Goal: Information Seeking & Learning: Check status

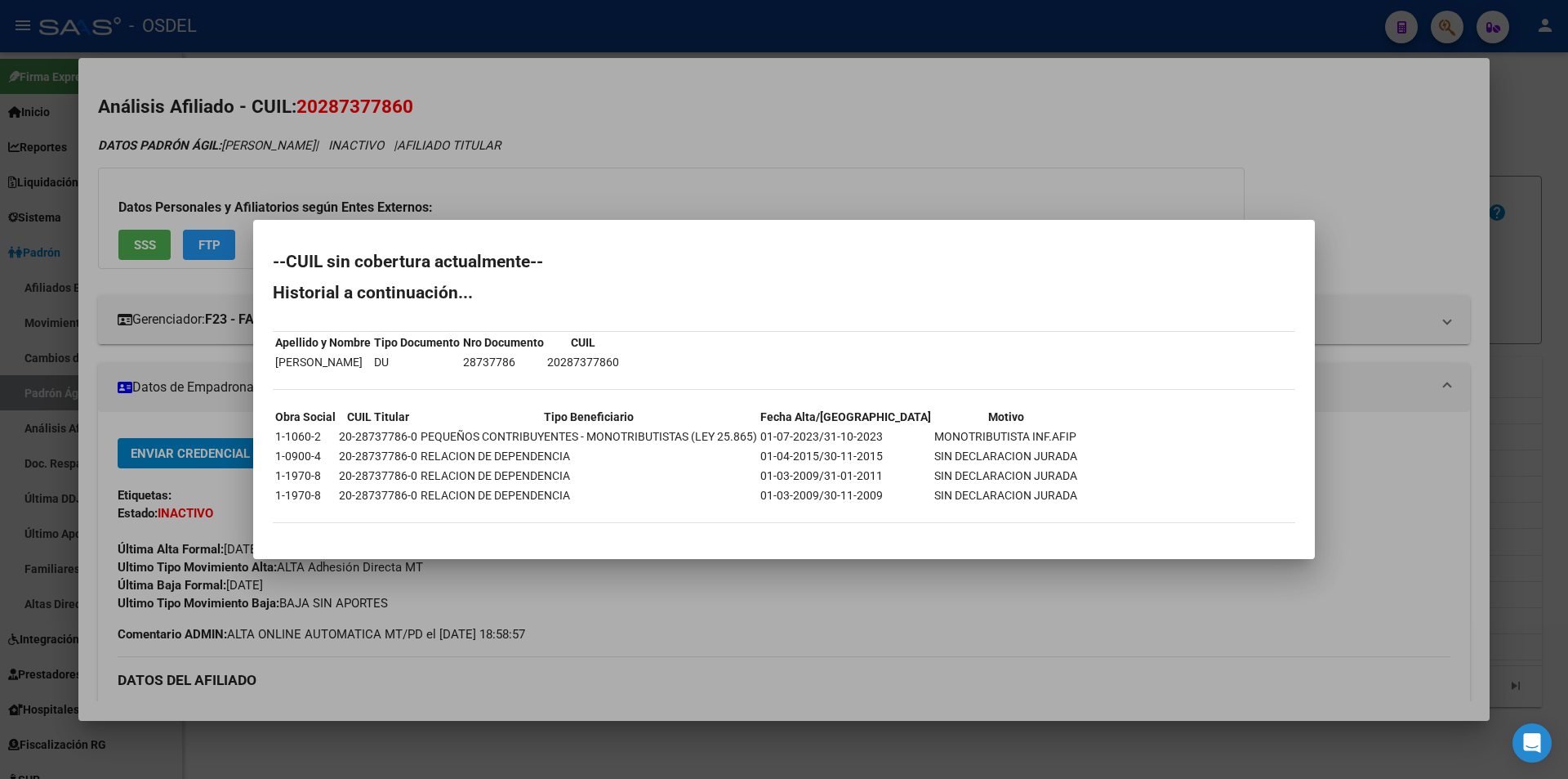
click at [858, 177] on div at bounding box center [784, 389] width 1568 height 779
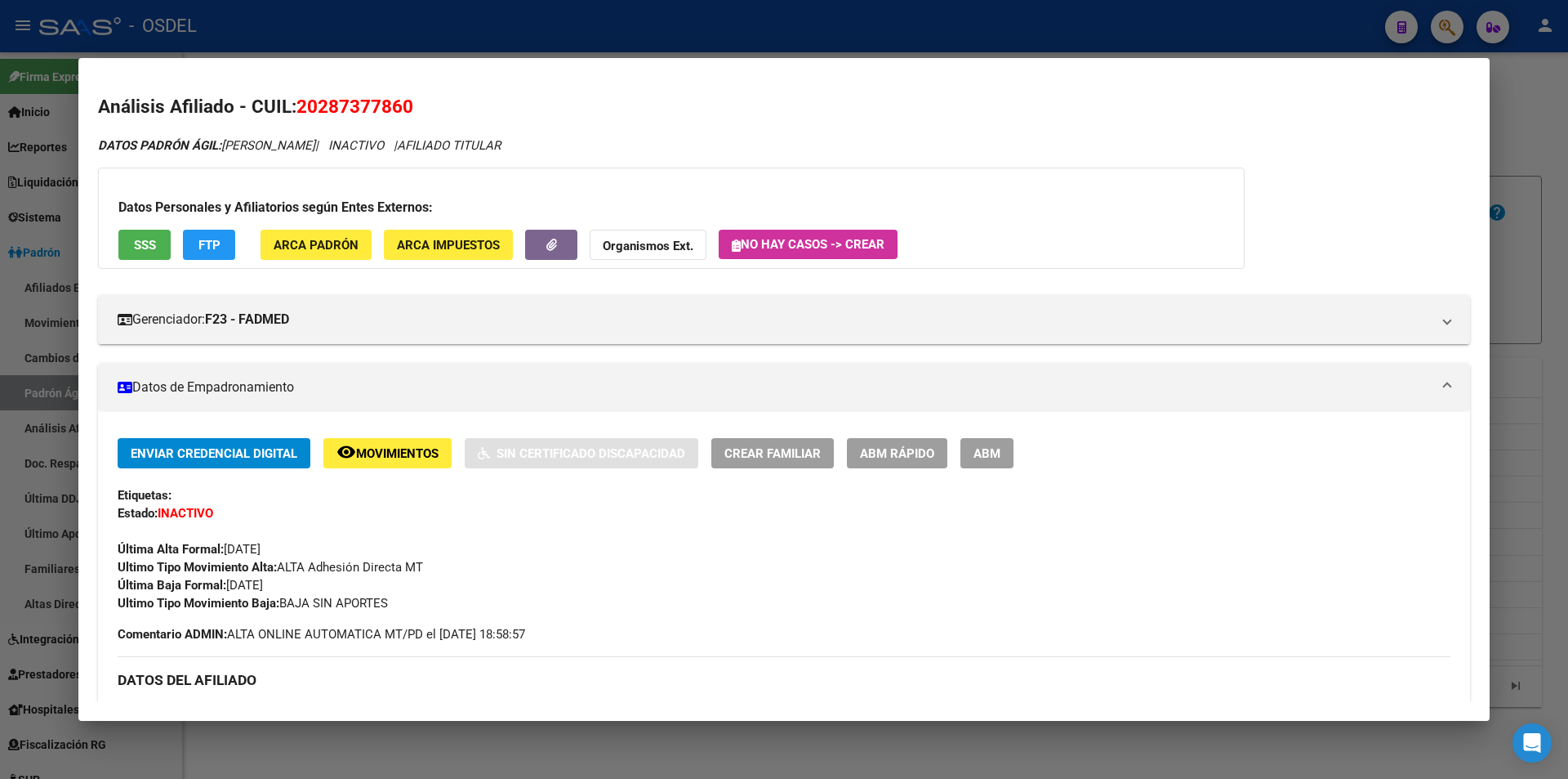
click at [794, 77] on mat-dialog-container "Análisis Afiliado - CUIL: 20287377860 DATOS PADRÓN ÁGIL: [PERSON_NAME] | INACTI…" at bounding box center [784, 389] width 1412 height 662
click at [1054, 26] on div at bounding box center [784, 389] width 1568 height 779
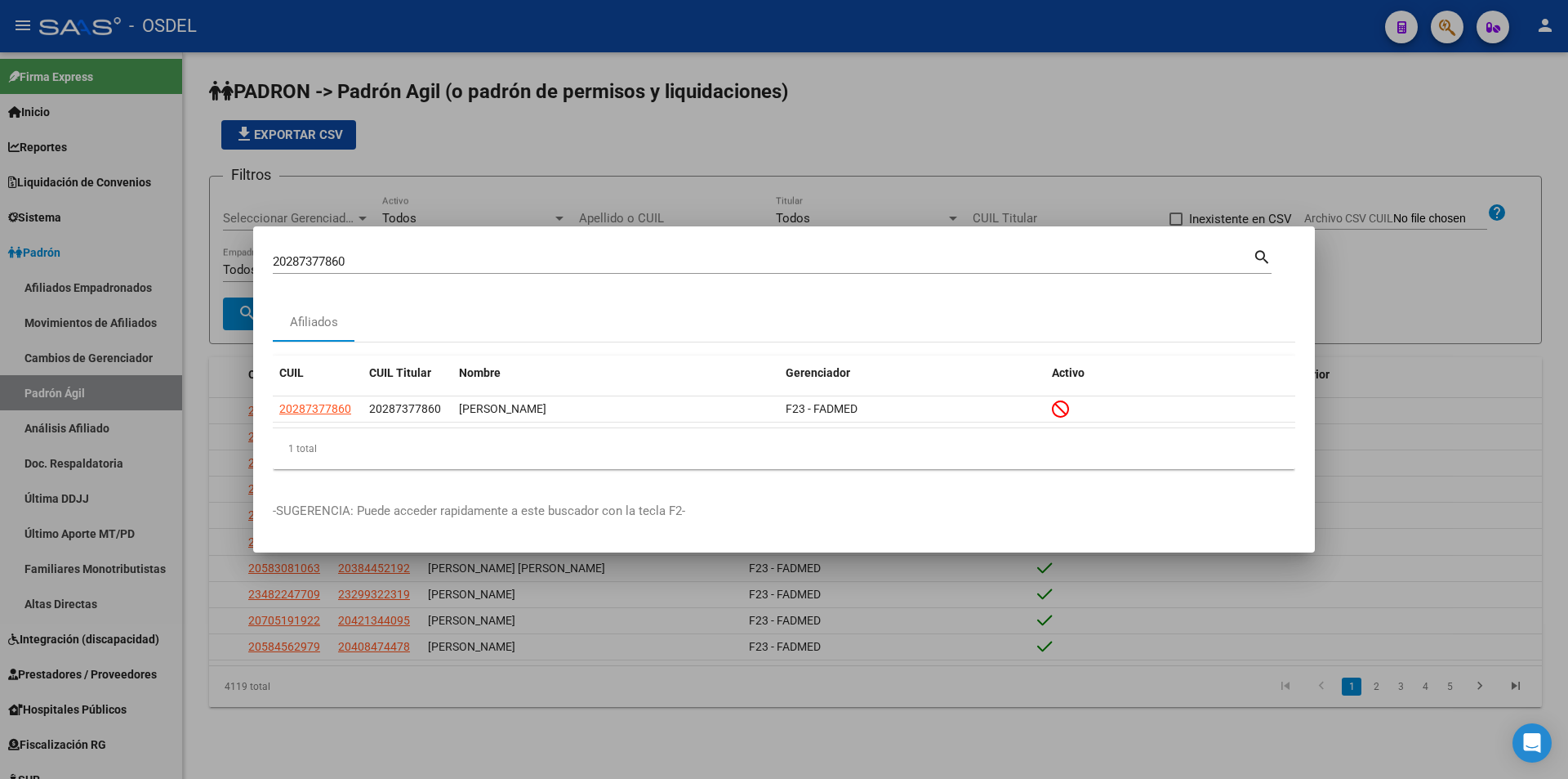
click at [759, 136] on div at bounding box center [784, 389] width 1568 height 779
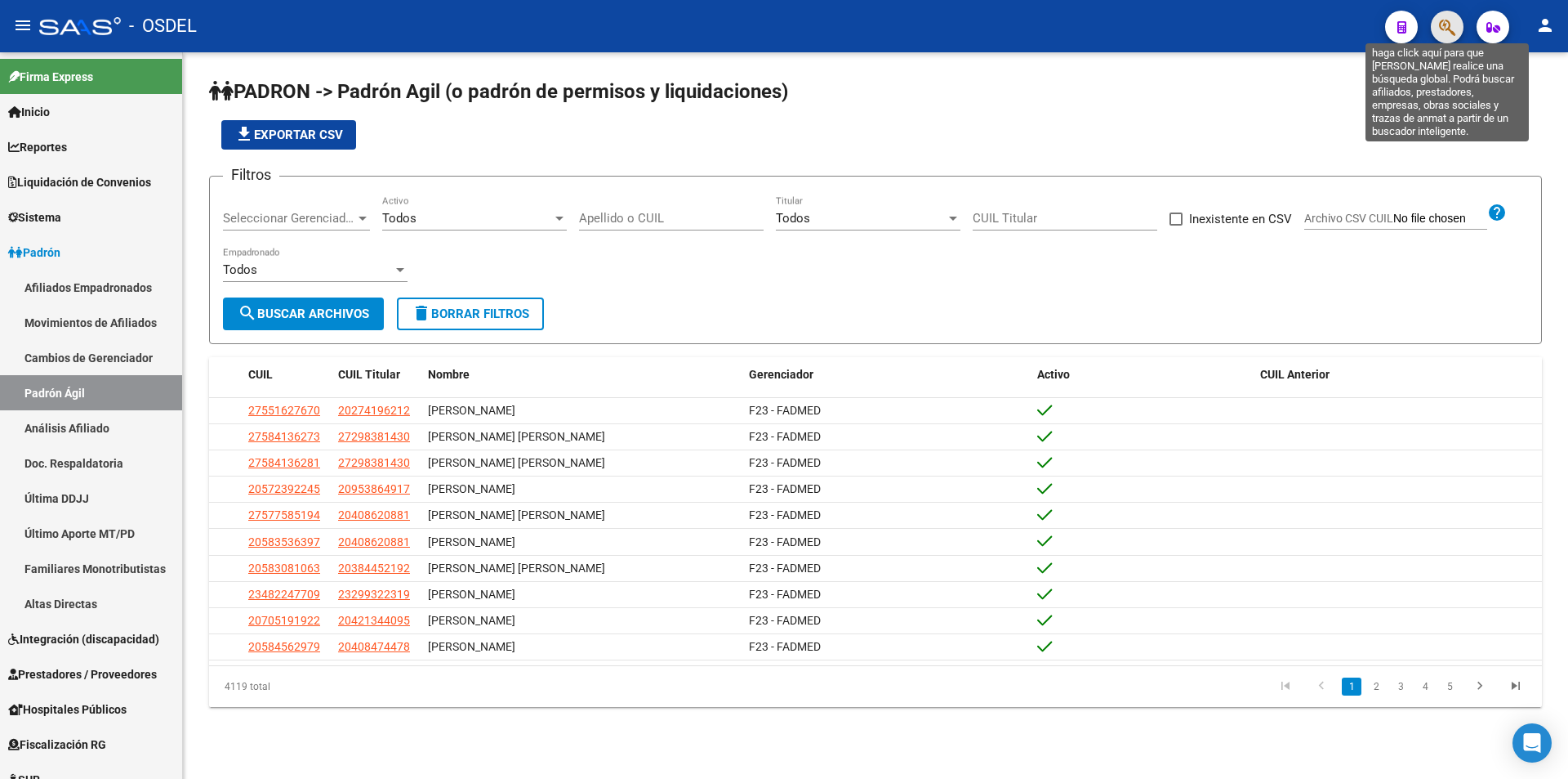
click at [1451, 27] on icon "button" at bounding box center [1447, 26] width 17 height 19
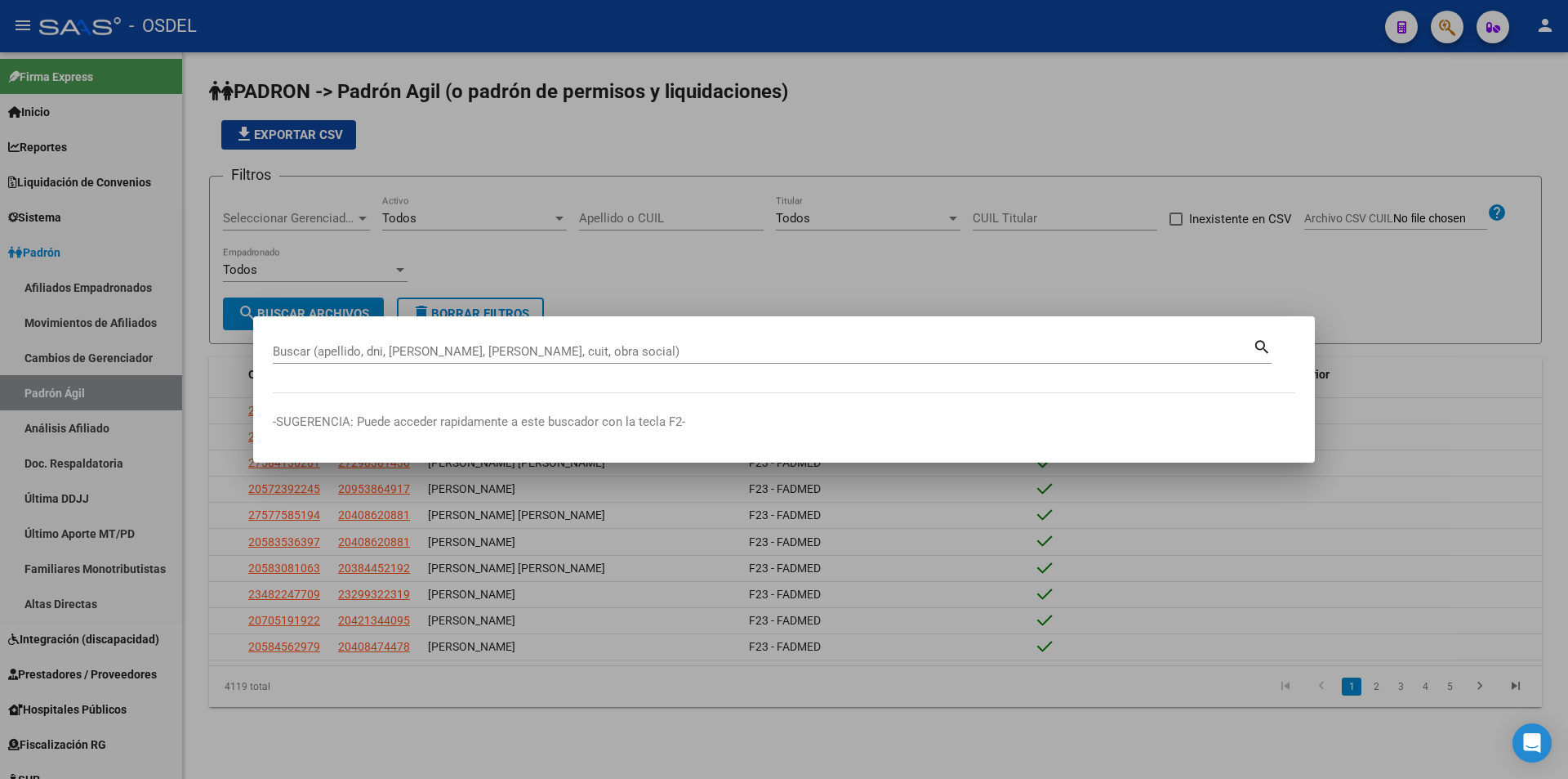
click at [593, 343] on div "Buscar (apellido, dni, [PERSON_NAME], [PERSON_NAME], cuit, obra social)" at bounding box center [763, 351] width 981 height 25
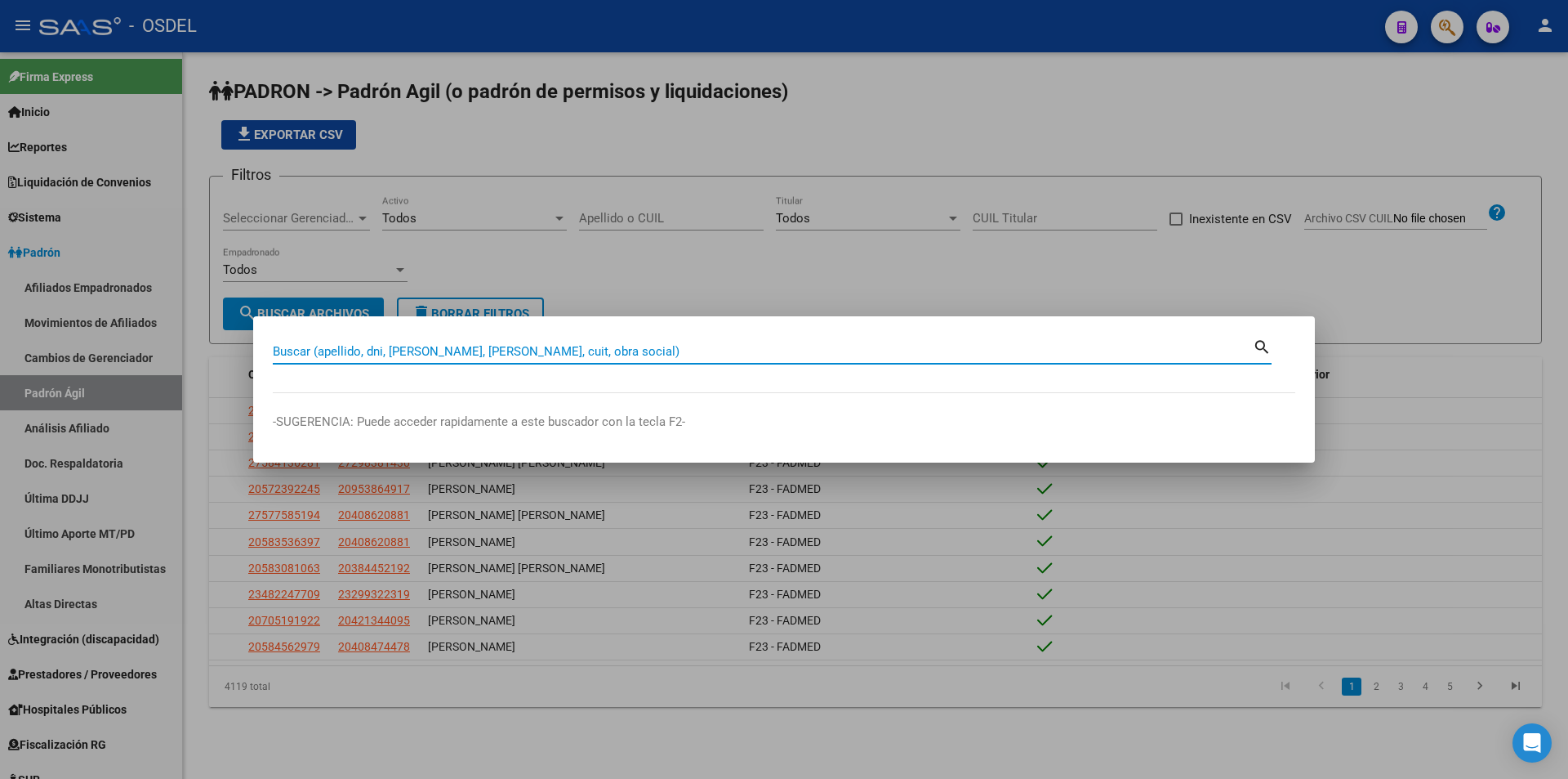
paste input "20291398430"
type input "20291398430"
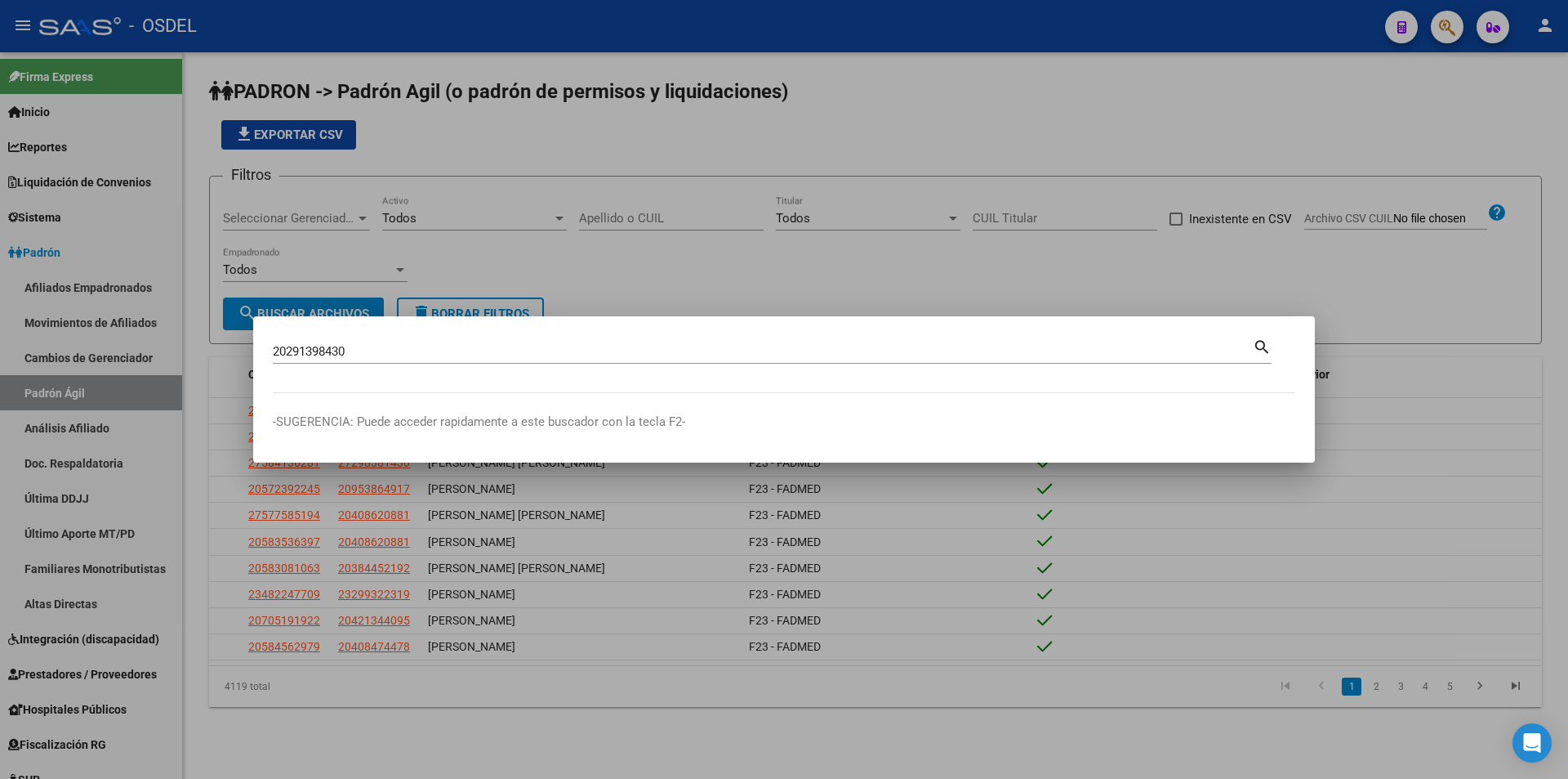
click at [1258, 348] on mat-icon "search" at bounding box center [1262, 346] width 19 height 19
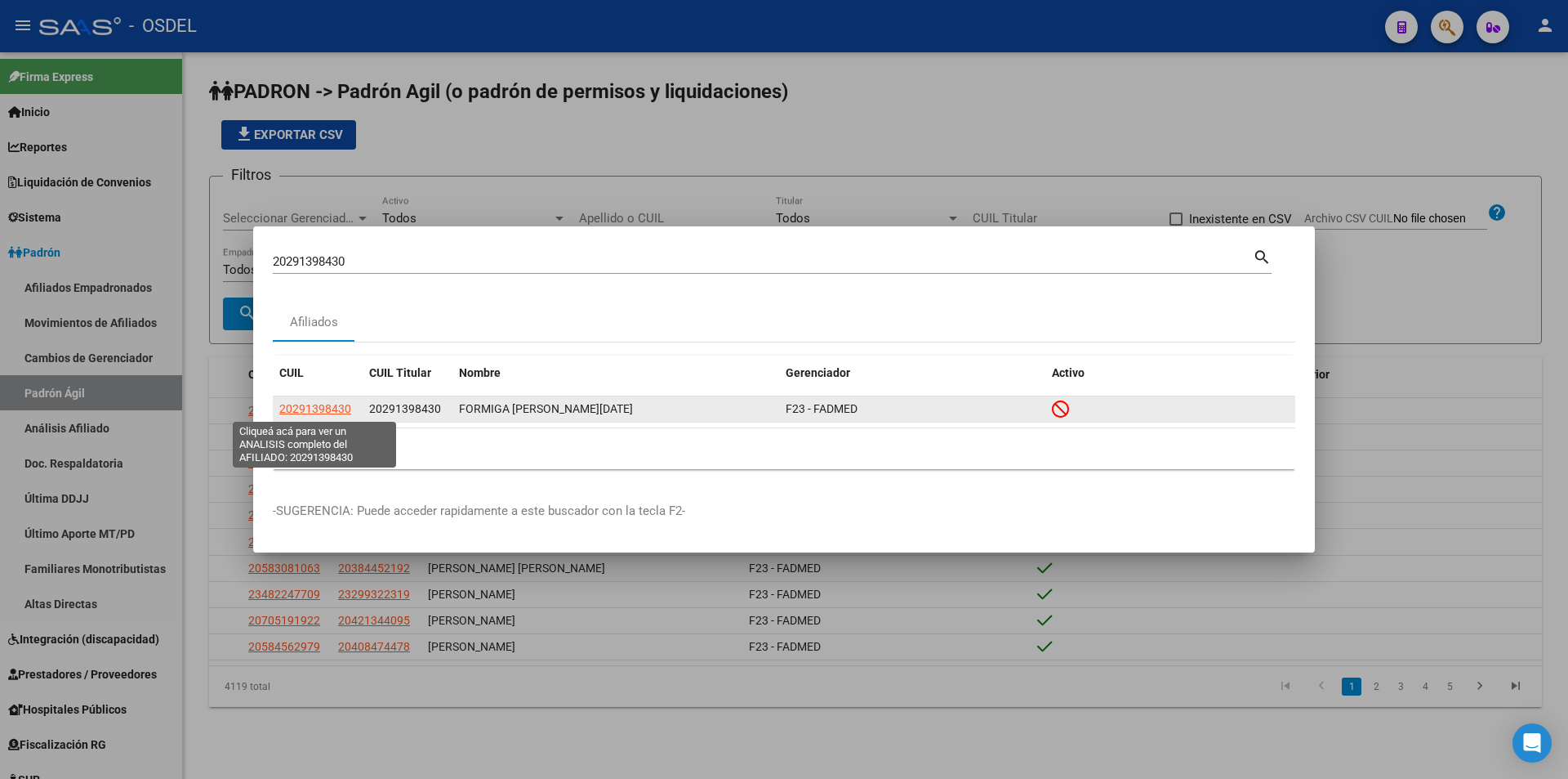
click at [338, 404] on span "20291398430" at bounding box center [316, 408] width 72 height 13
type textarea "20291398430"
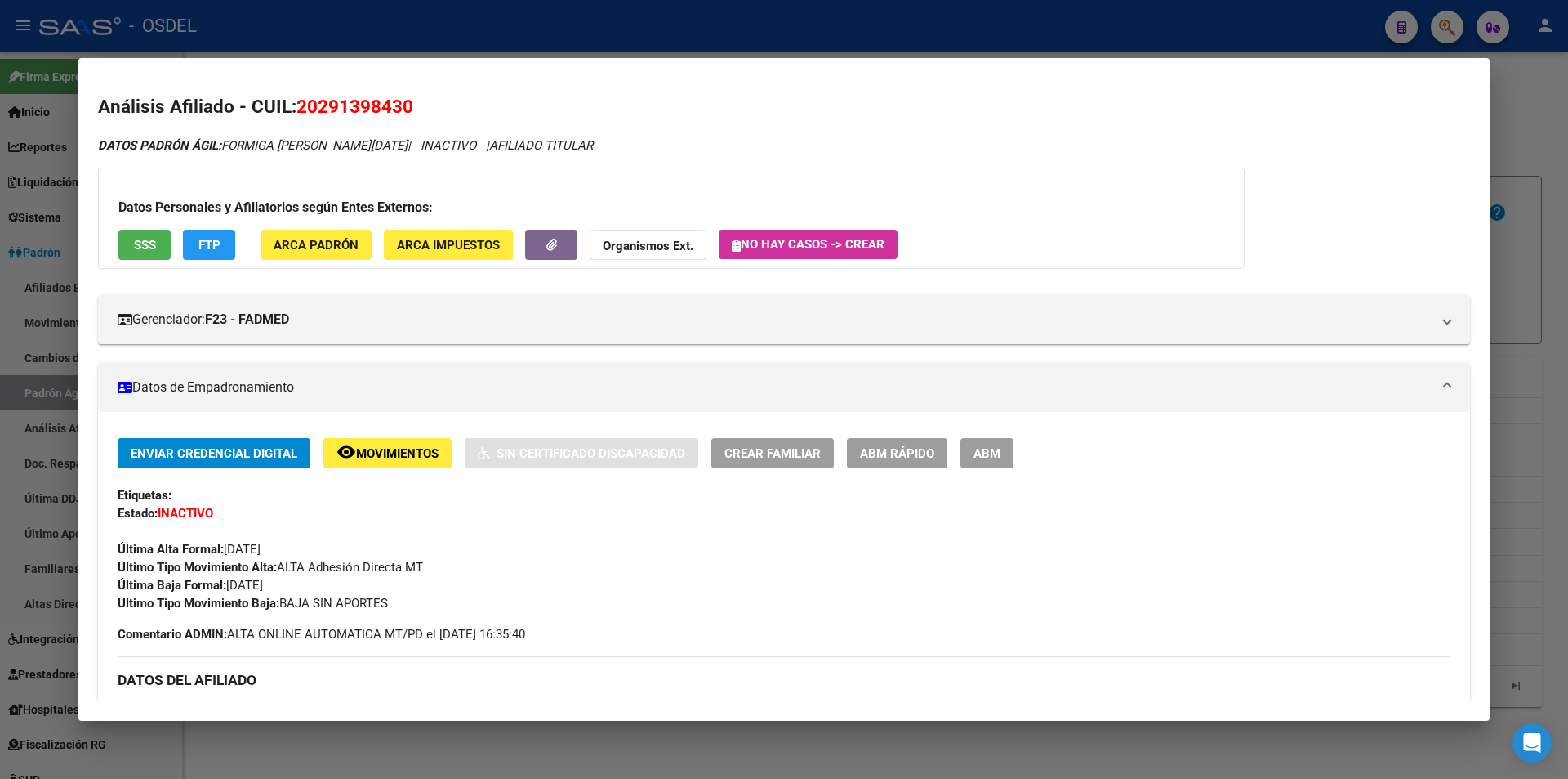
click at [144, 254] on button "SSS" at bounding box center [144, 244] width 52 height 30
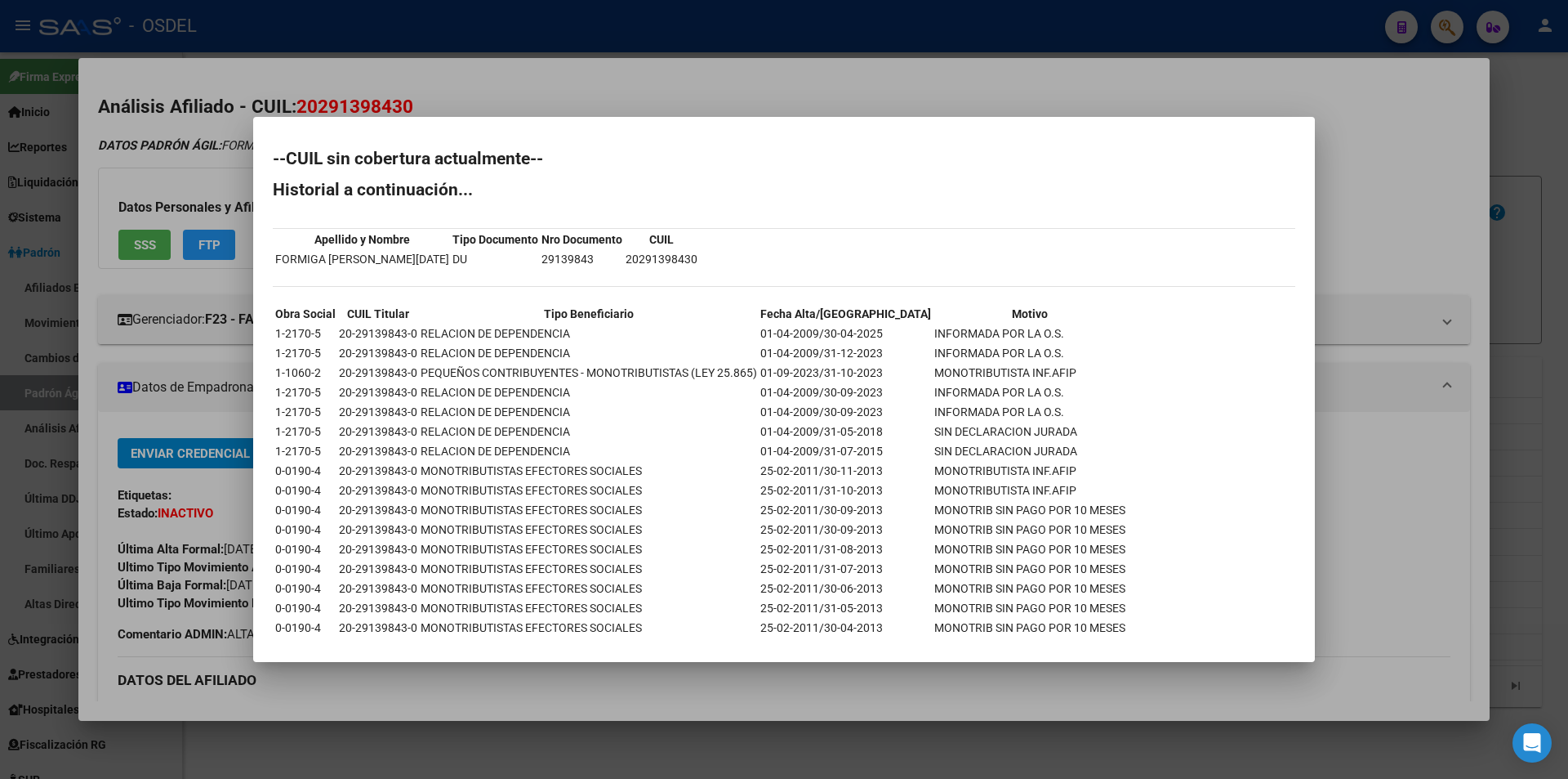
click at [706, 97] on div at bounding box center [784, 389] width 1568 height 779
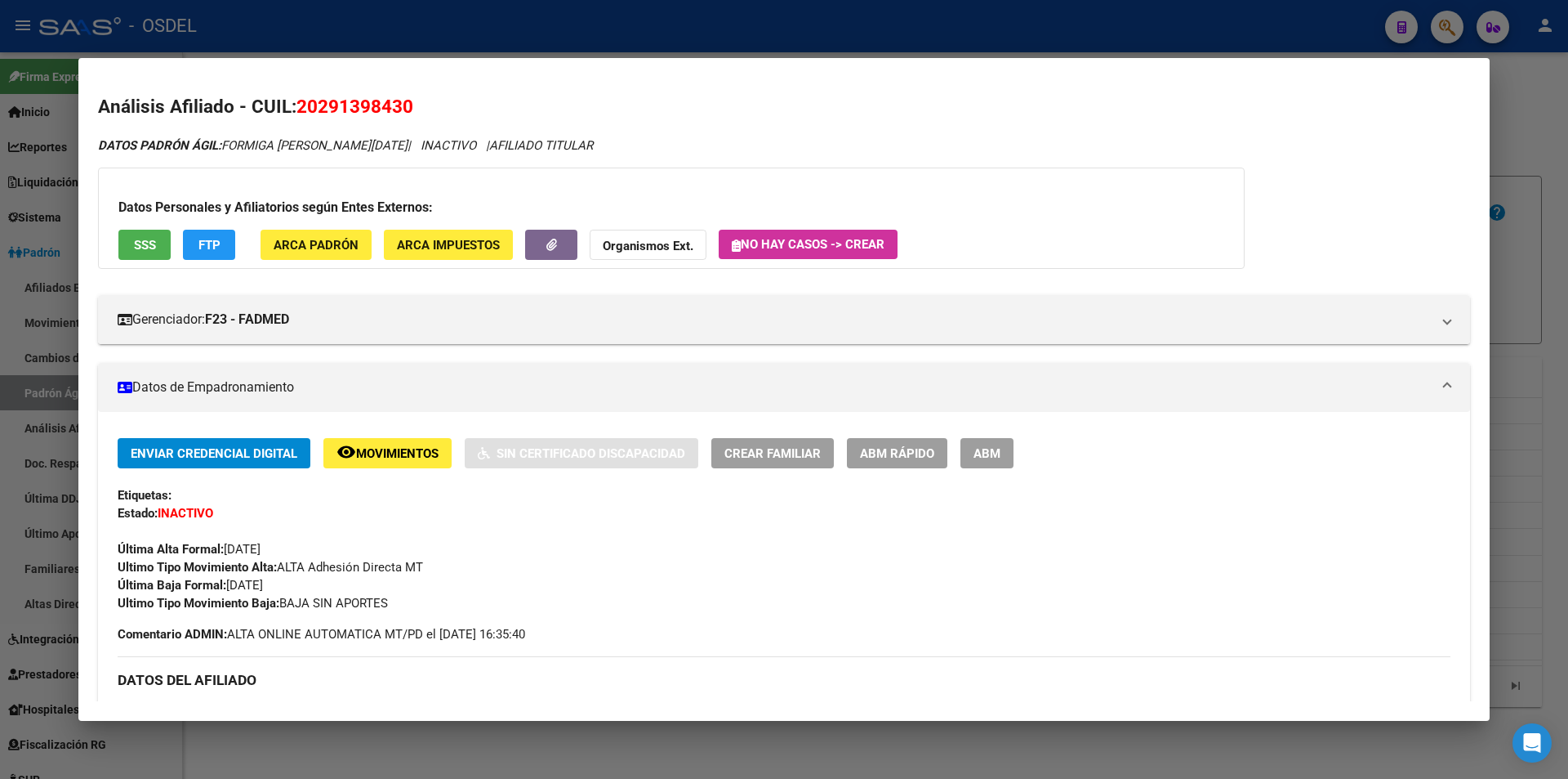
click at [692, 41] on div at bounding box center [784, 389] width 1568 height 779
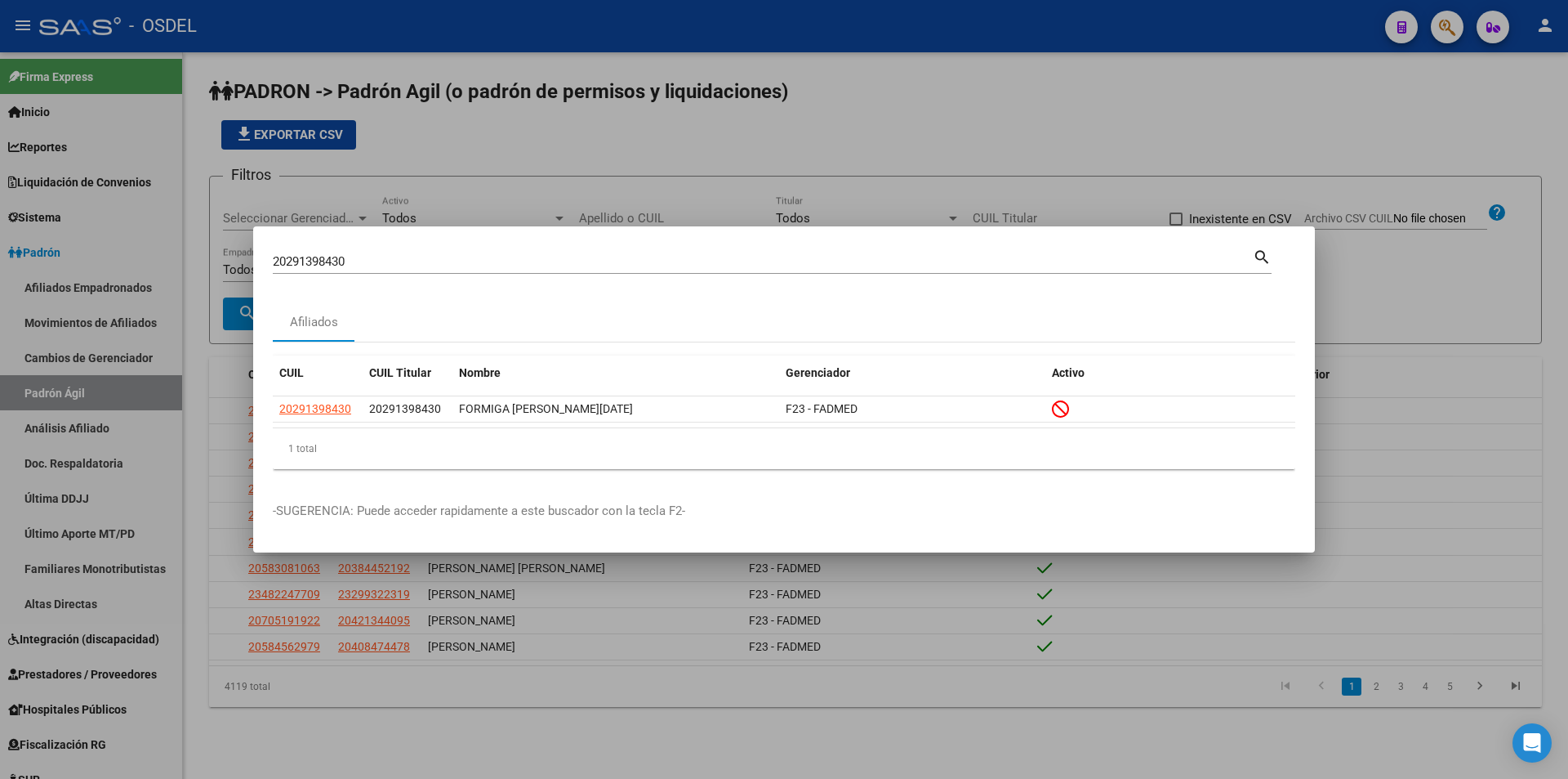
click at [439, 260] on input "20291398430" at bounding box center [763, 261] width 981 height 15
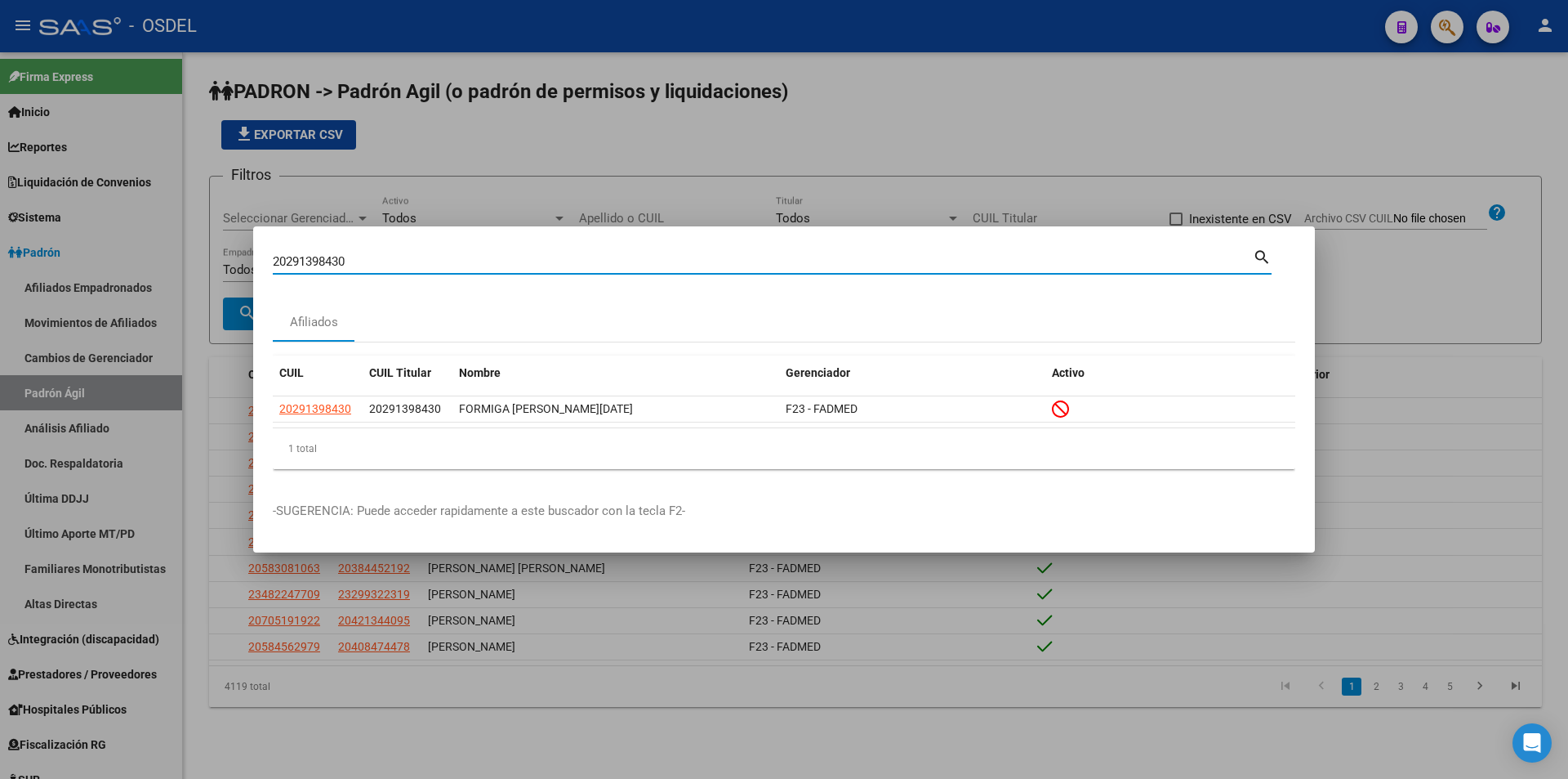
click at [439, 260] on input "20291398430" at bounding box center [763, 261] width 981 height 15
click at [793, 261] on input "20291398430" at bounding box center [763, 261] width 981 height 15
paste input "382565313"
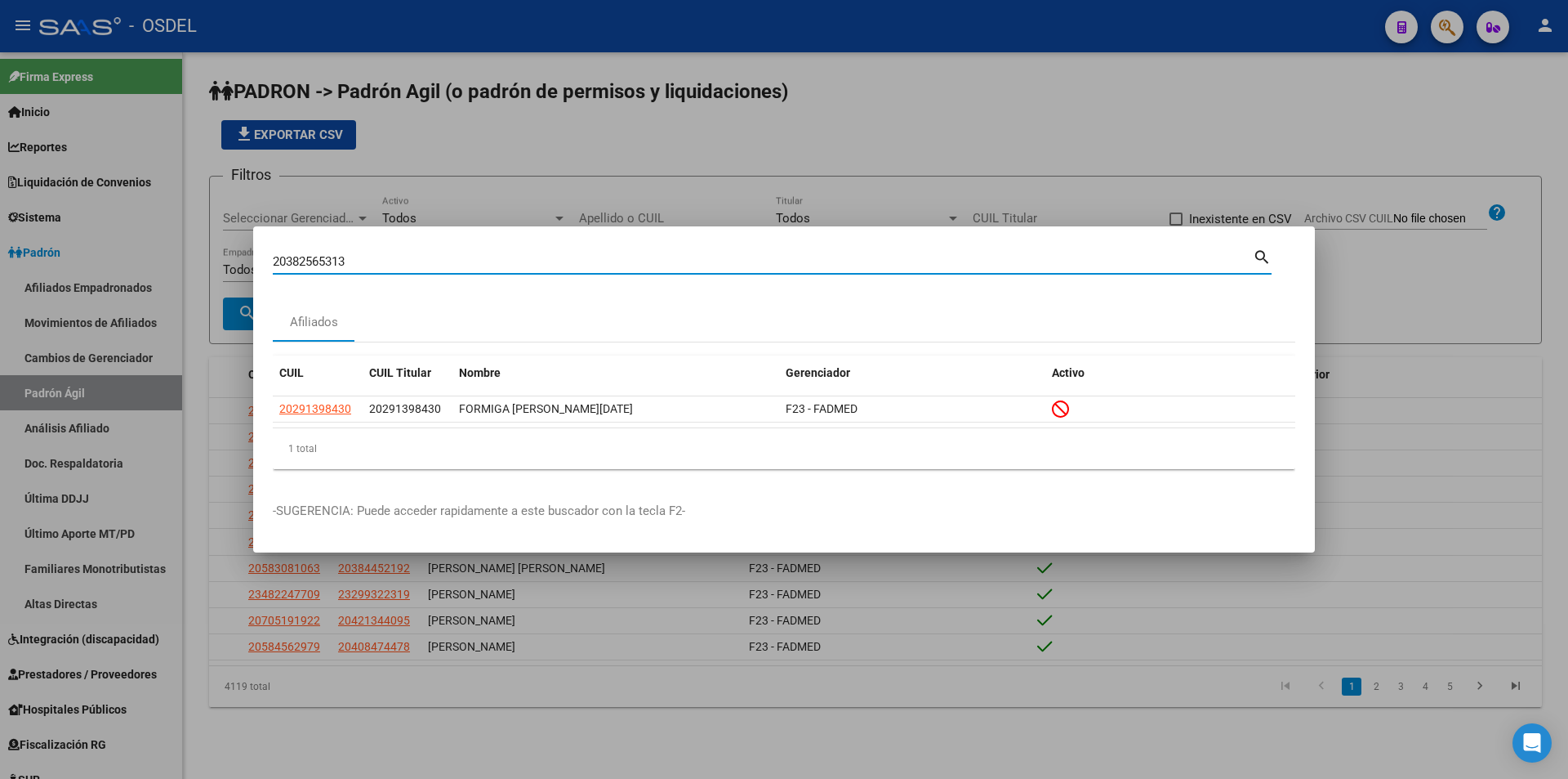
type input "20382565313"
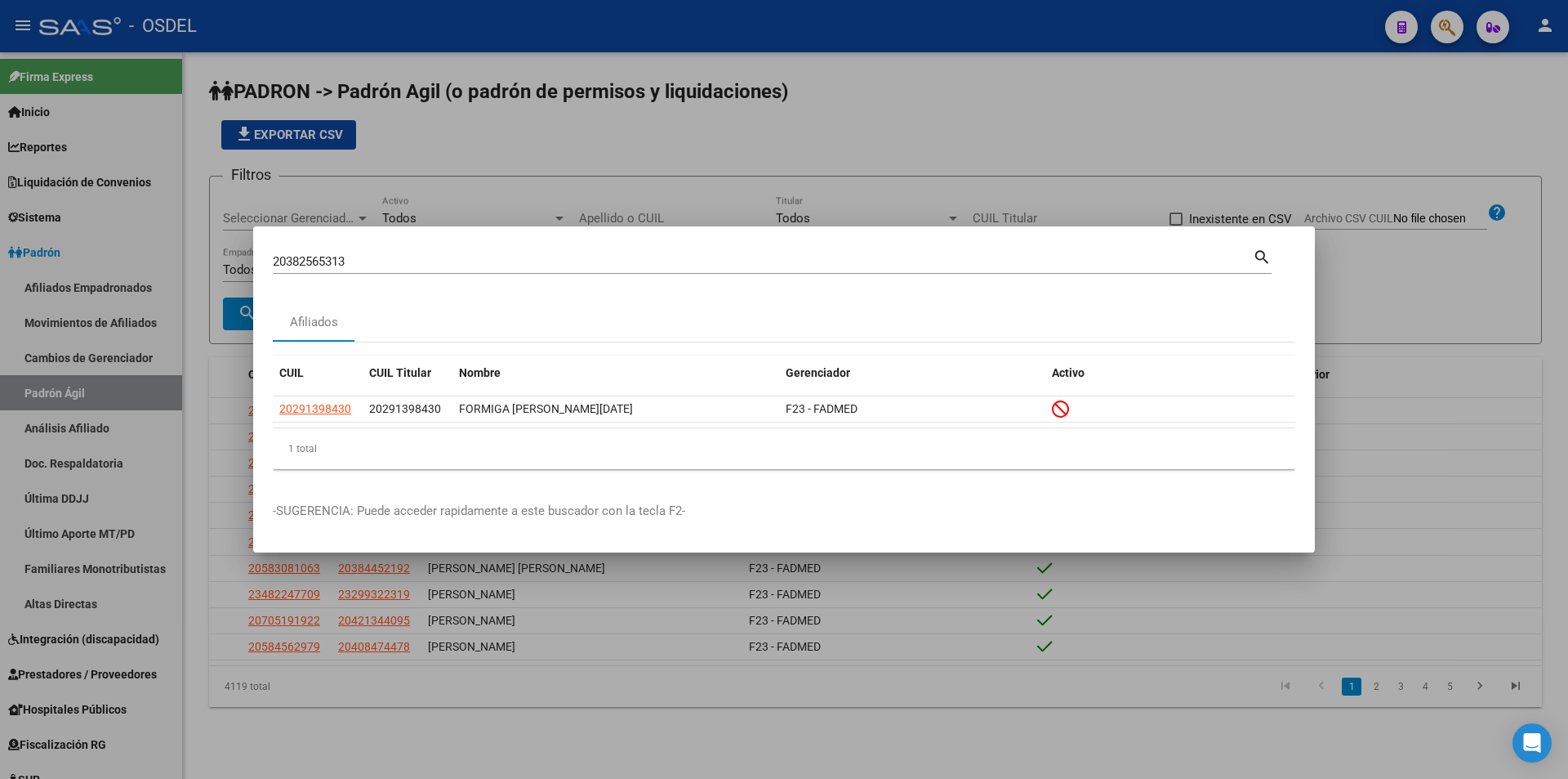
click at [1255, 258] on mat-icon "search" at bounding box center [1262, 256] width 19 height 19
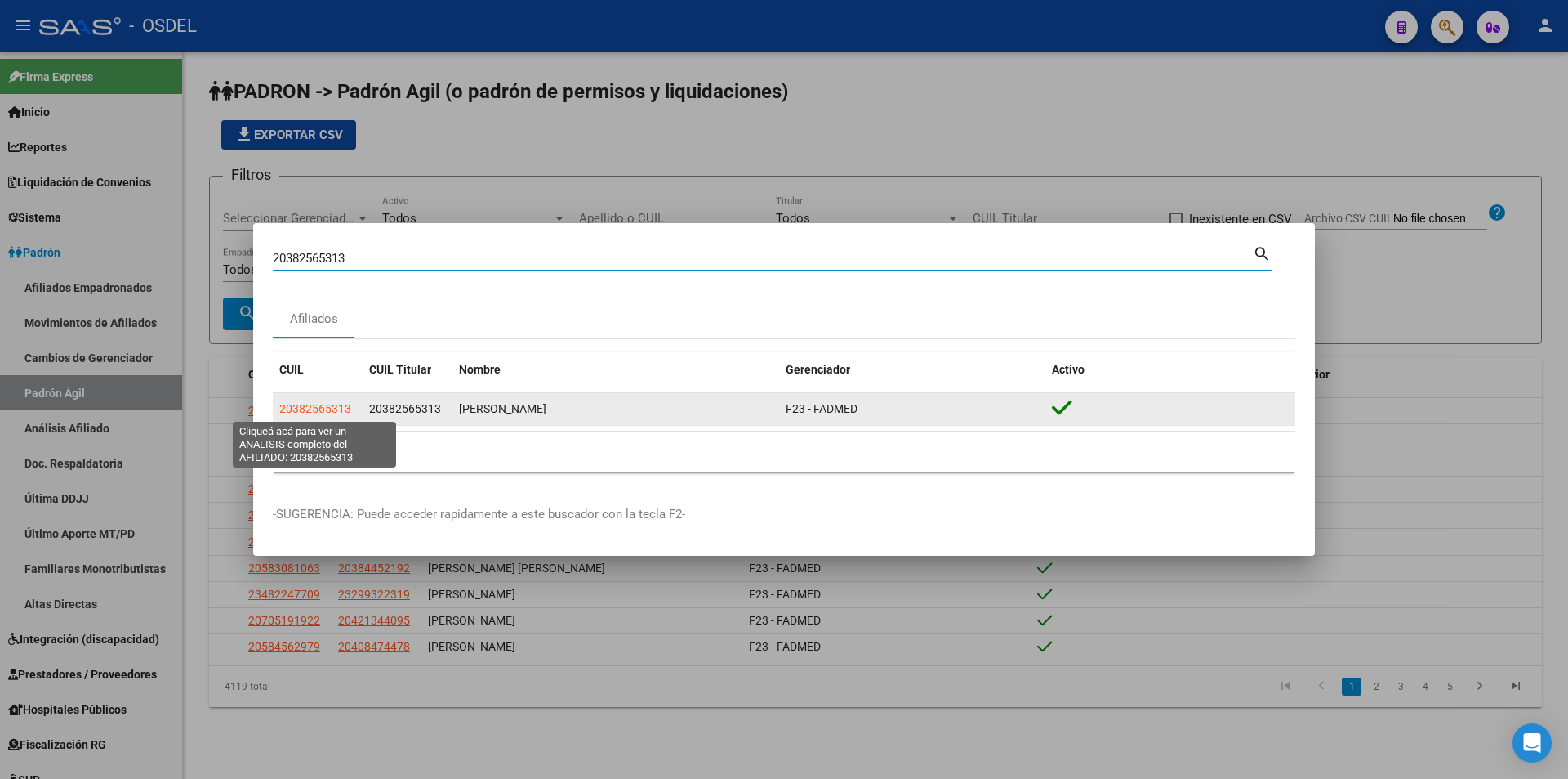
click at [305, 403] on span "20382565313" at bounding box center [316, 408] width 72 height 13
type textarea "20382565313"
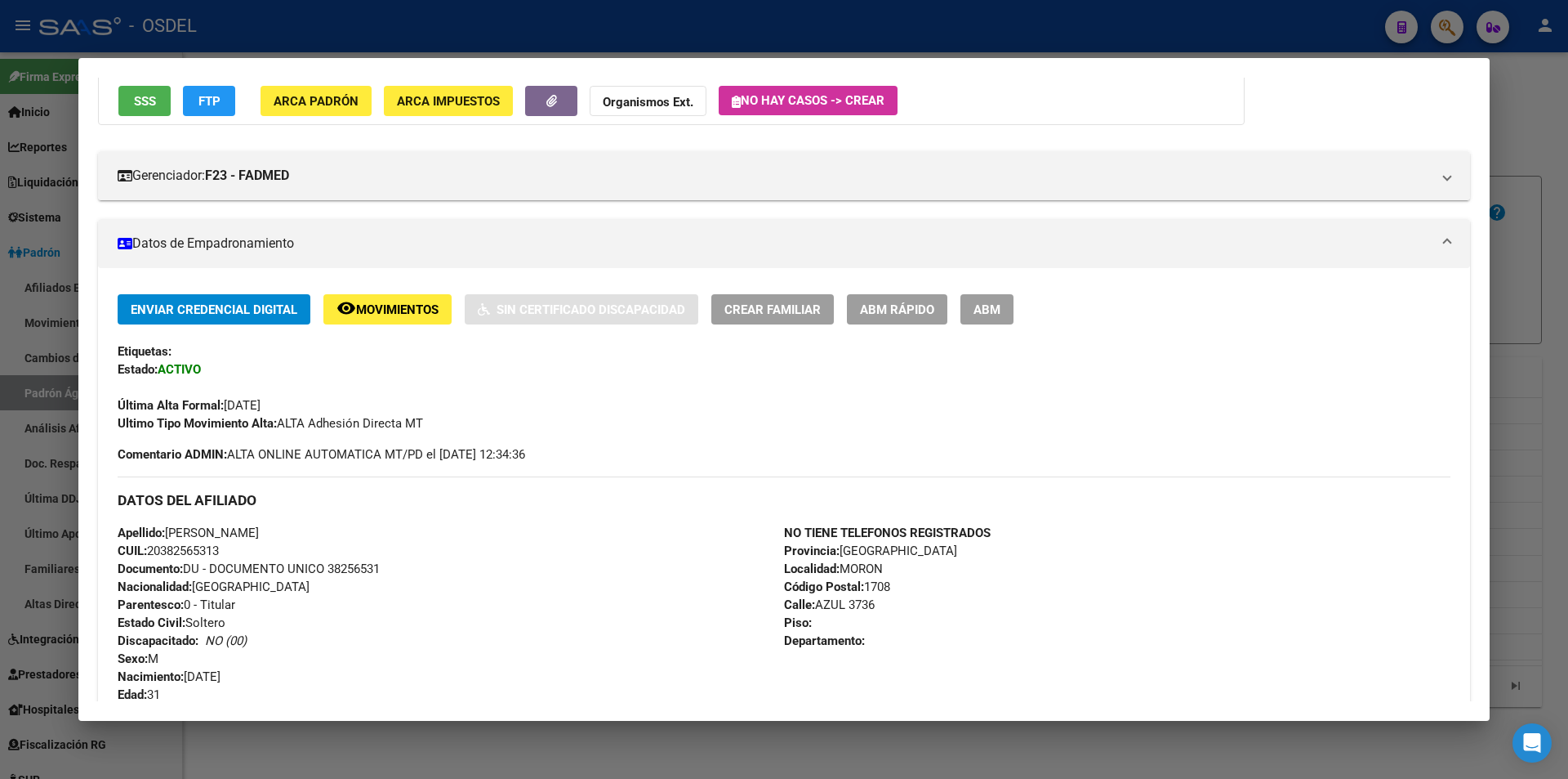
scroll to position [163, 0]
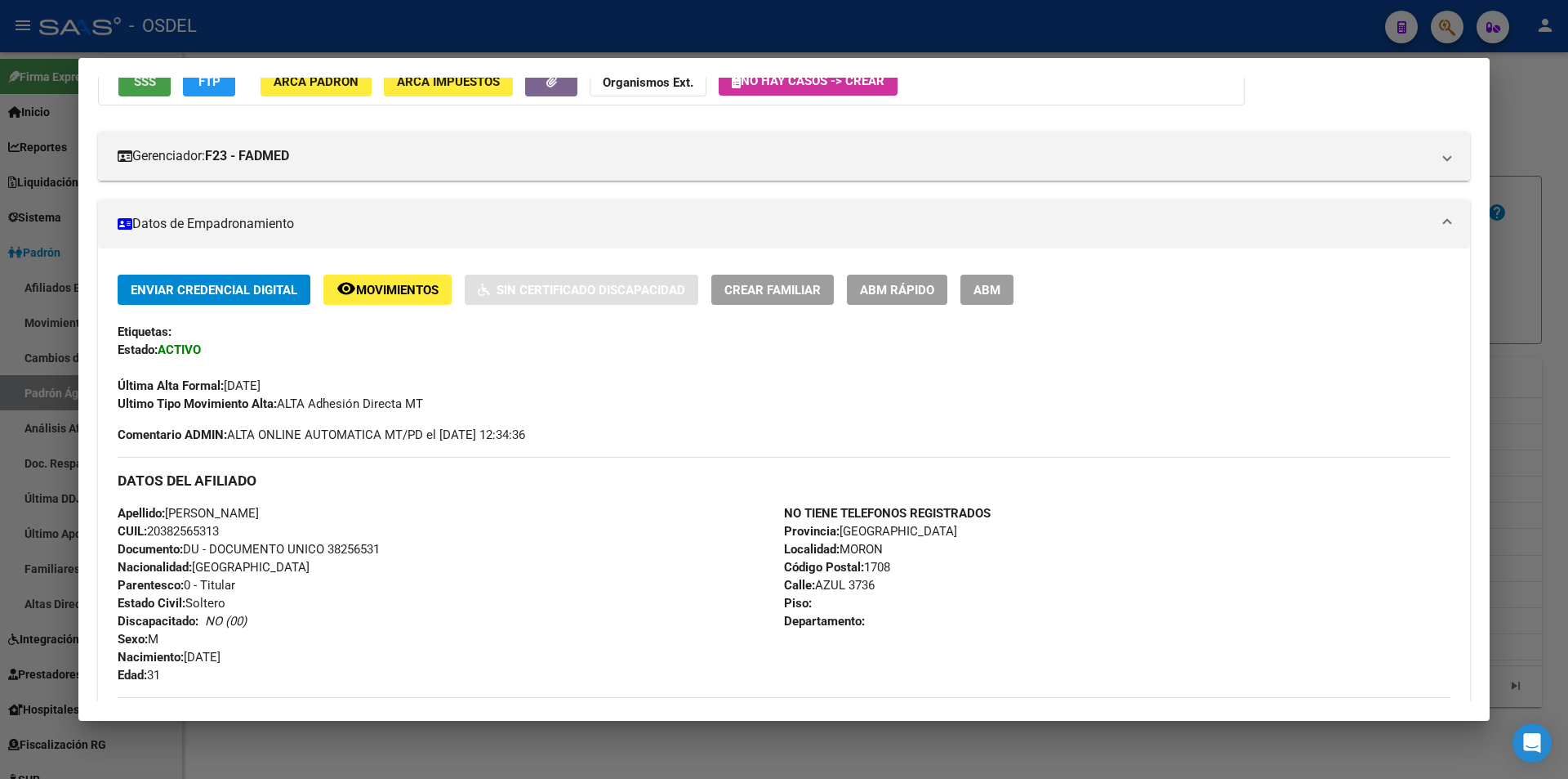
click at [149, 84] on span "SSS" at bounding box center [145, 81] width 22 height 15
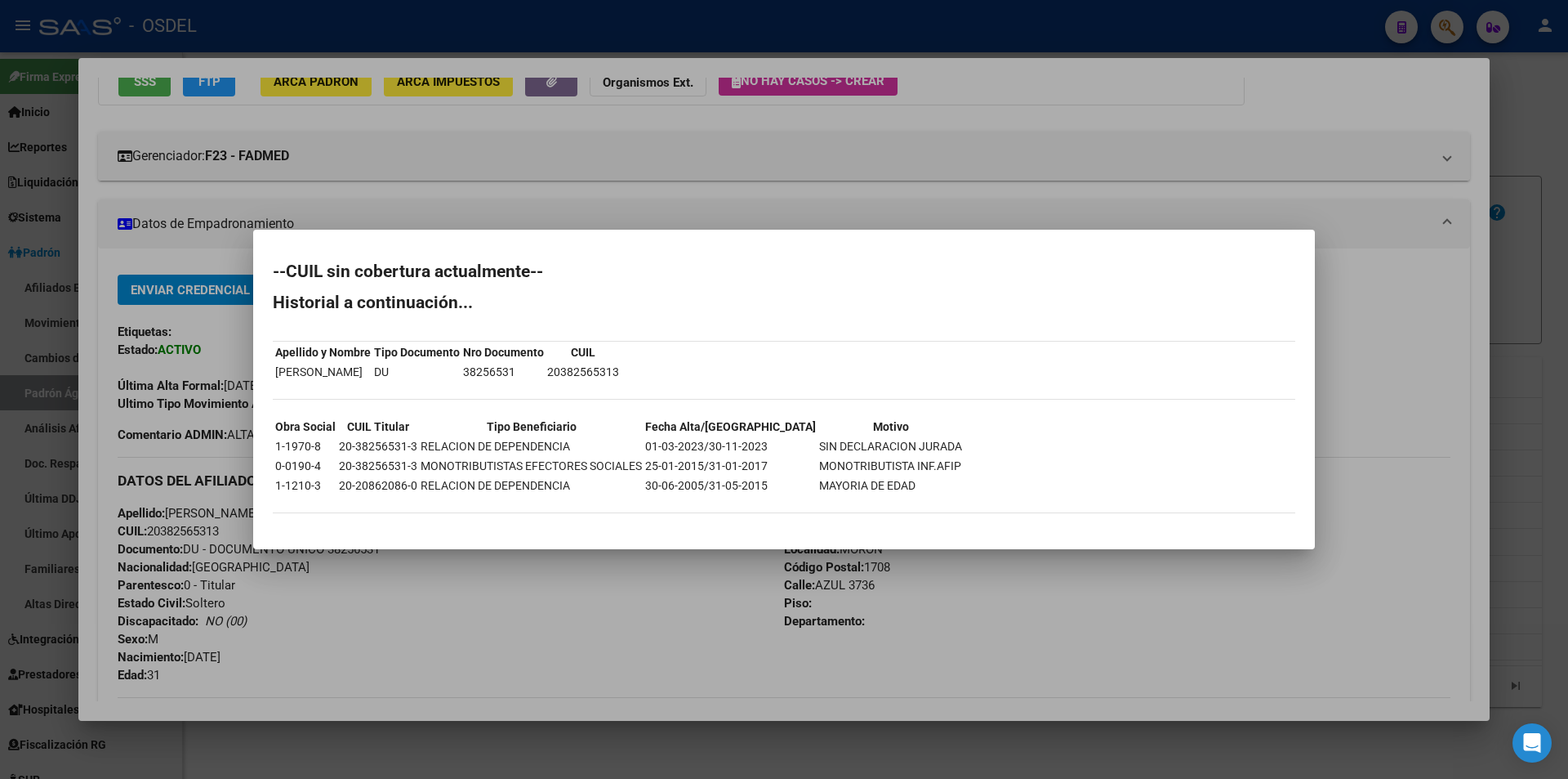
click at [797, 212] on div at bounding box center [784, 389] width 1568 height 779
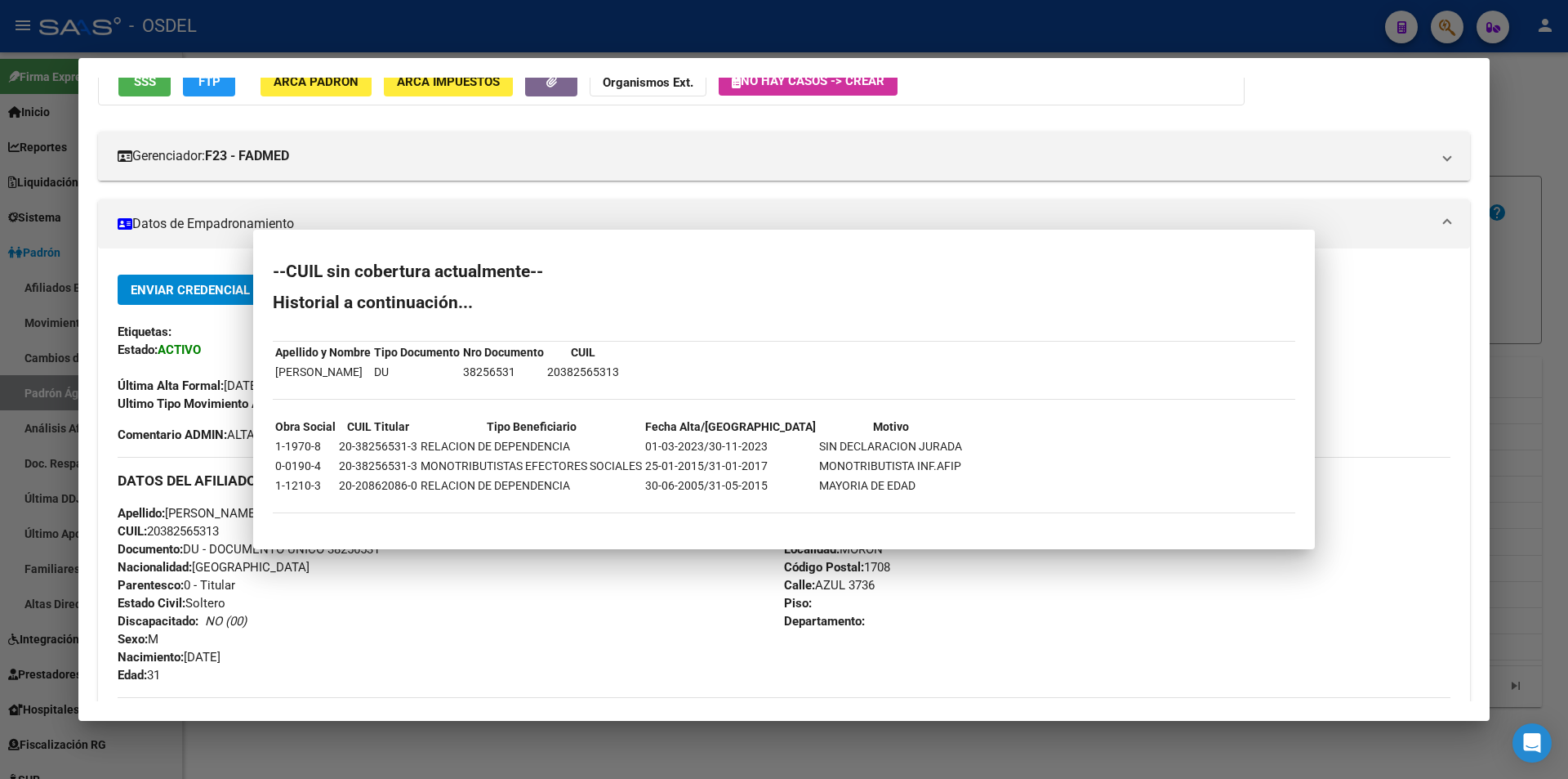
scroll to position [152, 0]
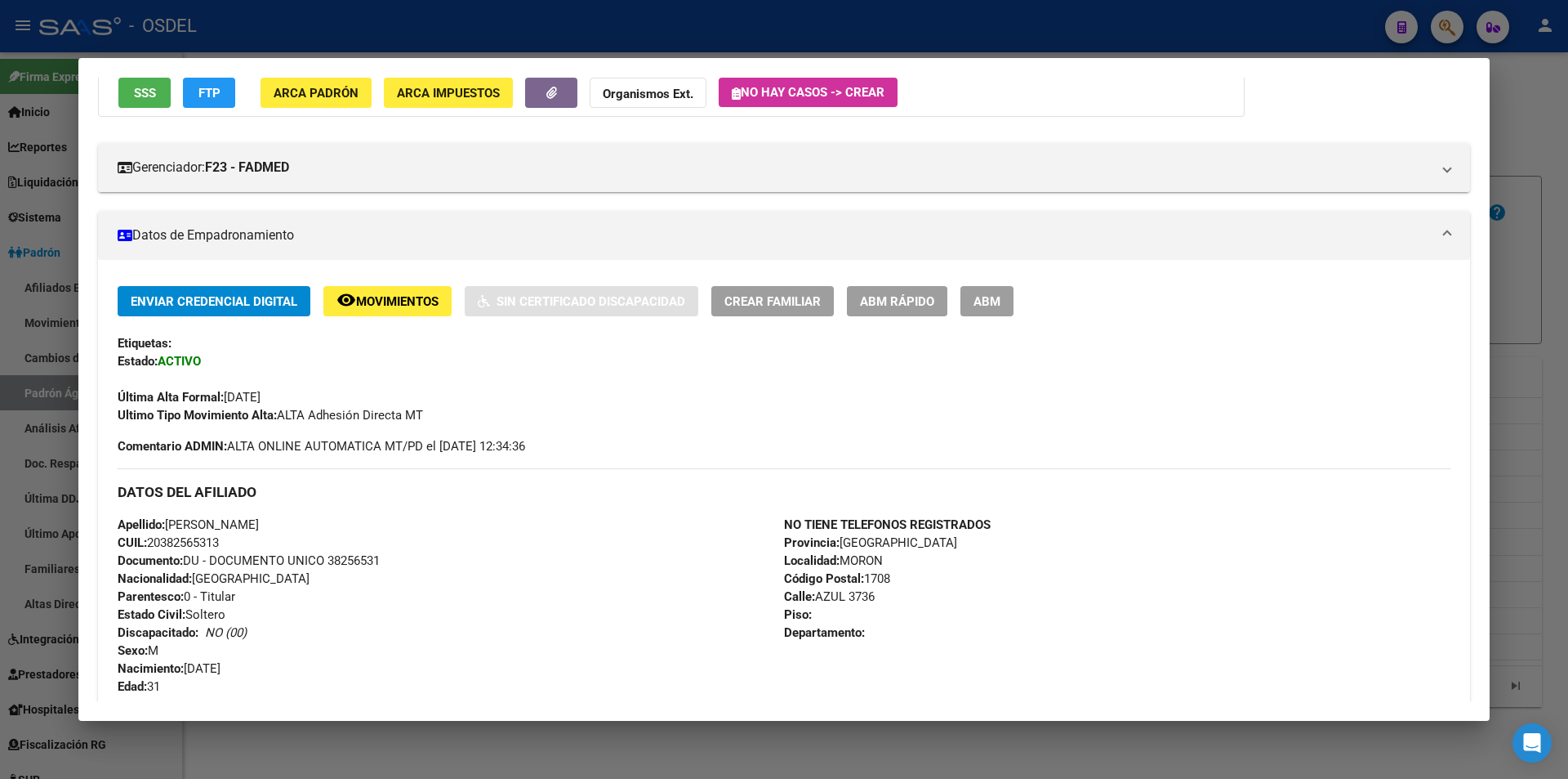
click at [972, 31] on div at bounding box center [784, 389] width 1568 height 779
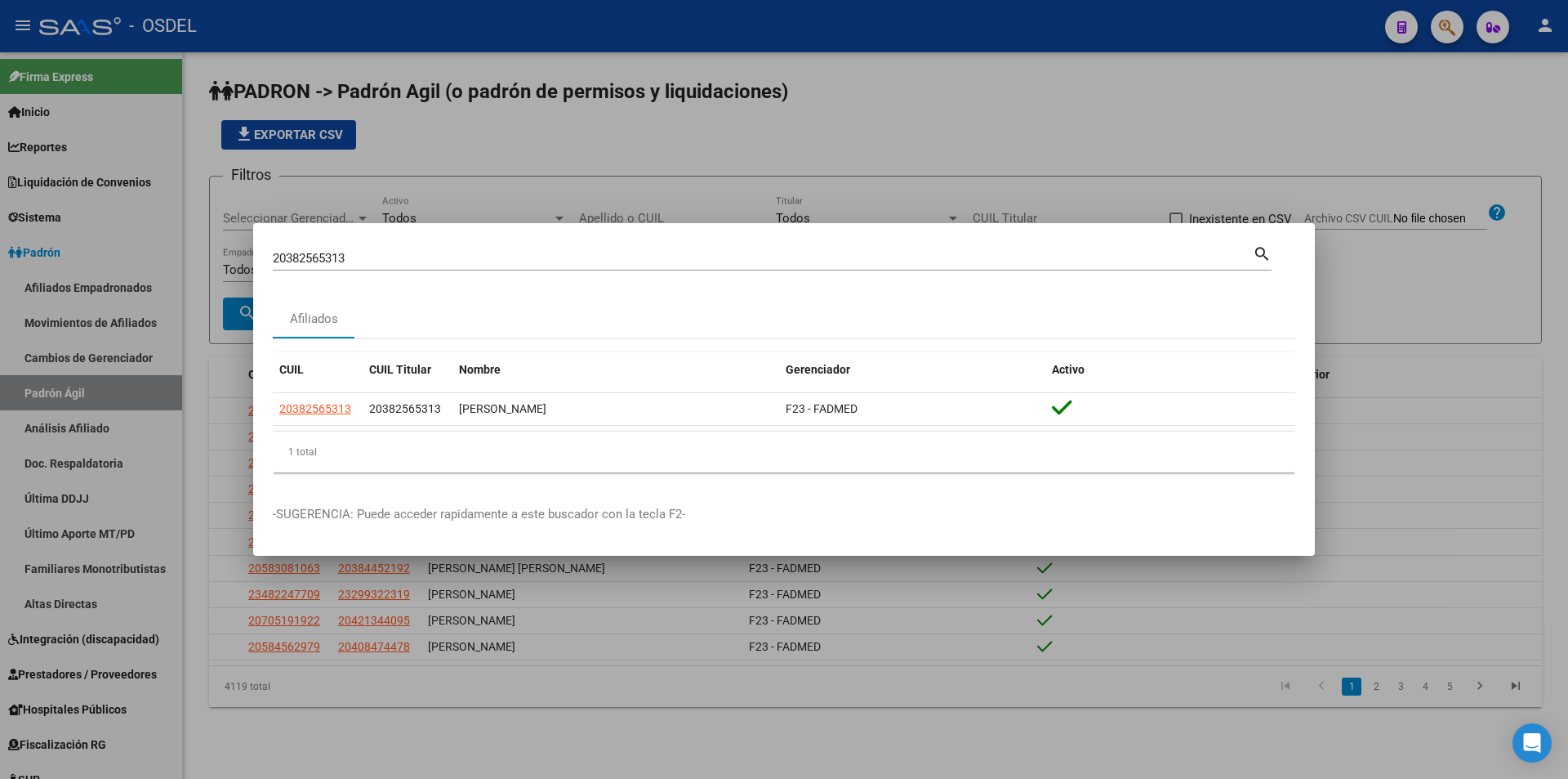
click at [479, 244] on div "20382565313 Buscar (apellido, dni, [PERSON_NAME], [PERSON_NAME], cuit, obra soc…" at bounding box center [772, 256] width 999 height 27
click at [478, 246] on div "20382565313 Buscar (apellido, dni, cuil, [PERSON_NAME], cuit, obra social)" at bounding box center [763, 258] width 981 height 25
click at [467, 257] on input "20382565313" at bounding box center [763, 258] width 981 height 15
paste input "287377860"
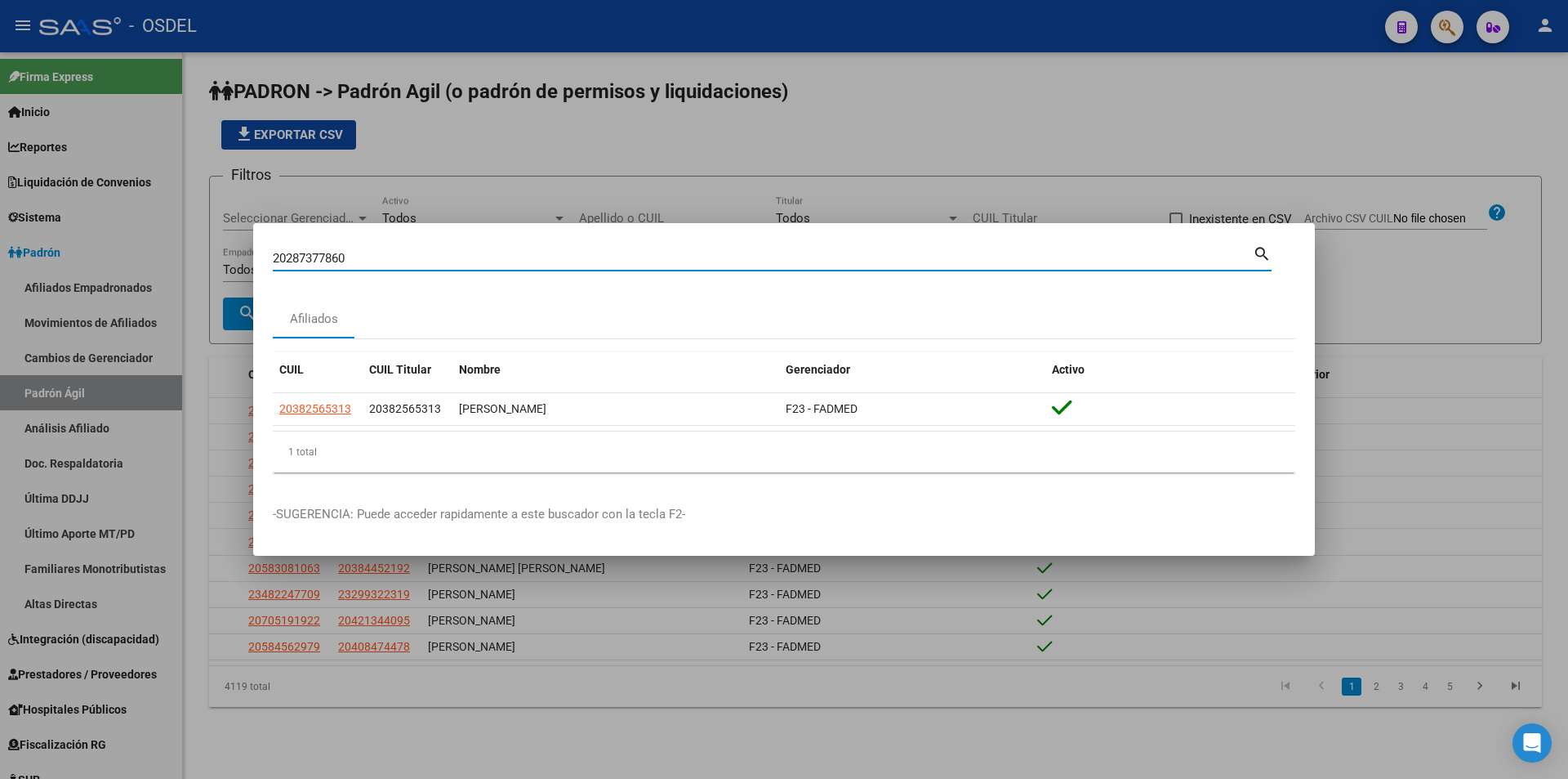
type input "20287377860"
click at [1260, 256] on mat-icon "search" at bounding box center [1262, 252] width 19 height 19
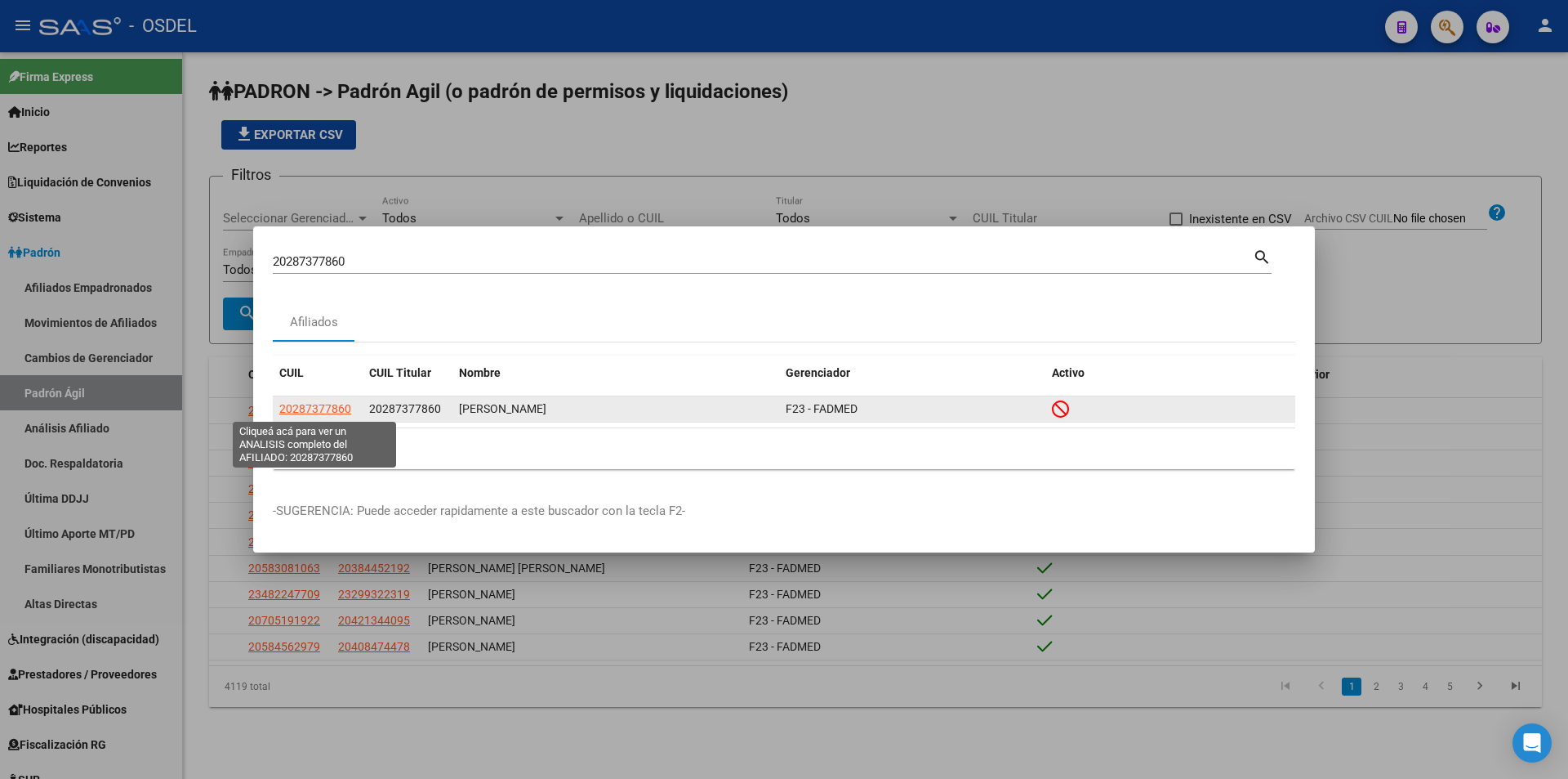
click at [330, 410] on span "20287377860" at bounding box center [316, 408] width 72 height 13
type textarea "20287377860"
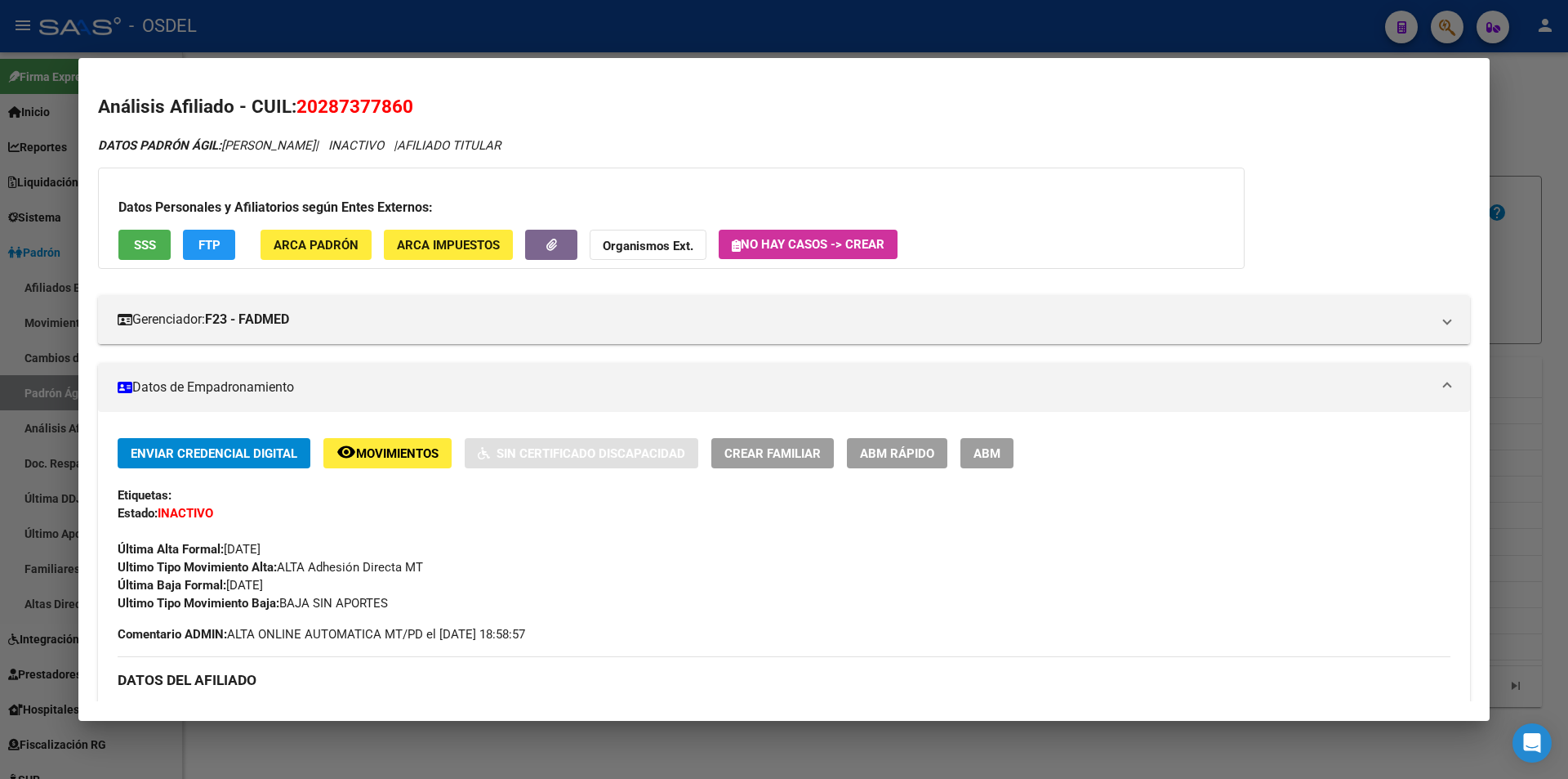
click at [139, 250] on span "SSS" at bounding box center [145, 245] width 22 height 15
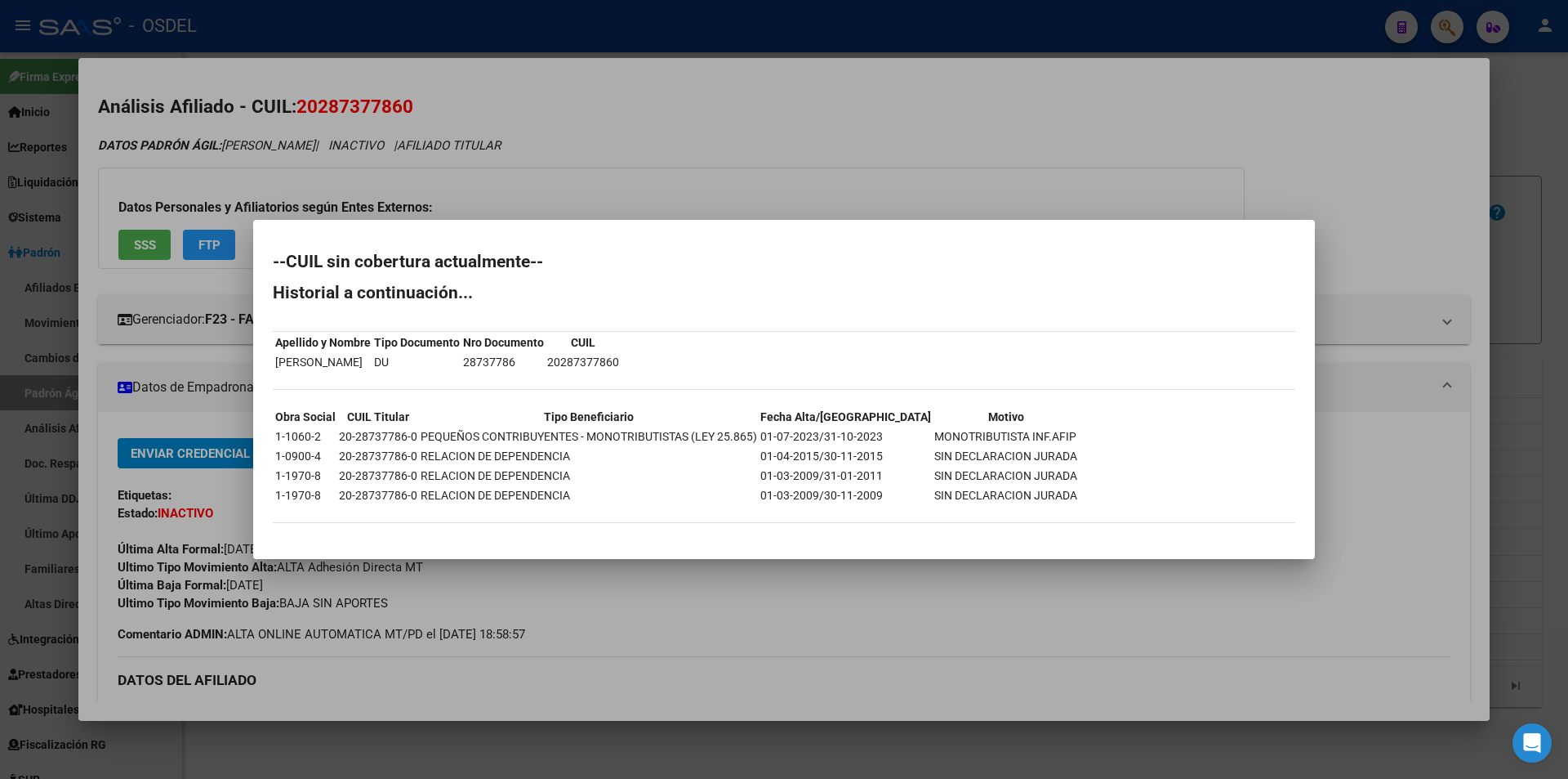
click at [626, 105] on div at bounding box center [784, 389] width 1568 height 779
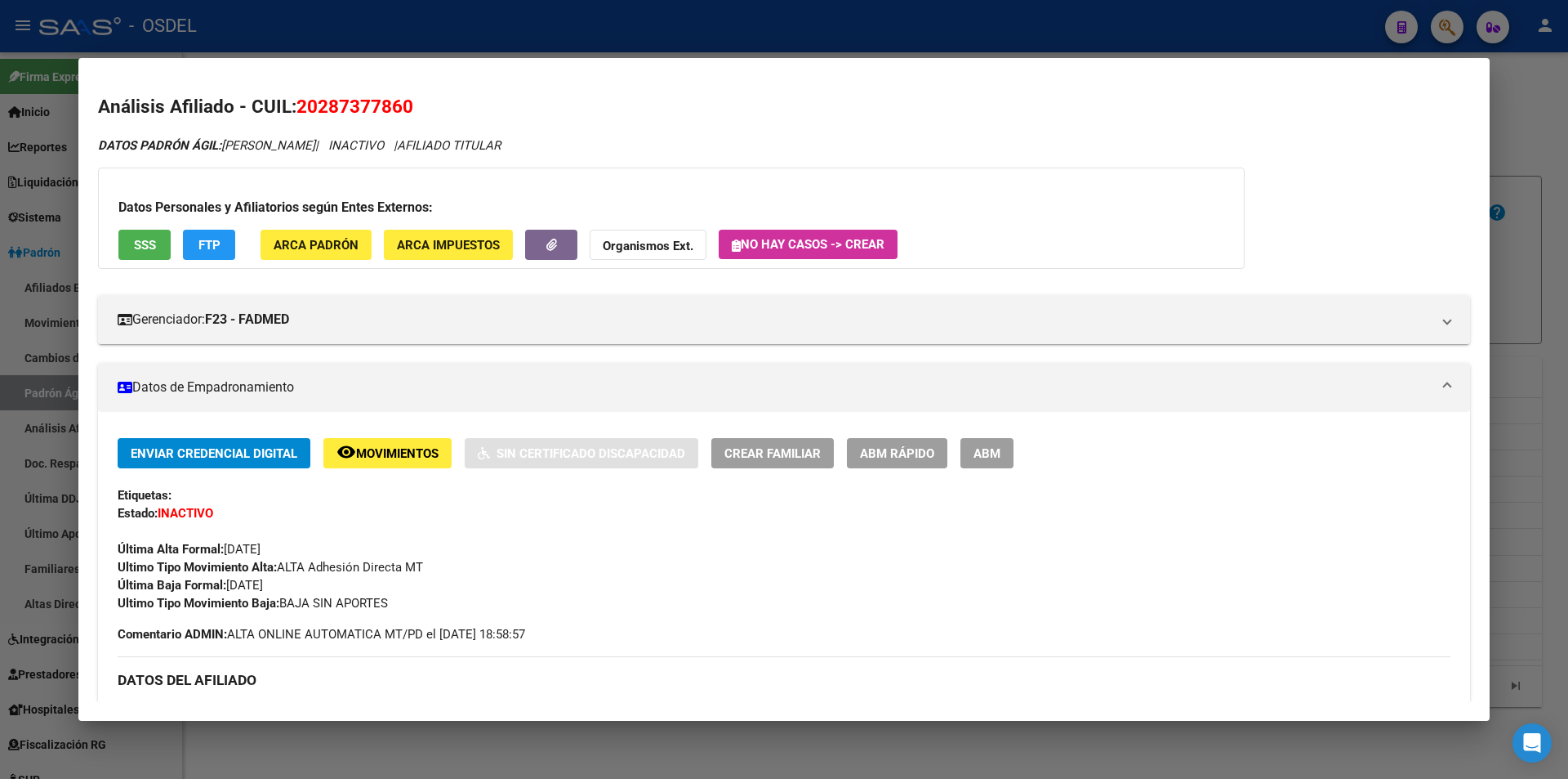
click at [631, 67] on mat-dialog-container "Análisis Afiliado - CUIL: 20287377860 DATOS PADRÓN ÁGIL: [PERSON_NAME] | INACTI…" at bounding box center [784, 389] width 1412 height 662
click at [629, 47] on div at bounding box center [784, 389] width 1568 height 779
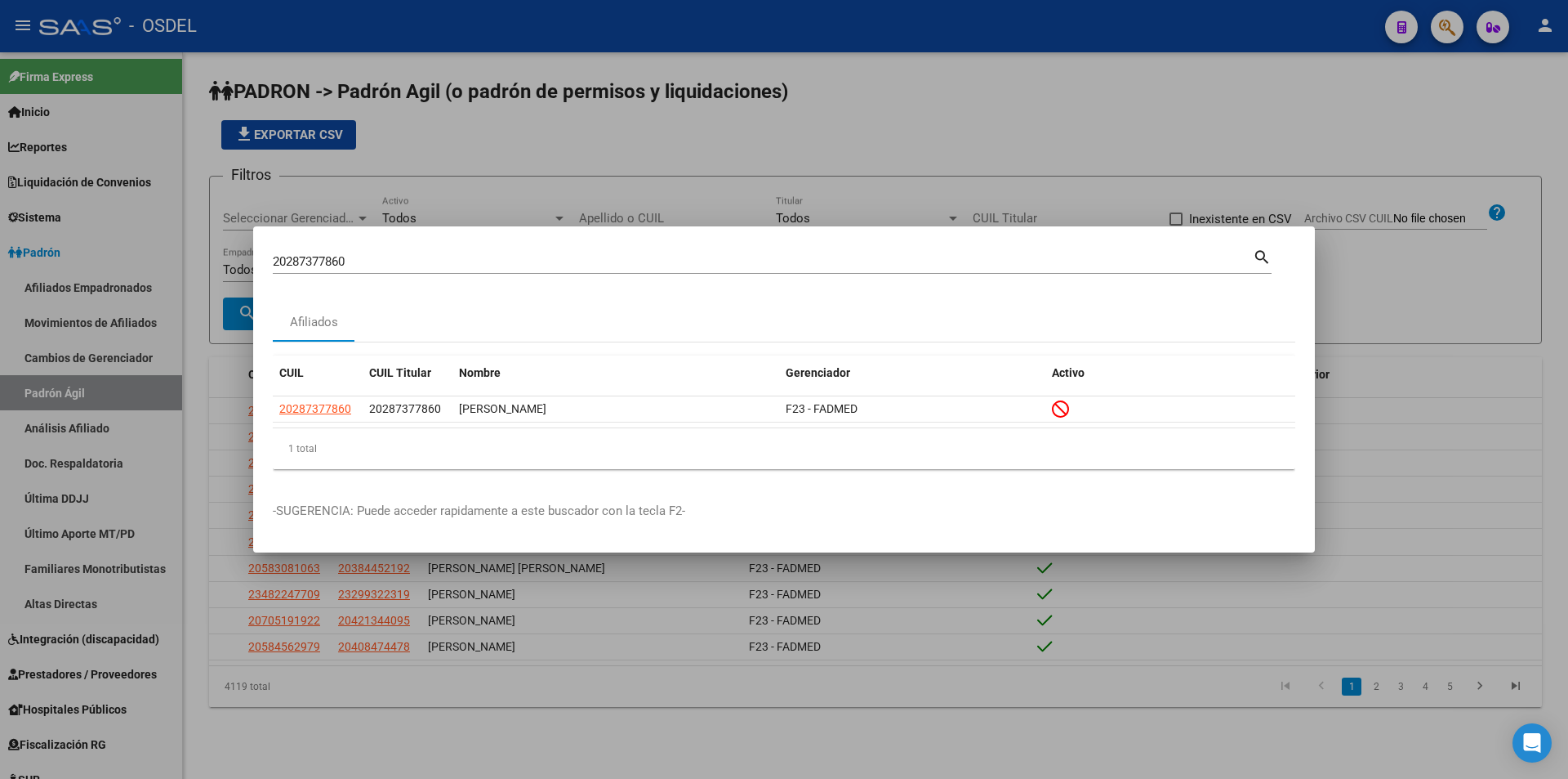
click at [437, 270] on div "20287377860 Buscar (apellido, dni, cuil, [PERSON_NAME], cuit, obra social)" at bounding box center [763, 262] width 981 height 25
click at [437, 269] on div "20287377860 Buscar (apellido, dni, cuil, [PERSON_NAME], cuit, obra social)" at bounding box center [763, 262] width 981 height 25
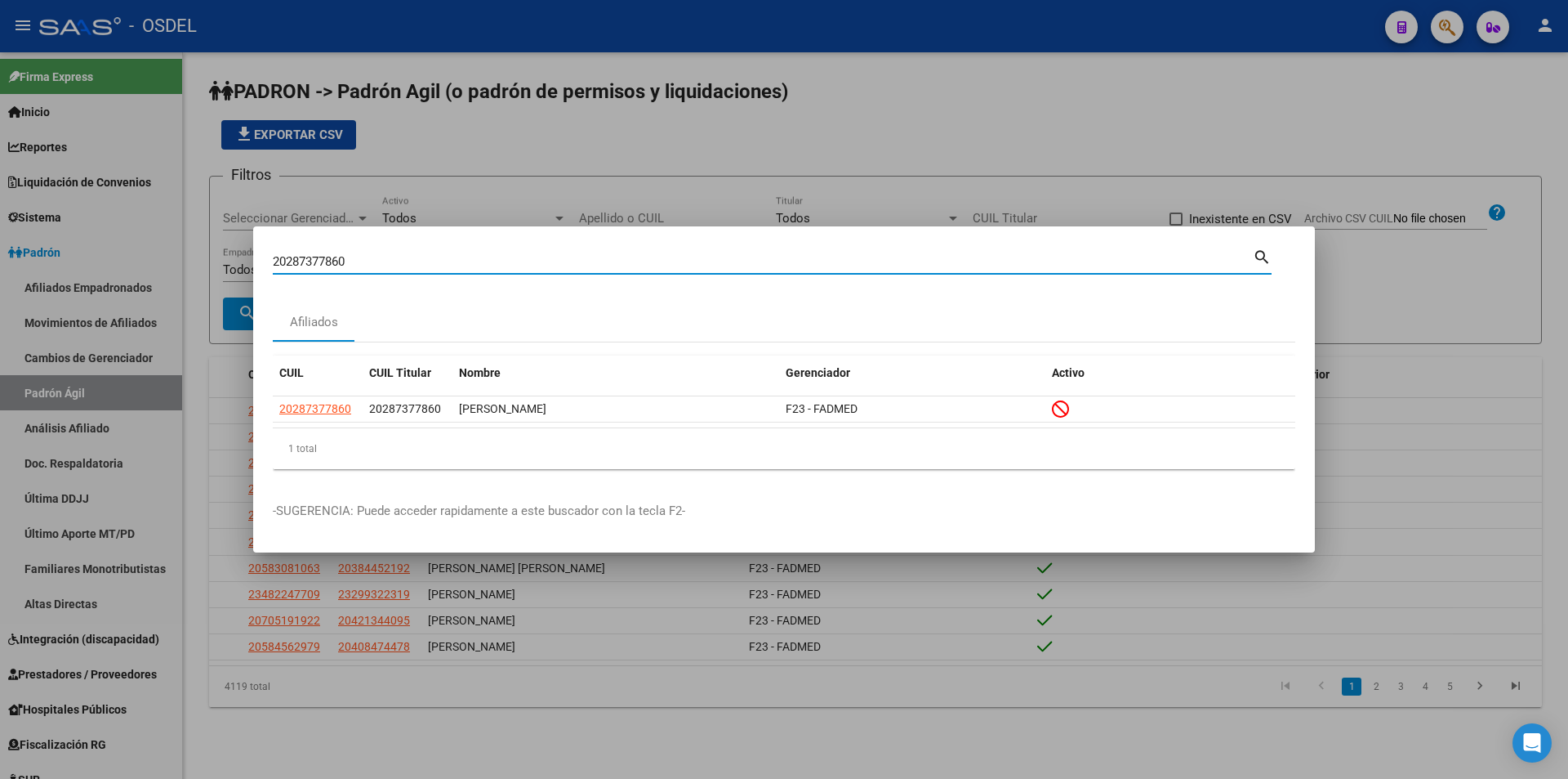
drag, startPoint x: 437, startPoint y: 263, endPoint x: 421, endPoint y: 264, distance: 16.0
click at [421, 264] on input "20287377860" at bounding box center [763, 261] width 981 height 15
paste input "389839222"
type input "20389839222"
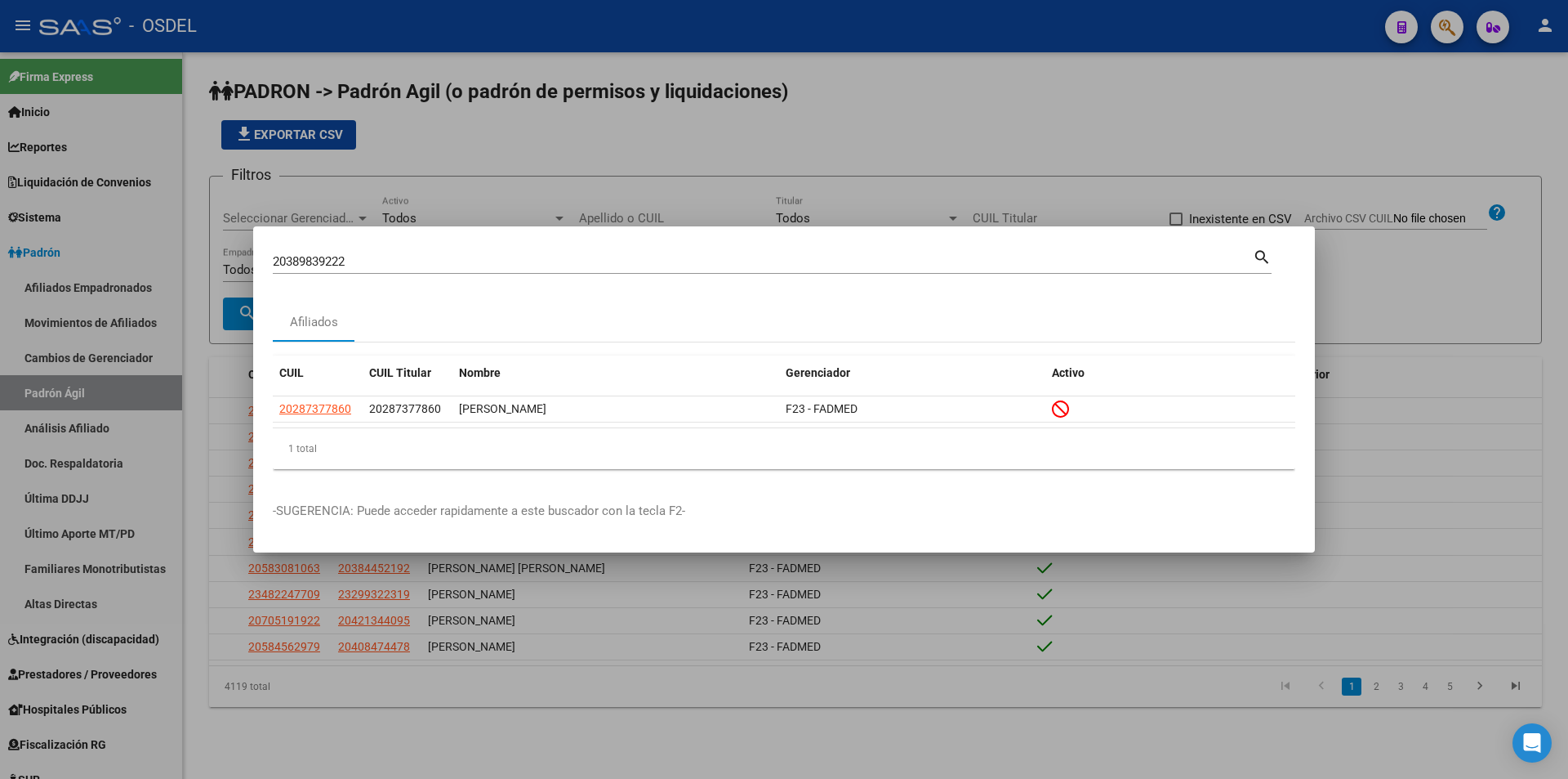
click at [1261, 252] on mat-icon "search" at bounding box center [1262, 256] width 19 height 19
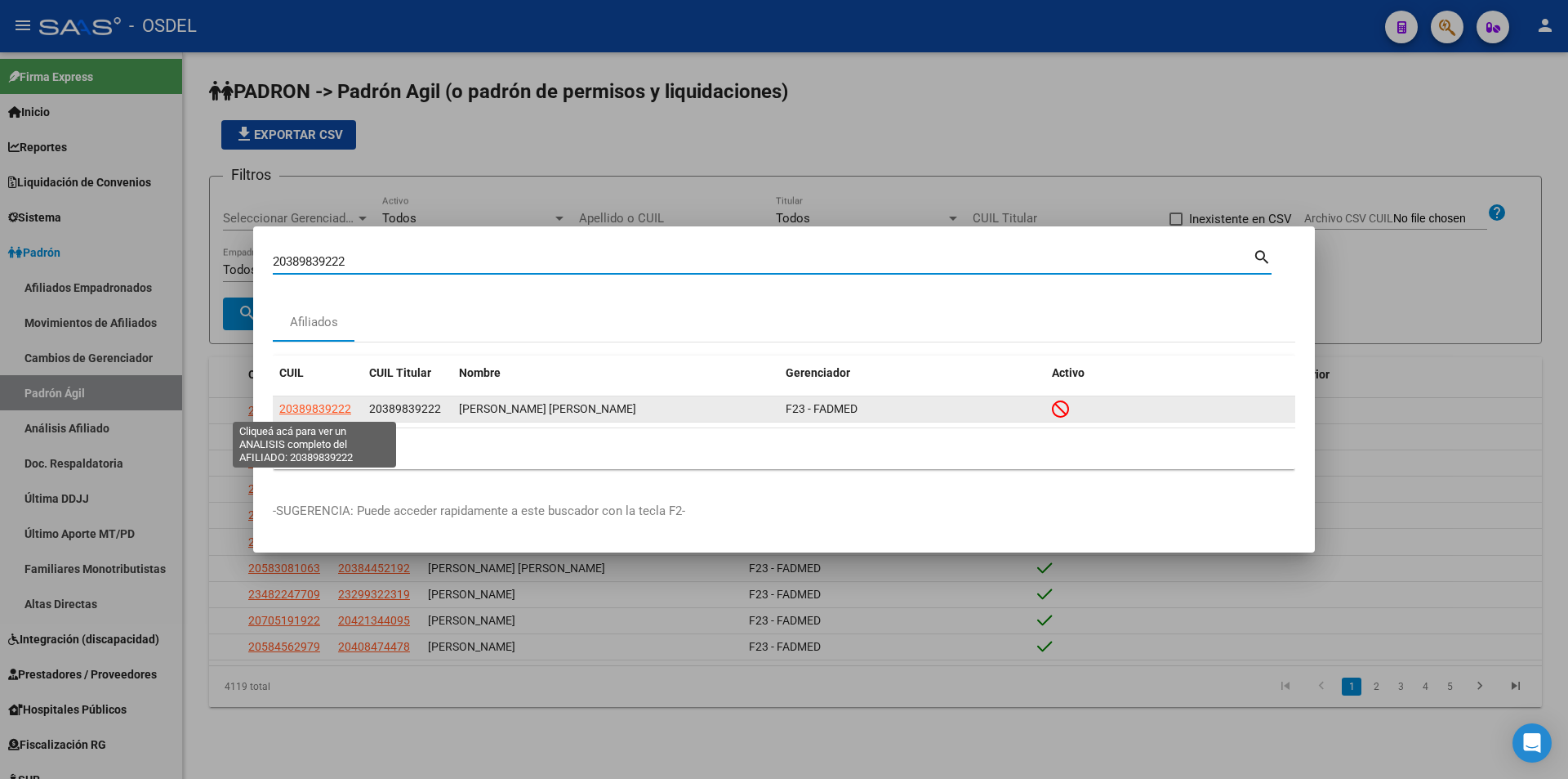
click at [338, 409] on span "20389839222" at bounding box center [316, 408] width 72 height 13
type textarea "20389839222"
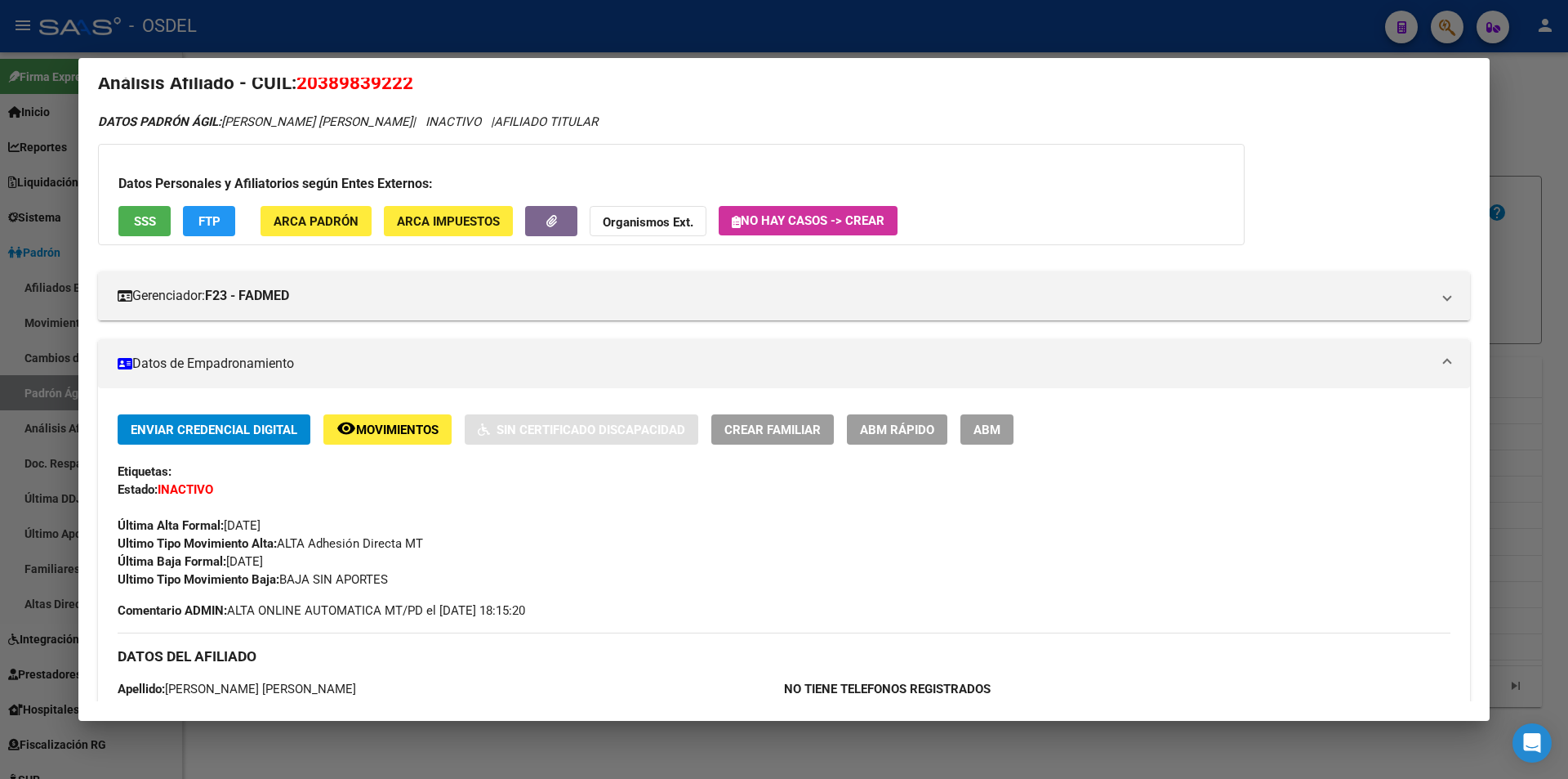
scroll to position [0, 0]
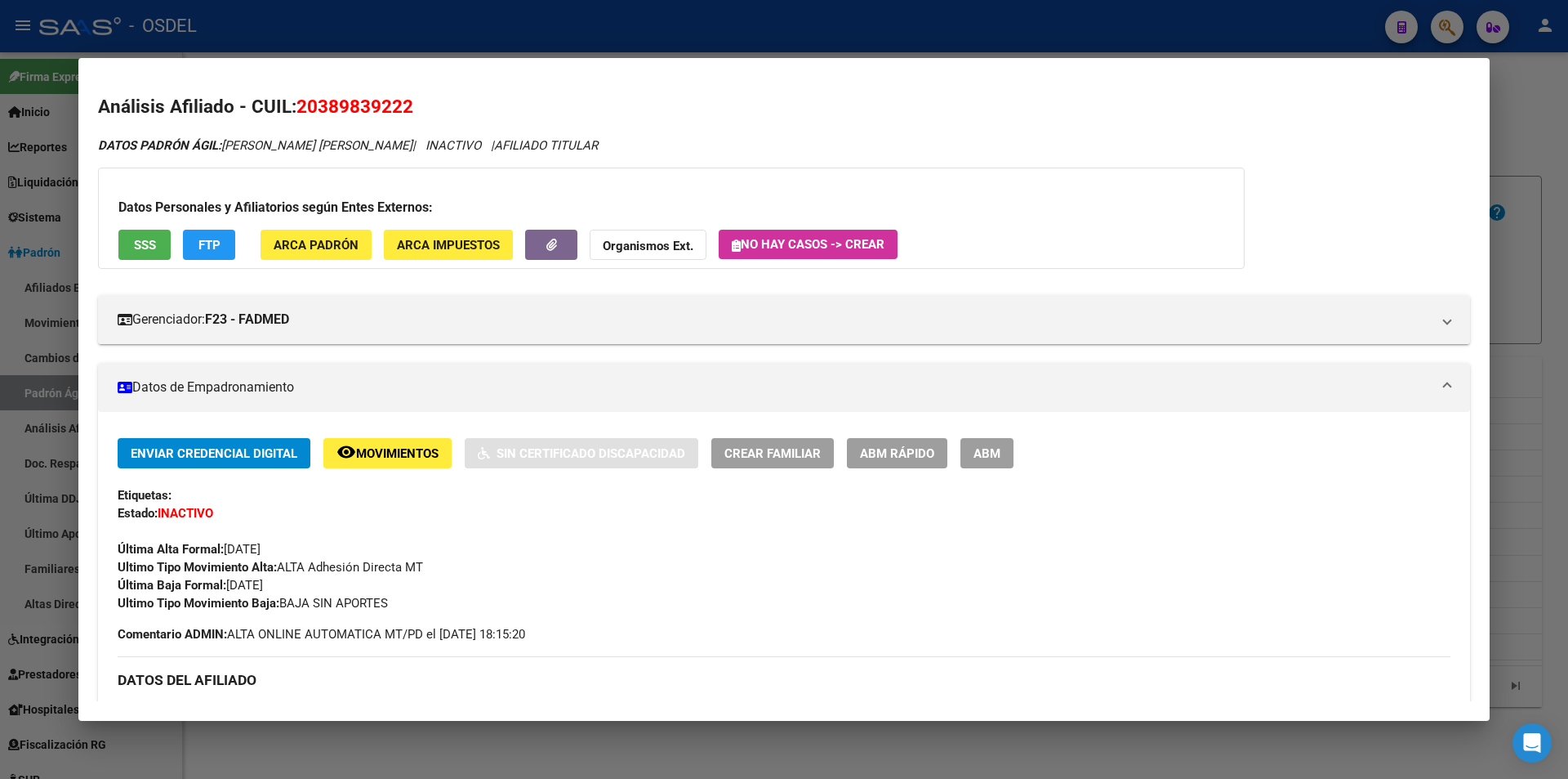
click at [149, 251] on span "SSS" at bounding box center [145, 245] width 22 height 15
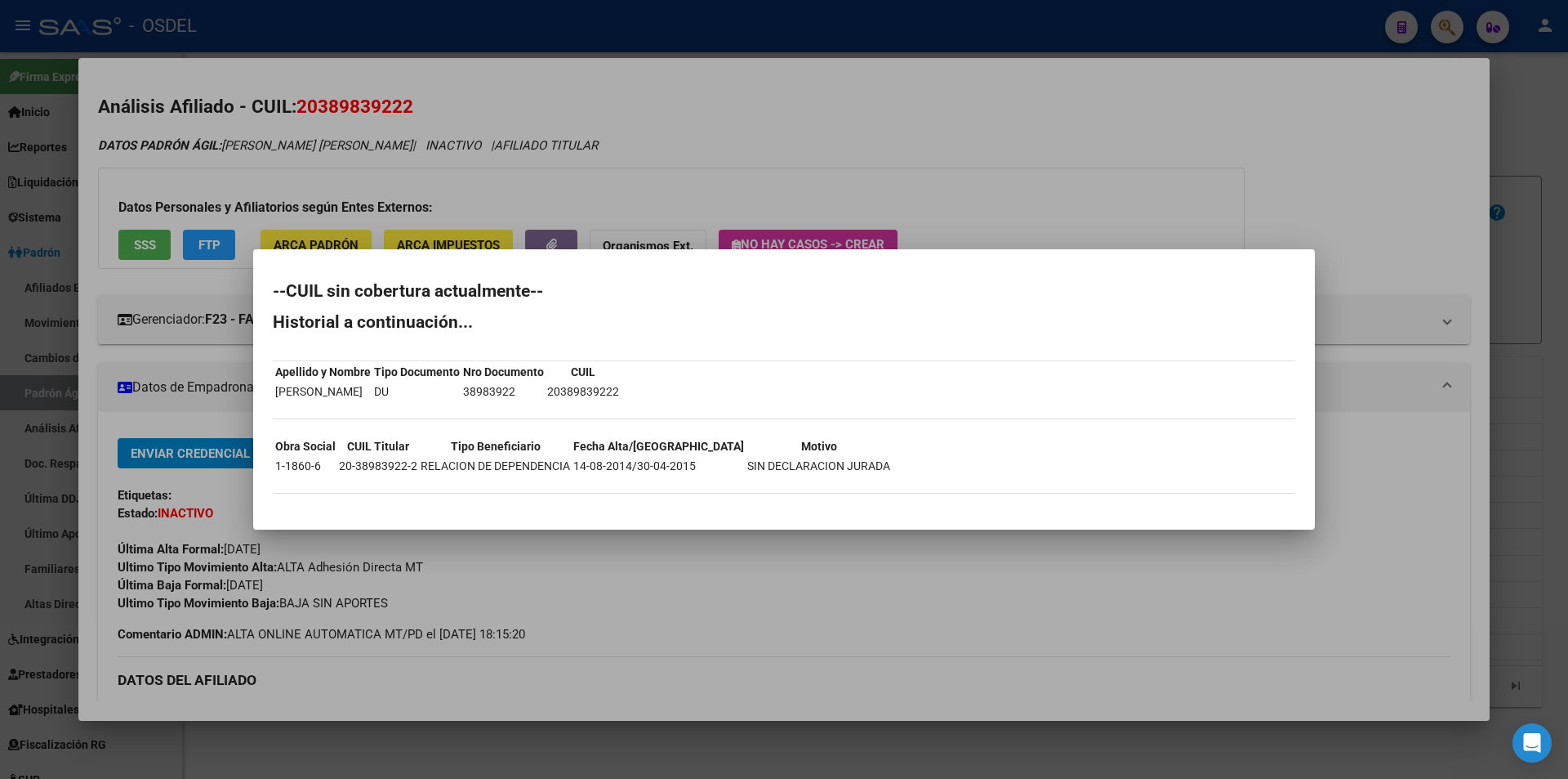
click at [777, 150] on div at bounding box center [784, 389] width 1568 height 779
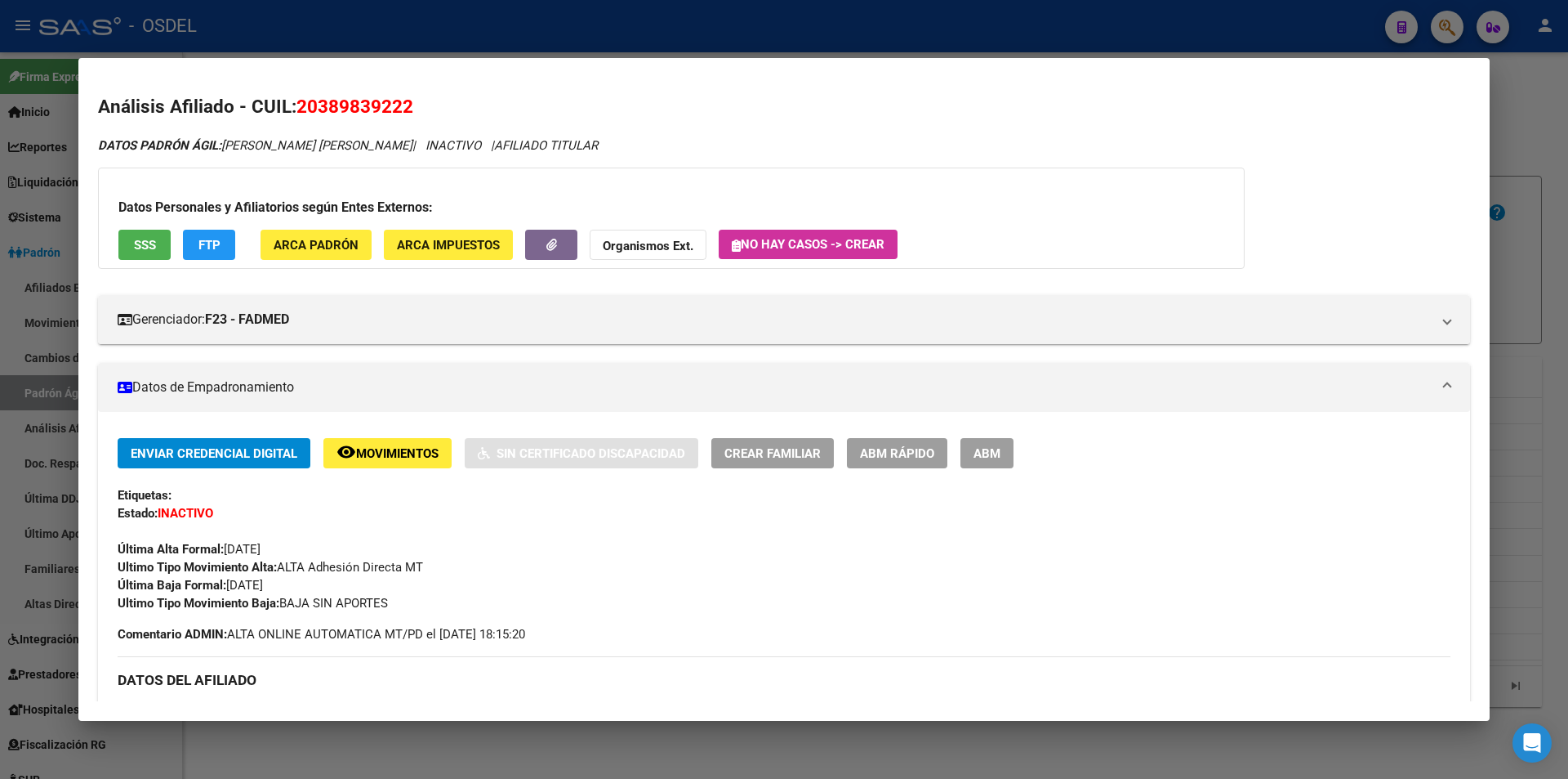
click at [748, 35] on div at bounding box center [784, 389] width 1568 height 779
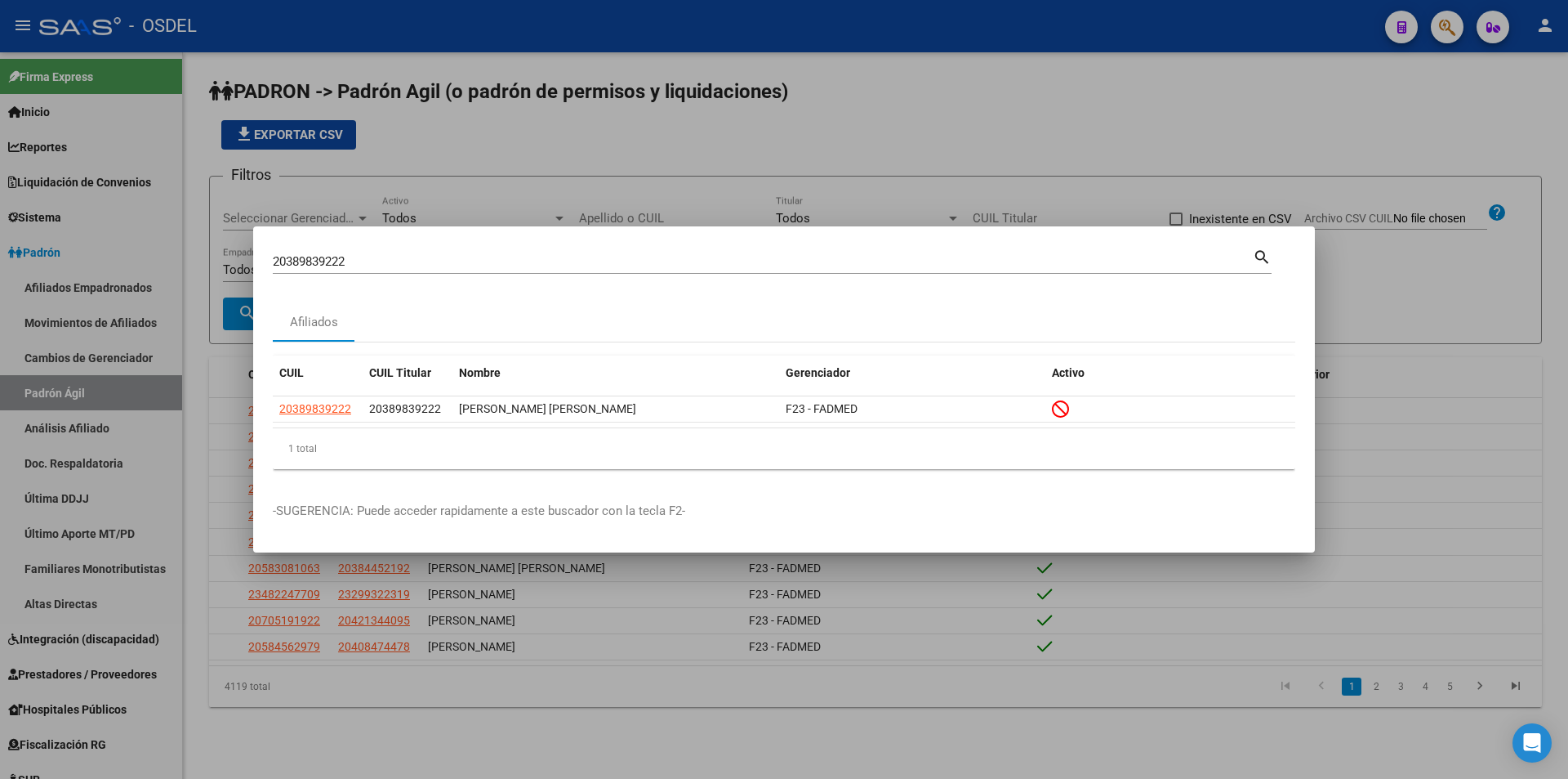
click at [347, 260] on input "20389839222" at bounding box center [763, 261] width 981 height 15
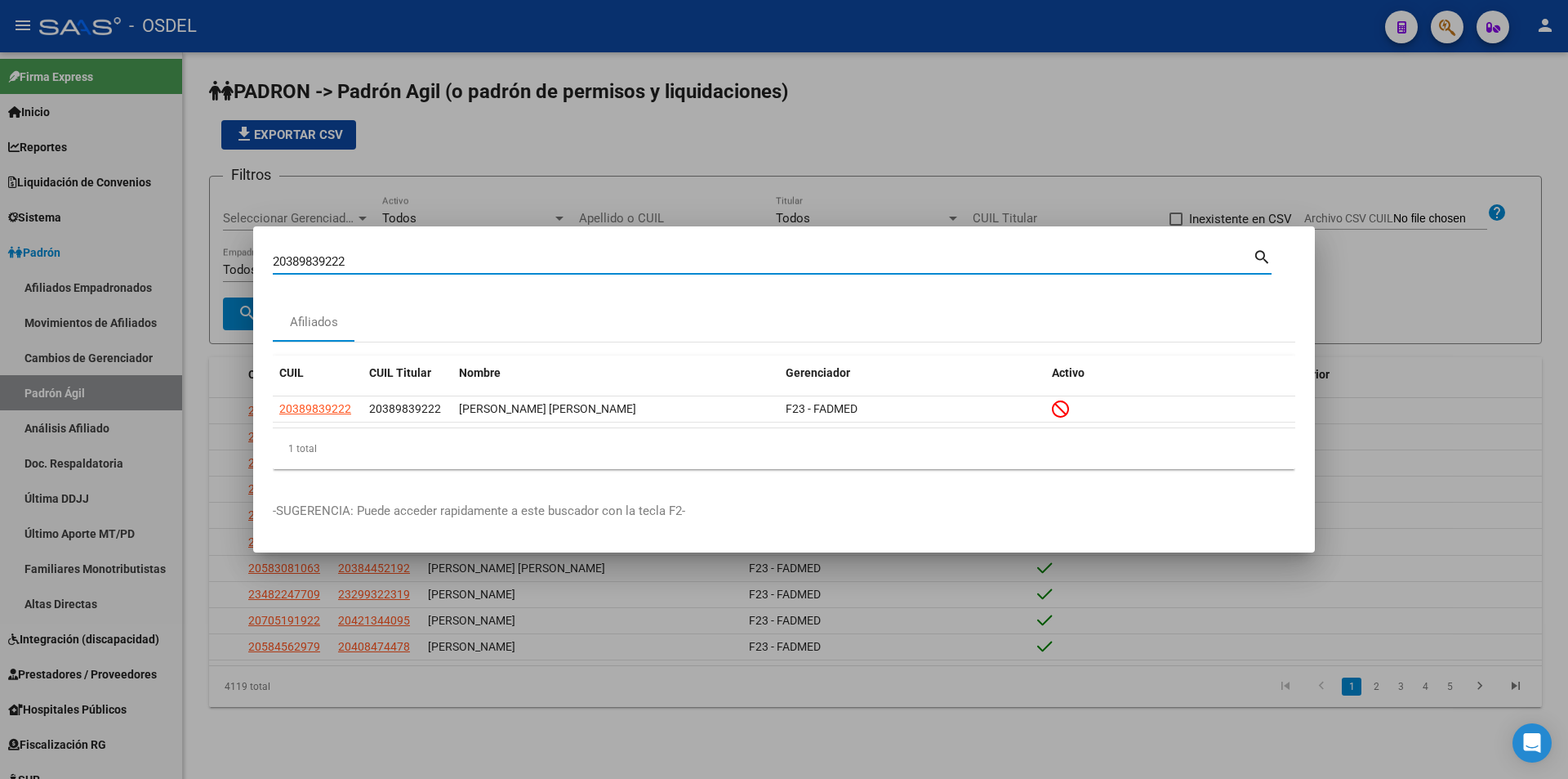
click at [347, 260] on input "20389839222" at bounding box center [763, 261] width 981 height 15
paste input "92715275"
type input "20392715275"
click at [1264, 258] on mat-icon "search" at bounding box center [1262, 256] width 19 height 19
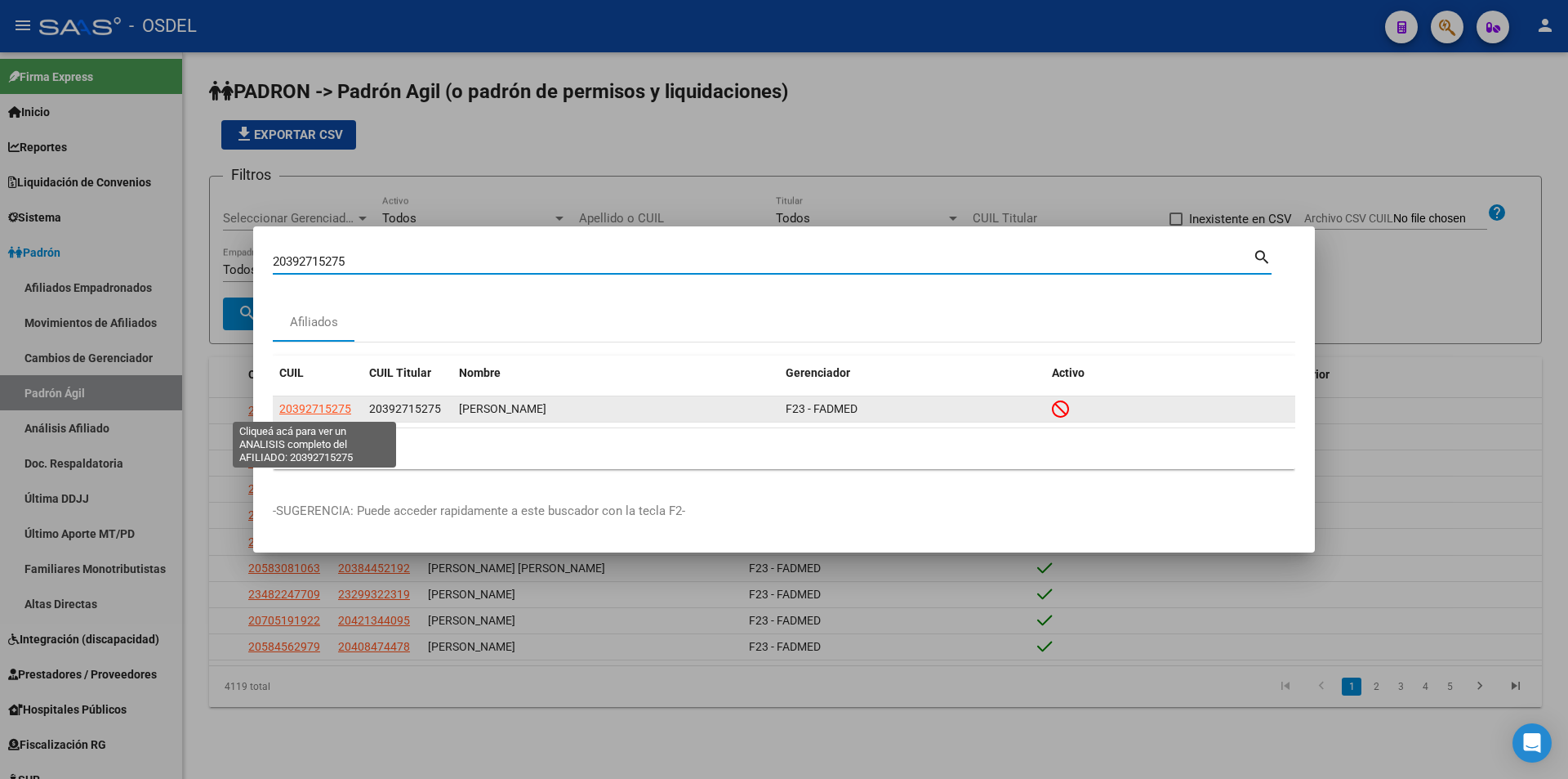
click at [316, 408] on span "20392715275" at bounding box center [316, 408] width 72 height 13
type textarea "20392715275"
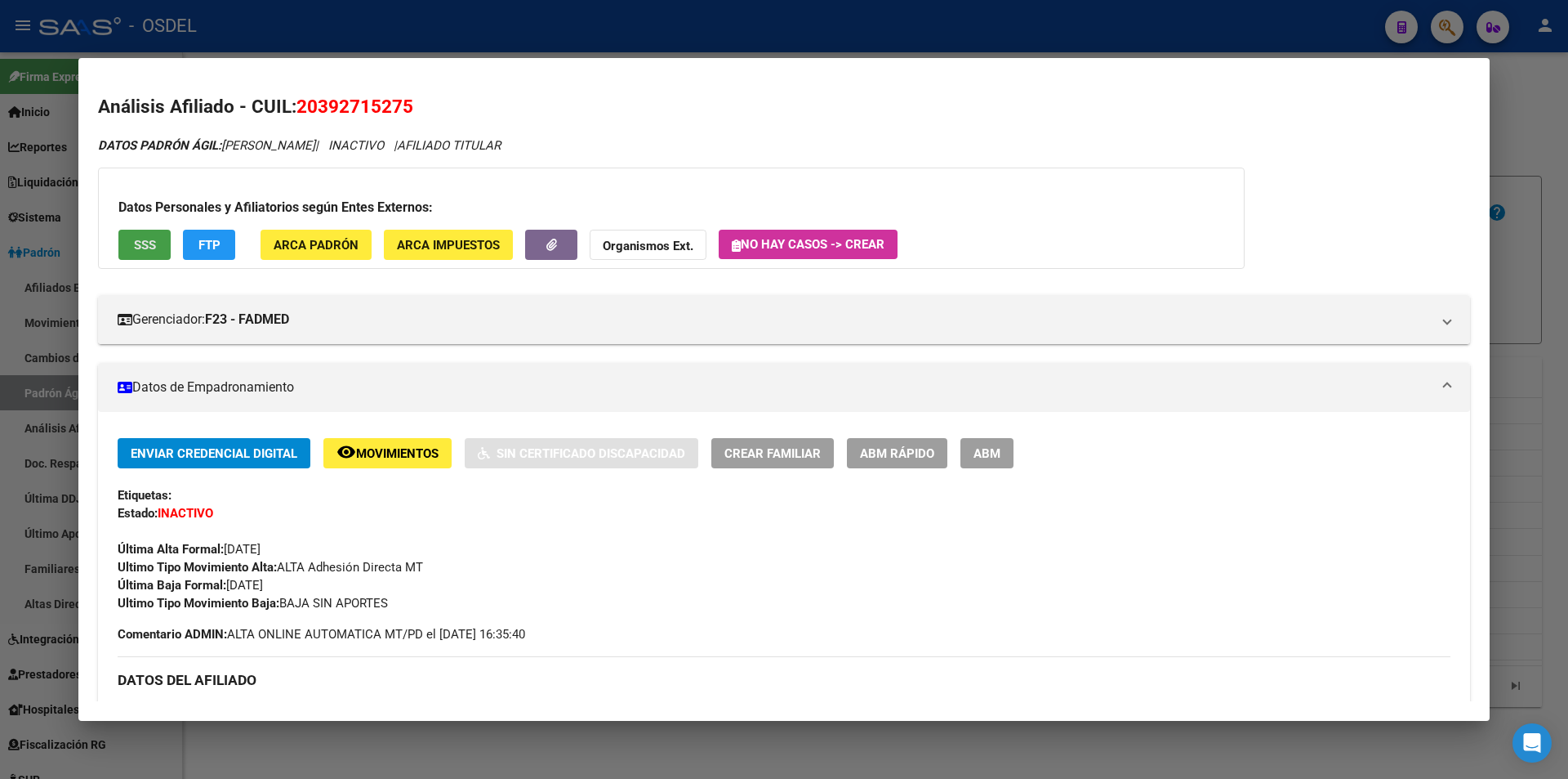
click at [134, 241] on span "SSS" at bounding box center [145, 245] width 22 height 15
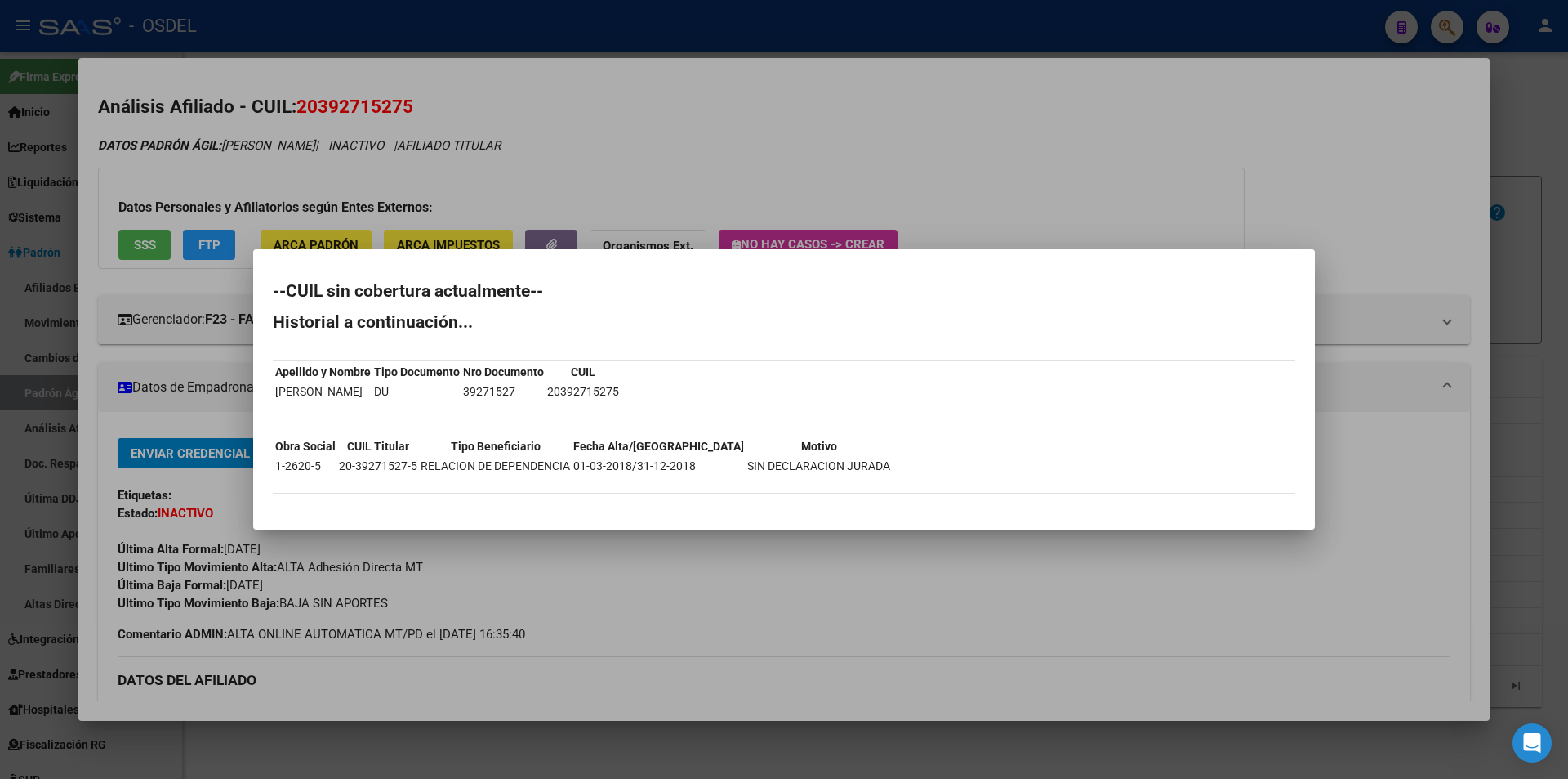
click at [848, 98] on div at bounding box center [784, 389] width 1568 height 779
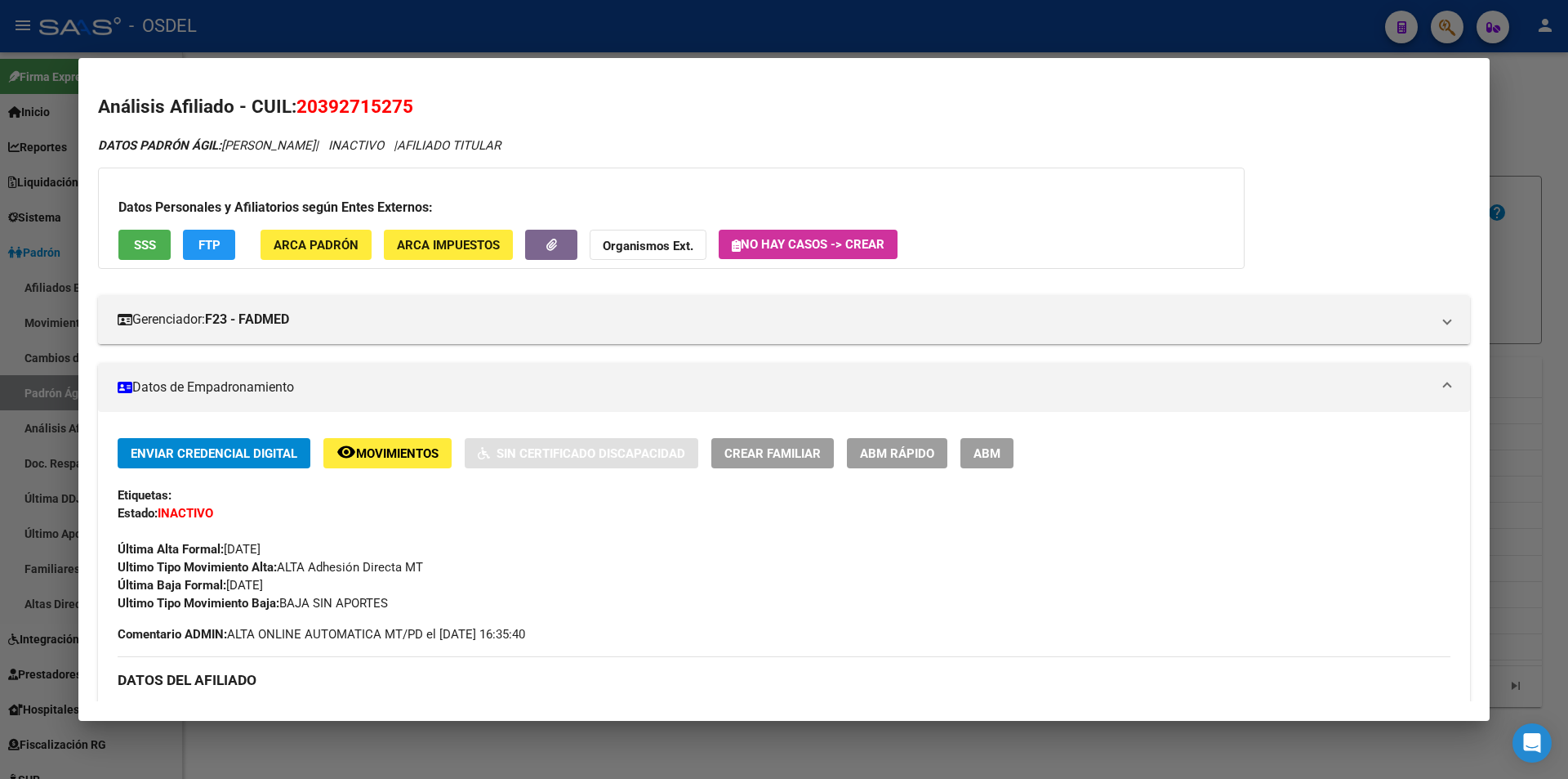
click at [830, 43] on div at bounding box center [784, 389] width 1568 height 779
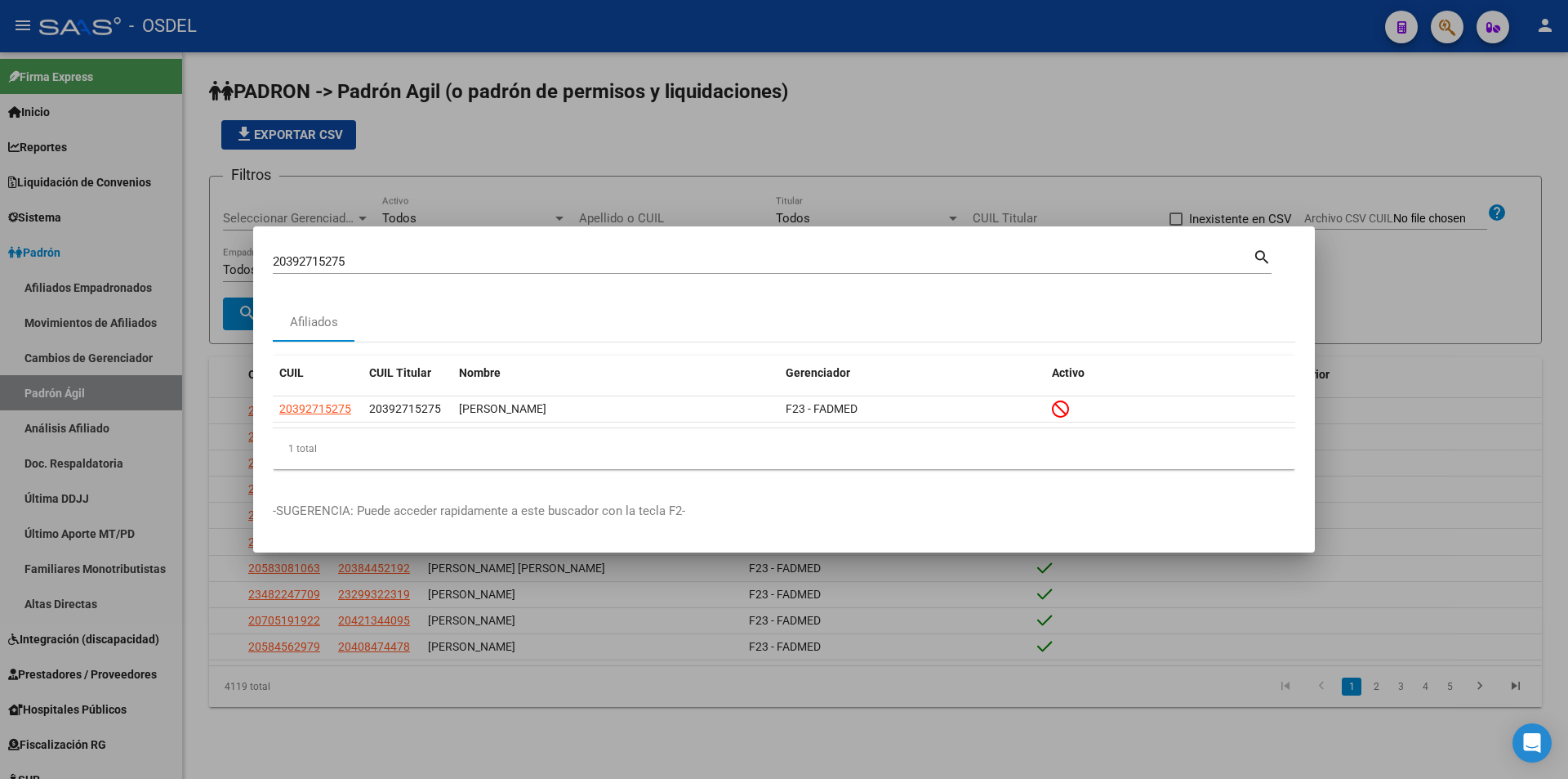
click at [497, 251] on div "20392715275 Buscar (apellido, dni, cuil, [PERSON_NAME], cuit, obra social)" at bounding box center [763, 262] width 981 height 25
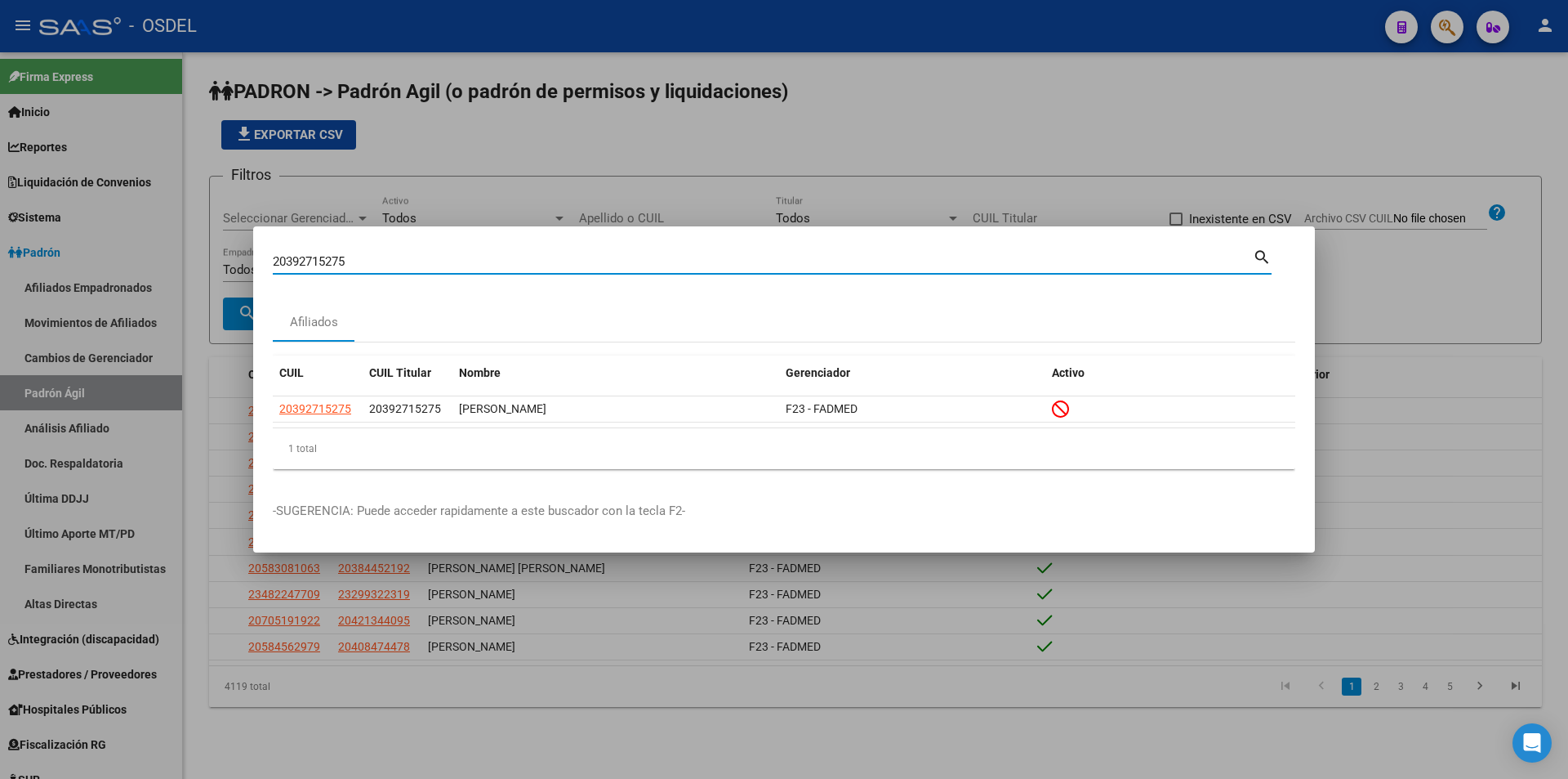
click at [491, 260] on input "20392715275" at bounding box center [763, 261] width 981 height 15
paste input "420238003"
type input "20420238003"
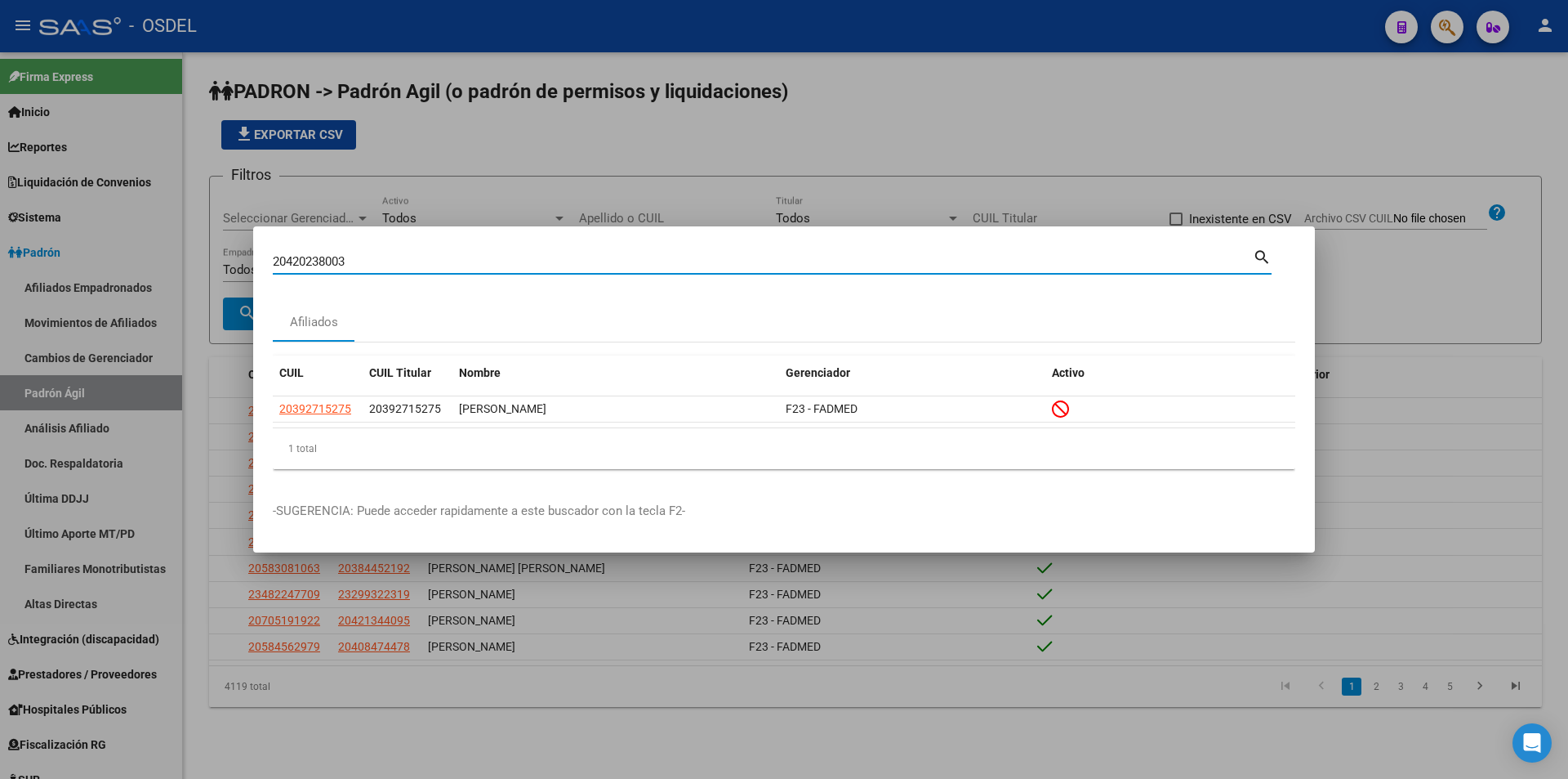
click at [1258, 254] on mat-icon "search" at bounding box center [1262, 256] width 19 height 19
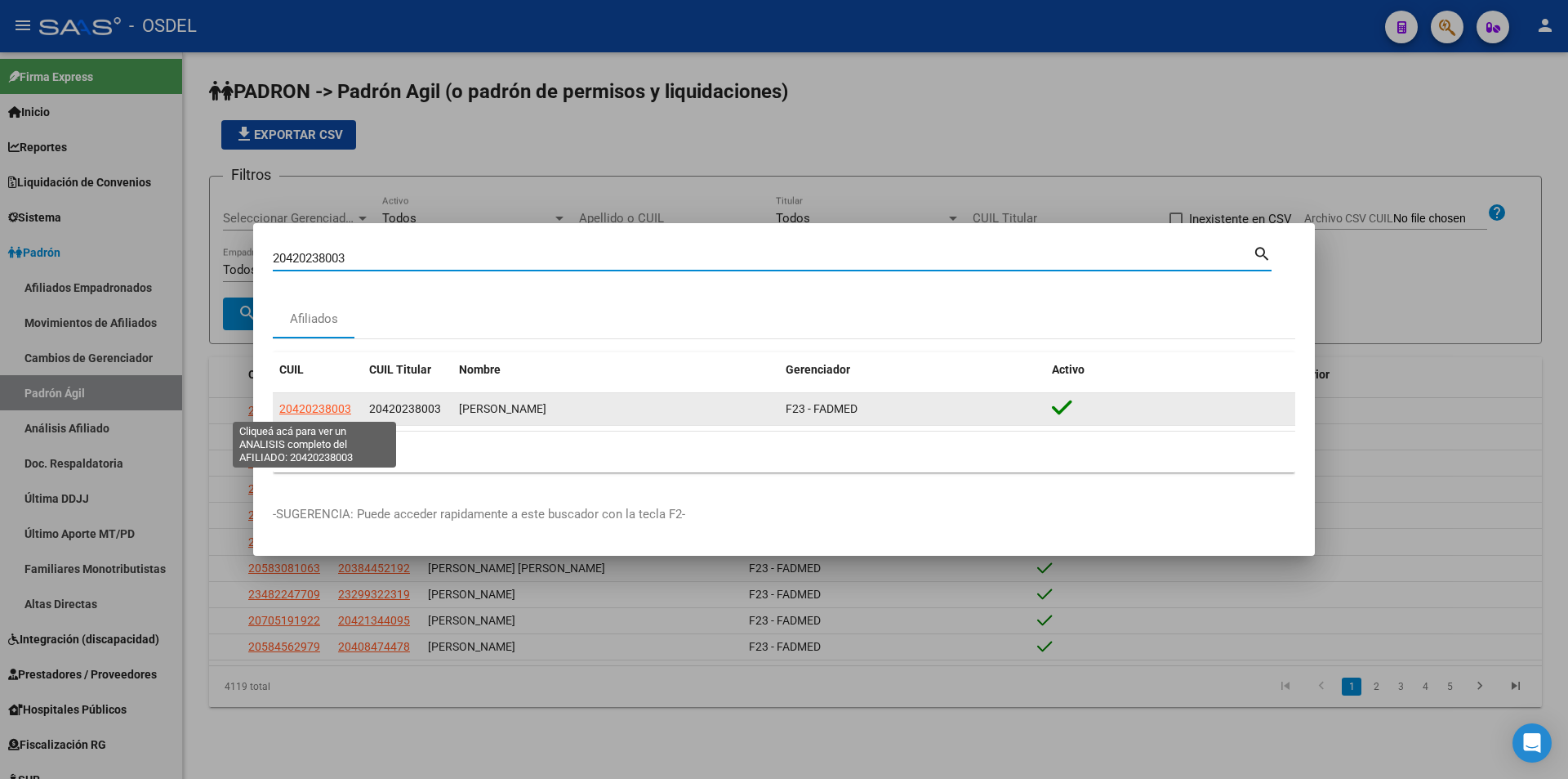
click at [348, 405] on span "20420238003" at bounding box center [316, 408] width 72 height 13
type textarea "20420238003"
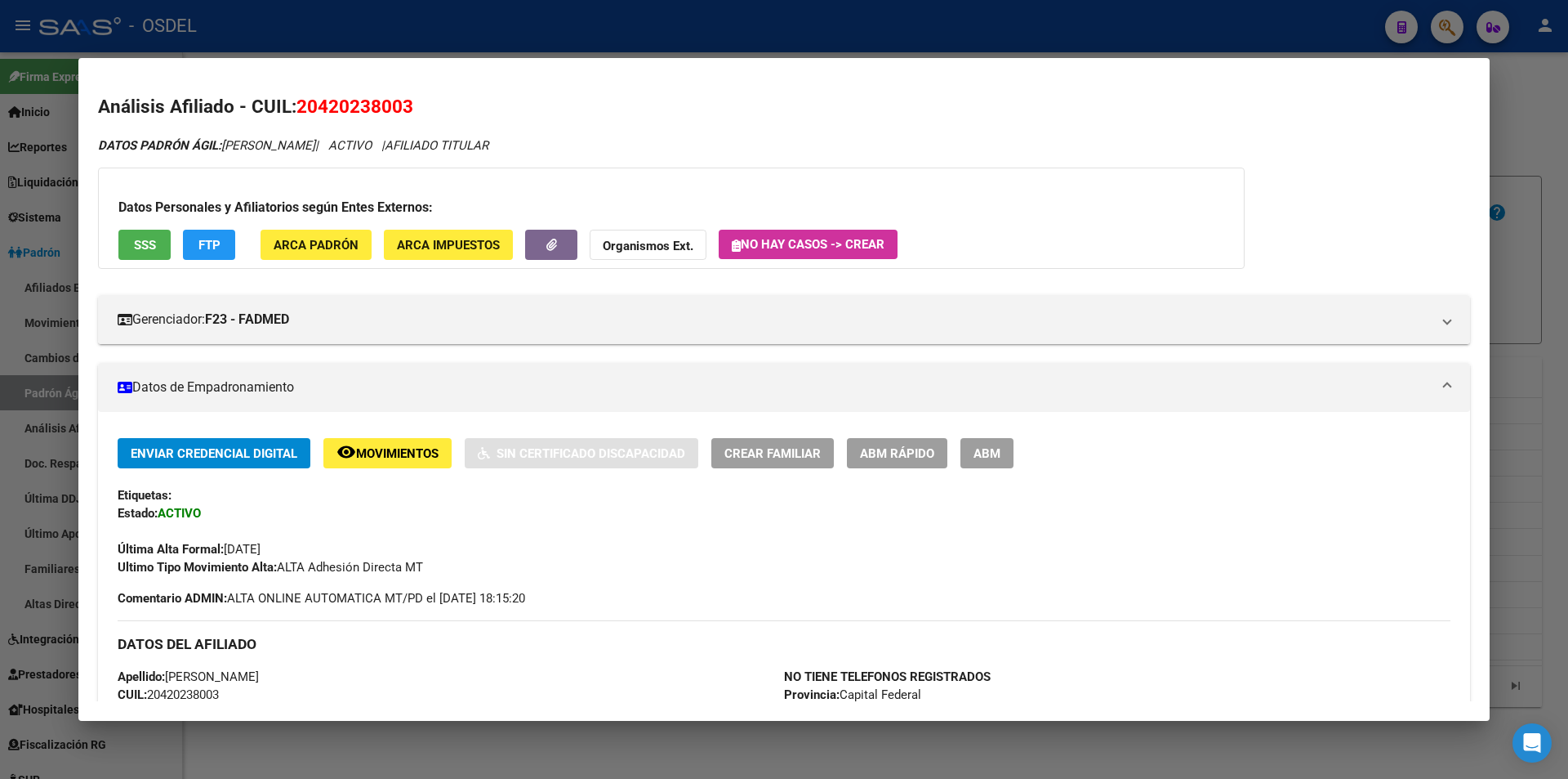
scroll to position [82, 0]
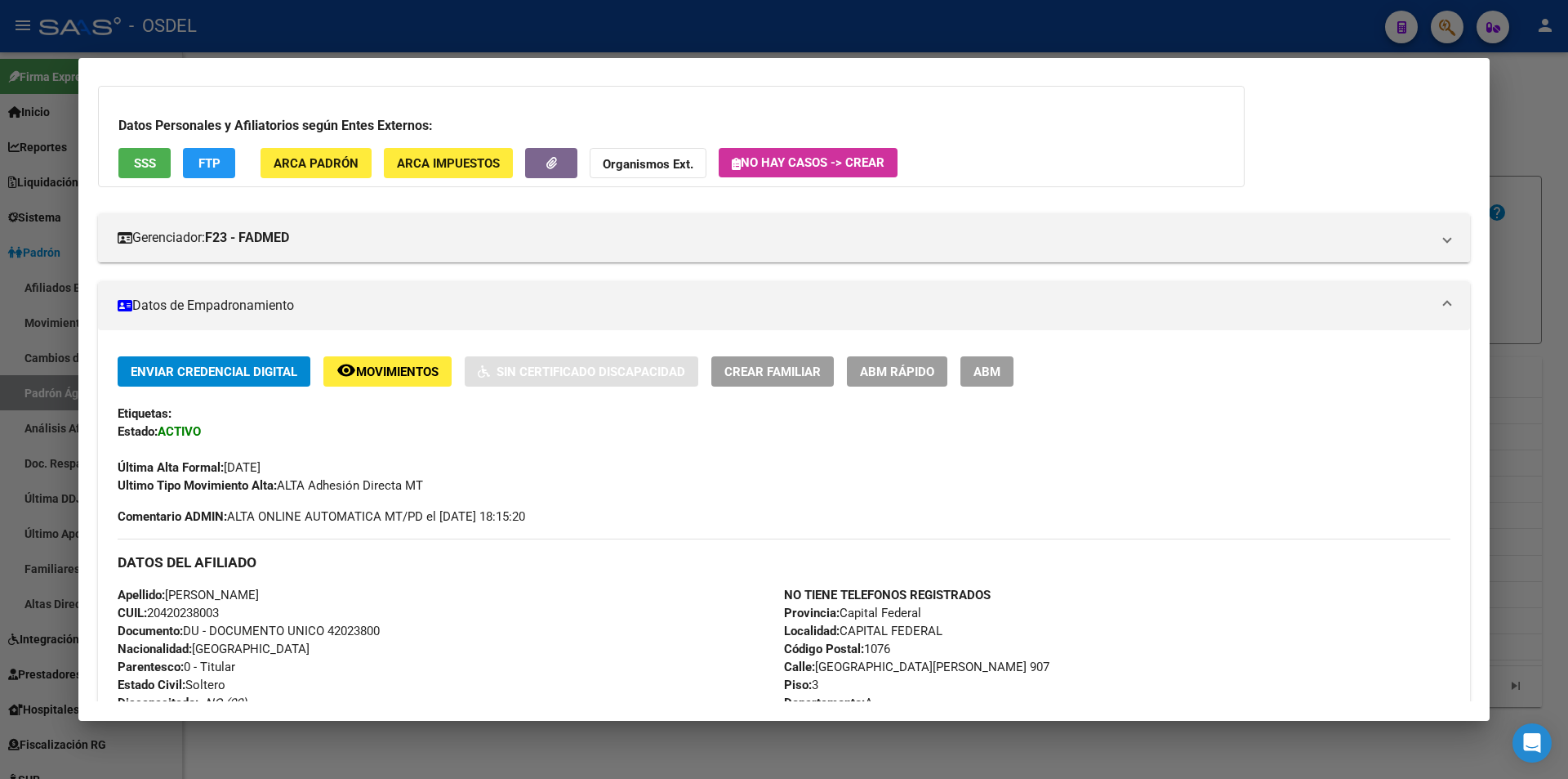
click at [141, 171] on span "SSS" at bounding box center [145, 163] width 22 height 15
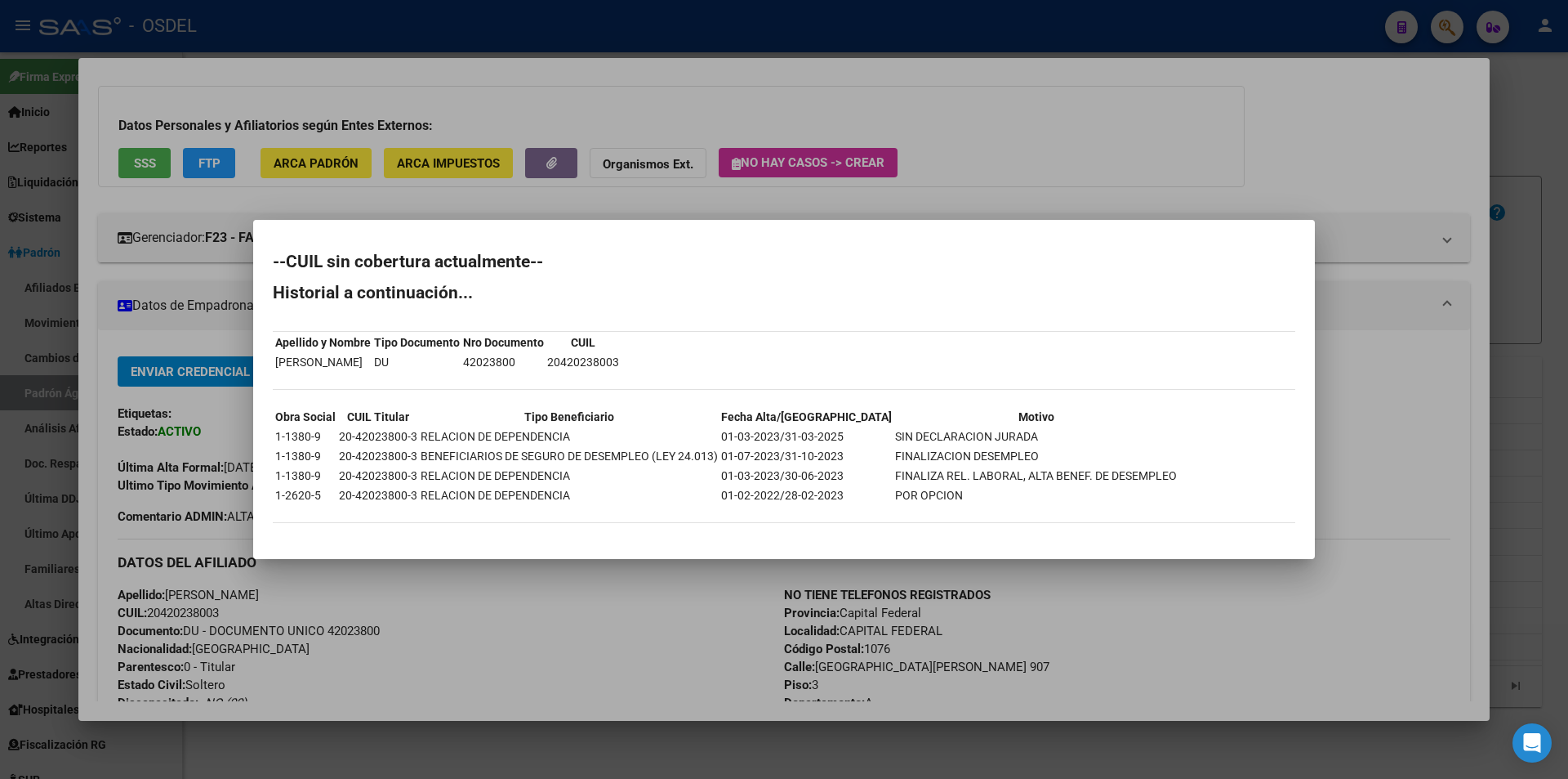
click at [906, 146] on div at bounding box center [784, 389] width 1568 height 779
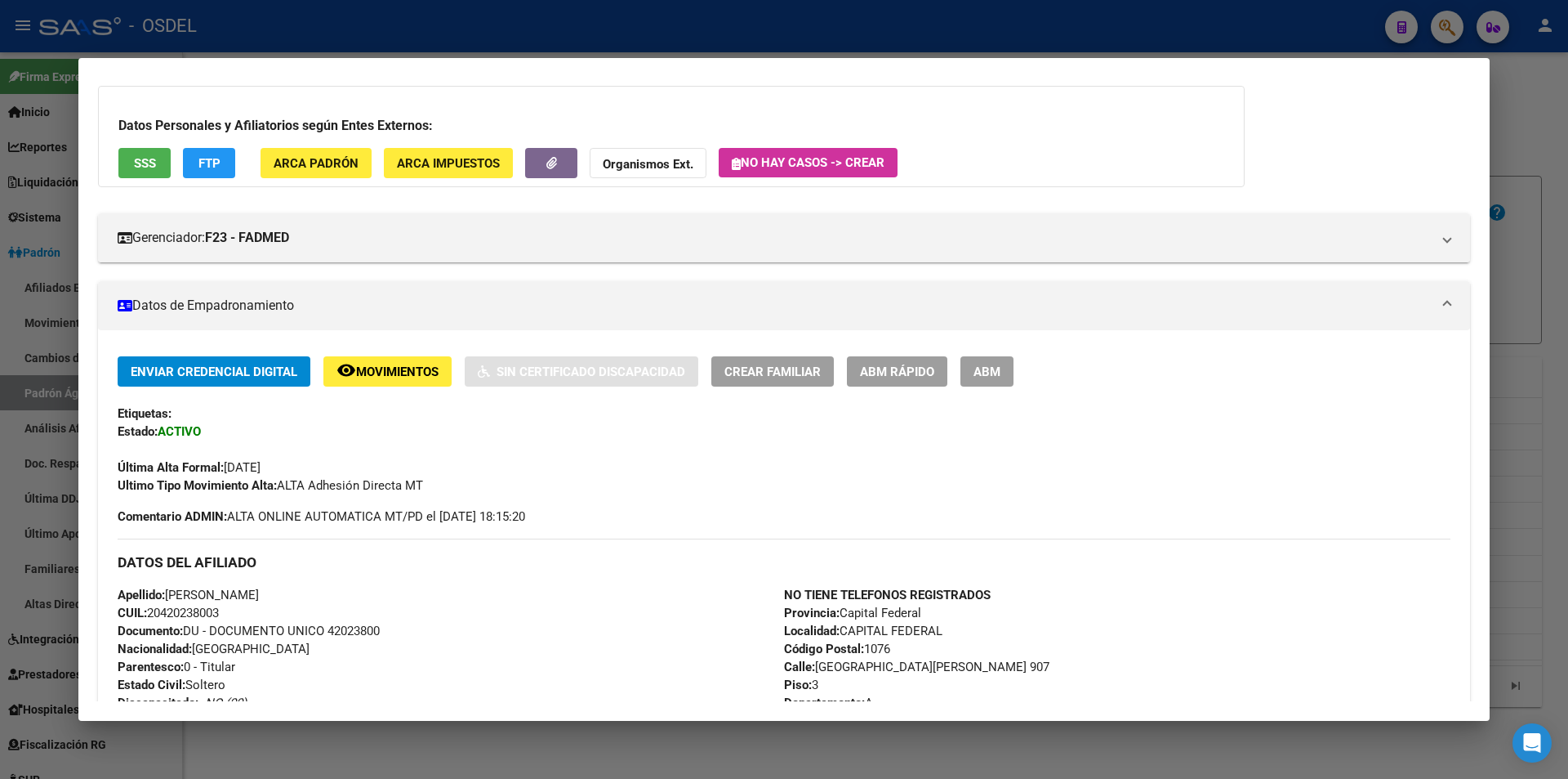
click at [860, 41] on div at bounding box center [784, 389] width 1568 height 779
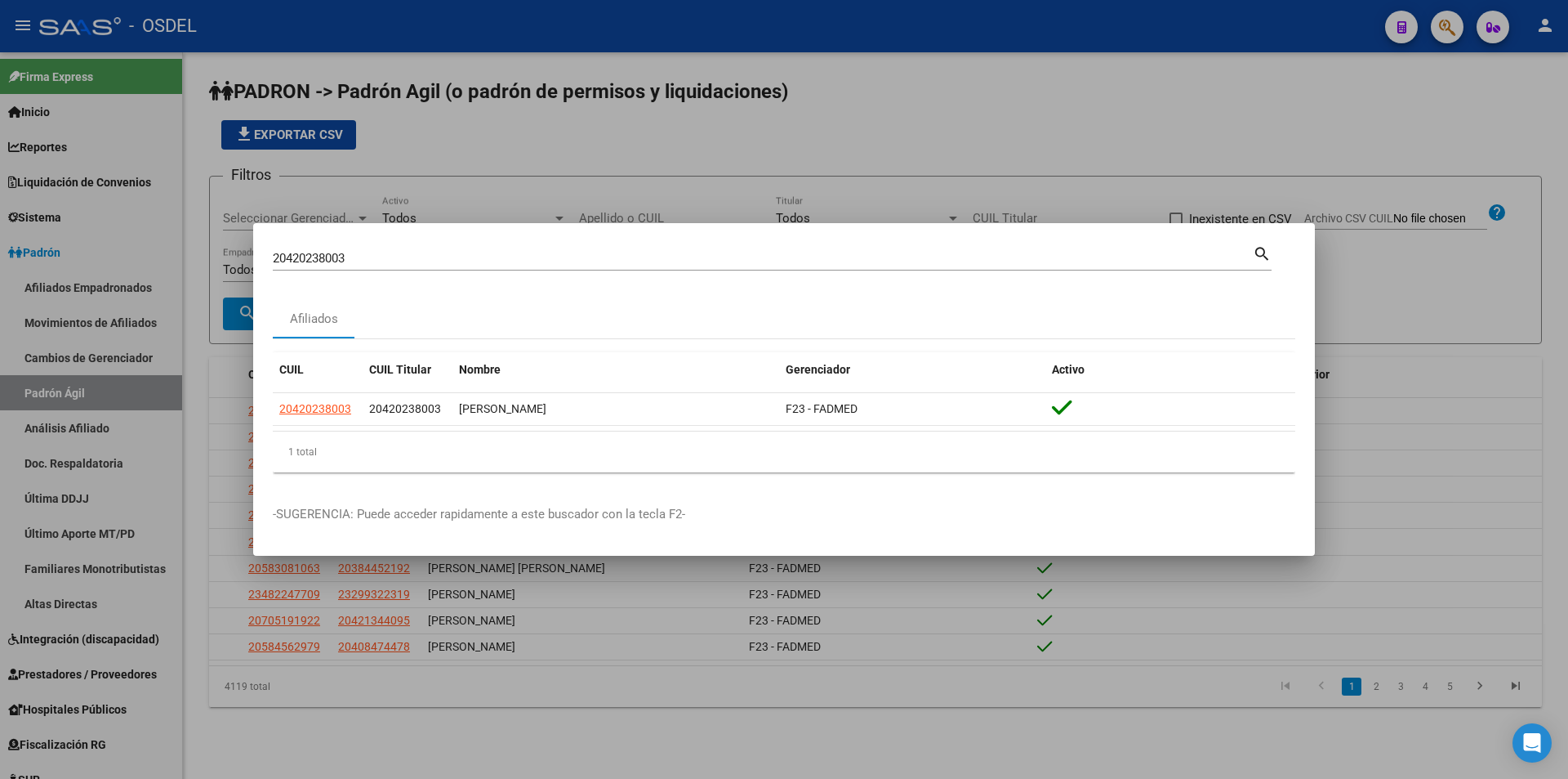
click at [425, 264] on input "20420238003" at bounding box center [763, 258] width 981 height 15
paste input "945974"
type input "20420945974"
click at [1264, 257] on mat-icon "search" at bounding box center [1262, 252] width 19 height 19
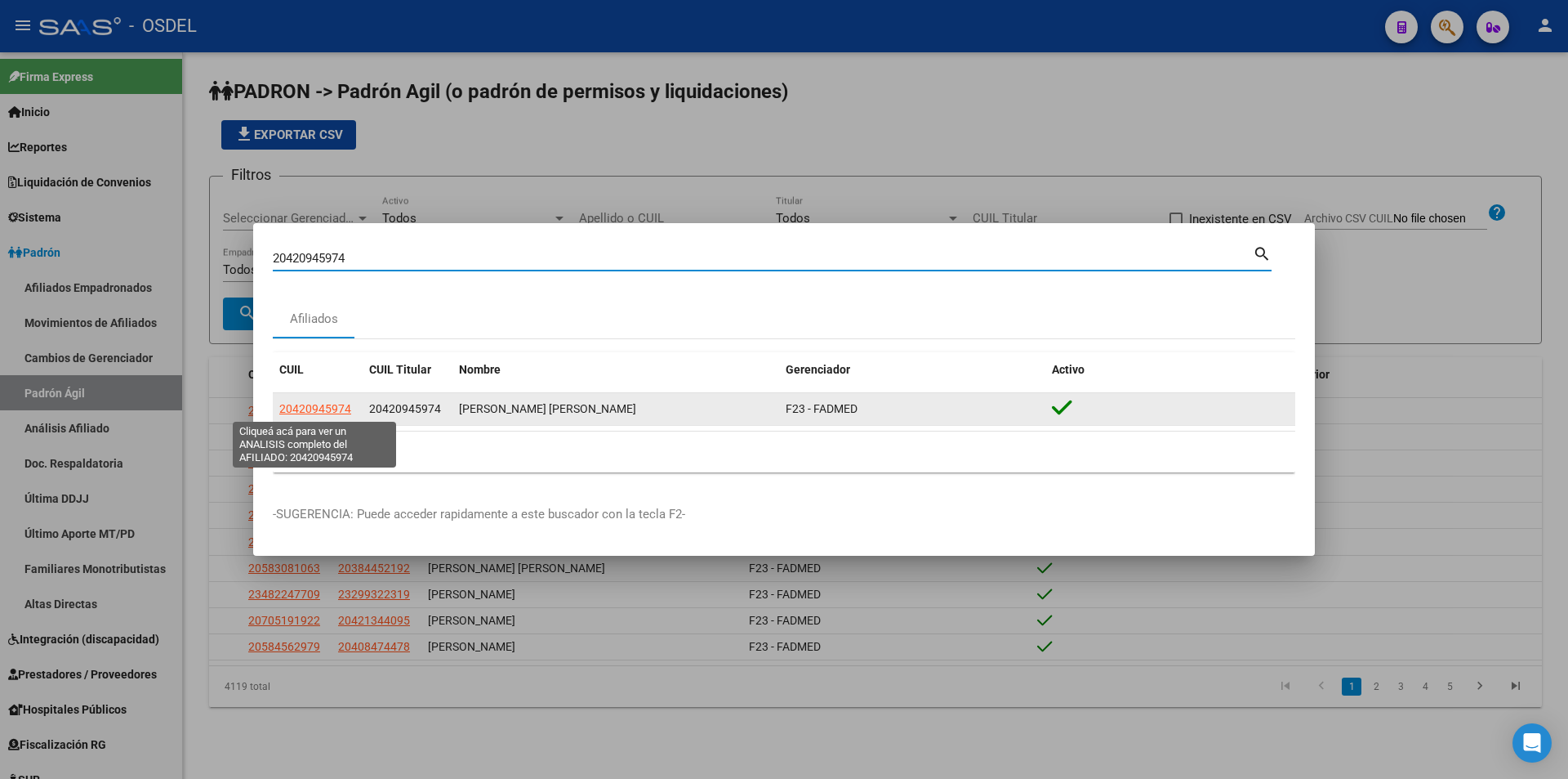
click at [332, 406] on span "20420945974" at bounding box center [316, 408] width 72 height 13
type textarea "20420945974"
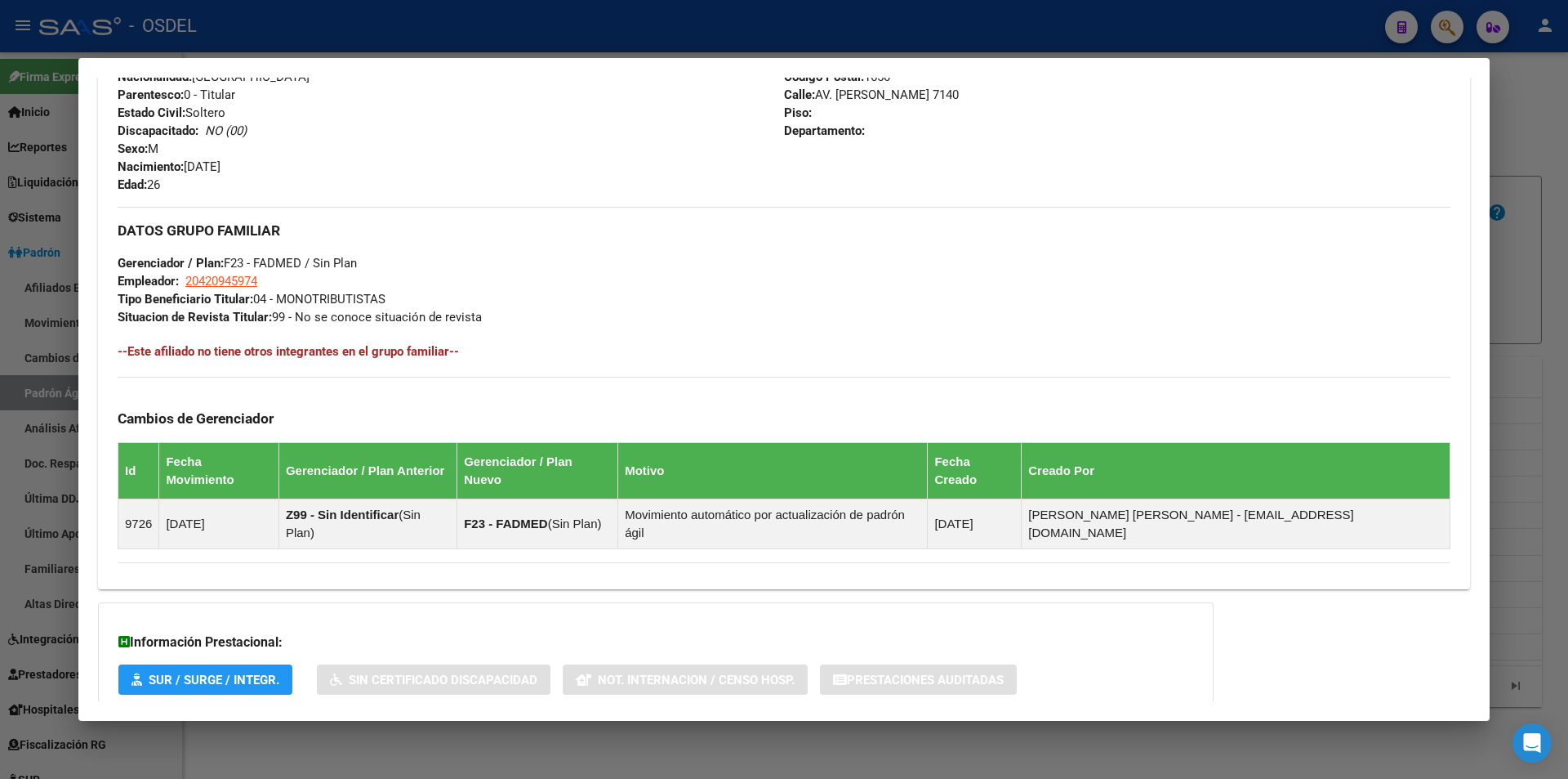
scroll to position [721, 0]
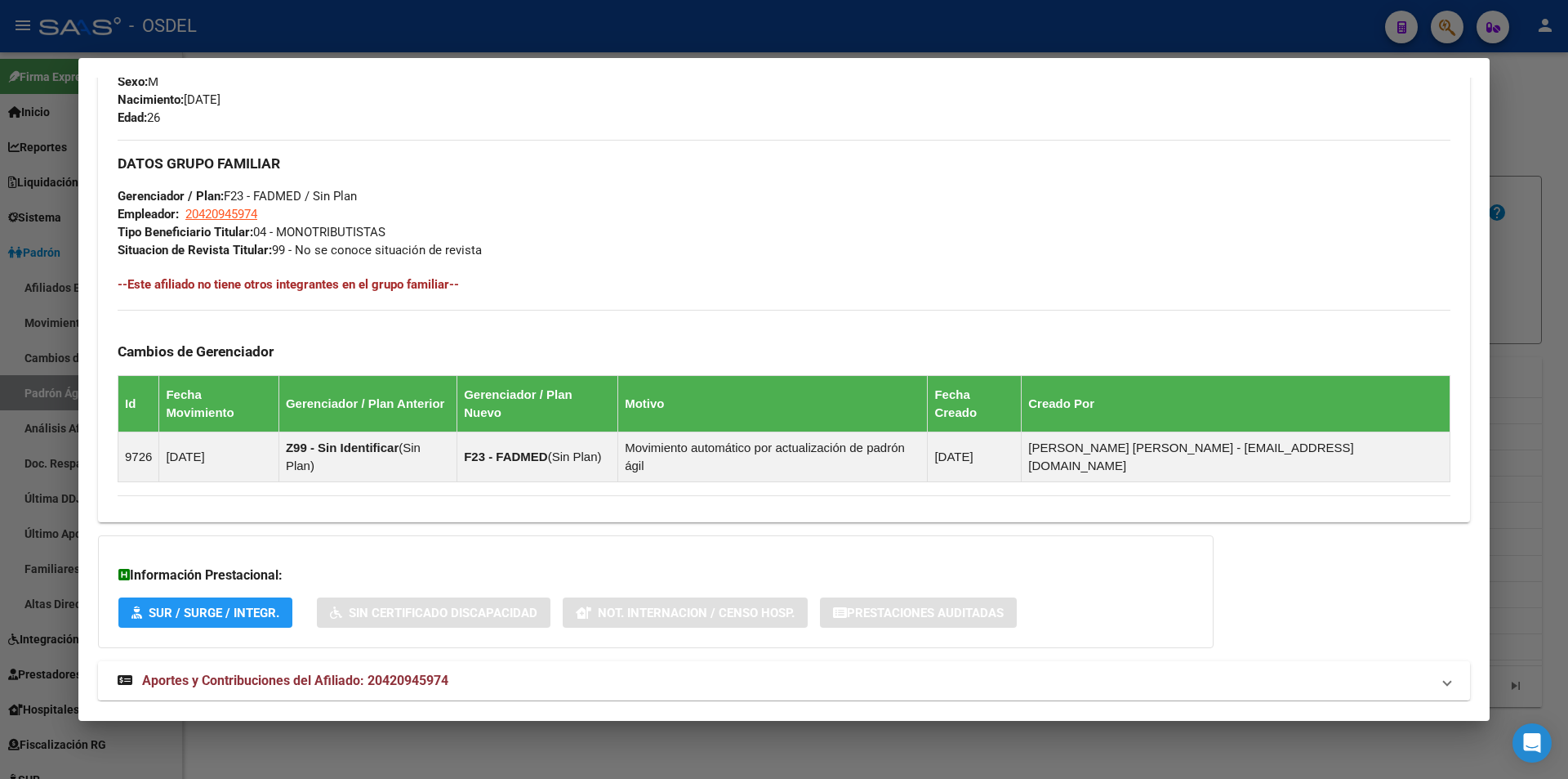
click at [296, 672] on span "Aportes y Contribuciones del Afiliado: 20420945974" at bounding box center [295, 680] width 306 height 16
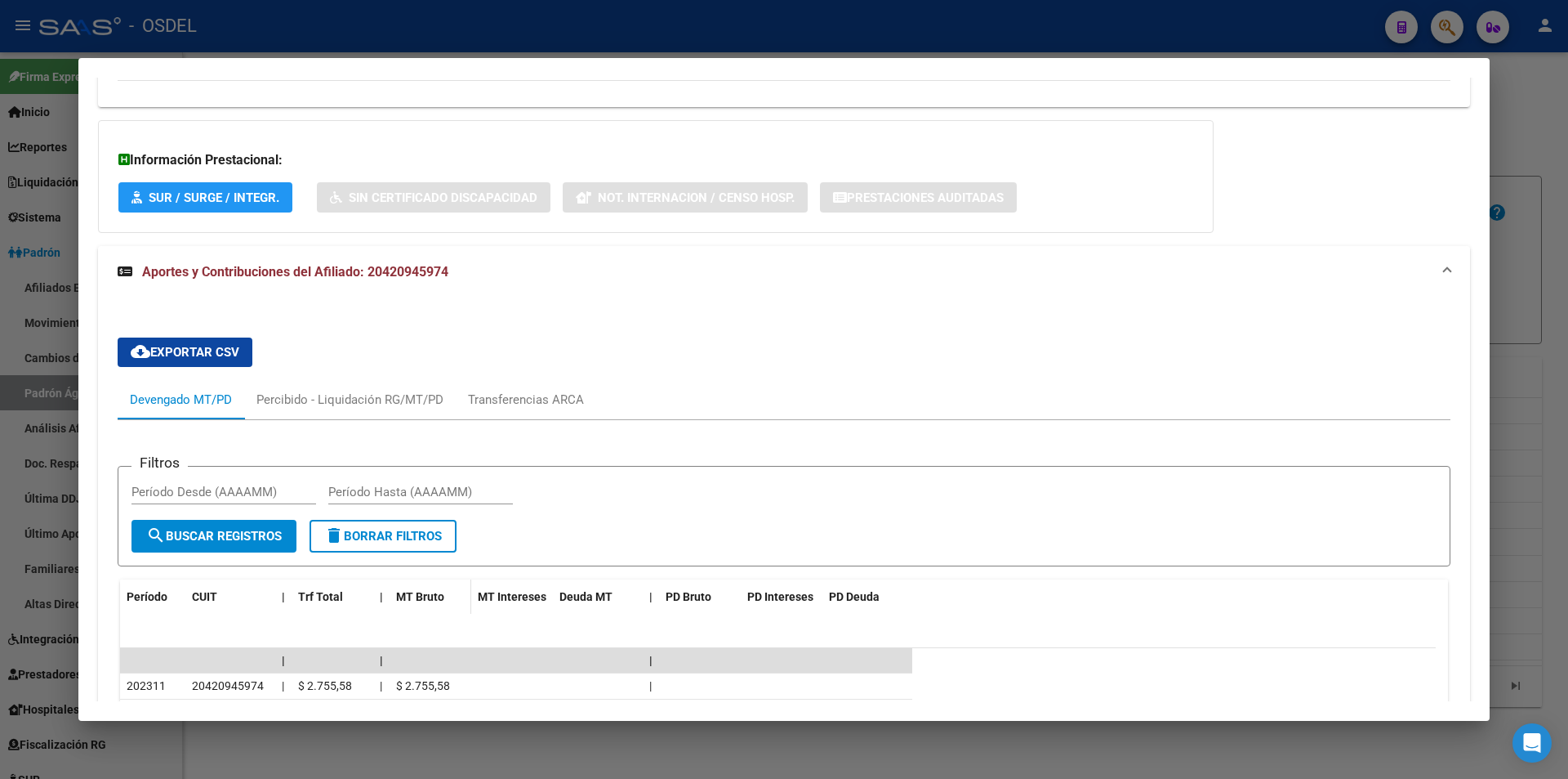
scroll to position [1273, 0]
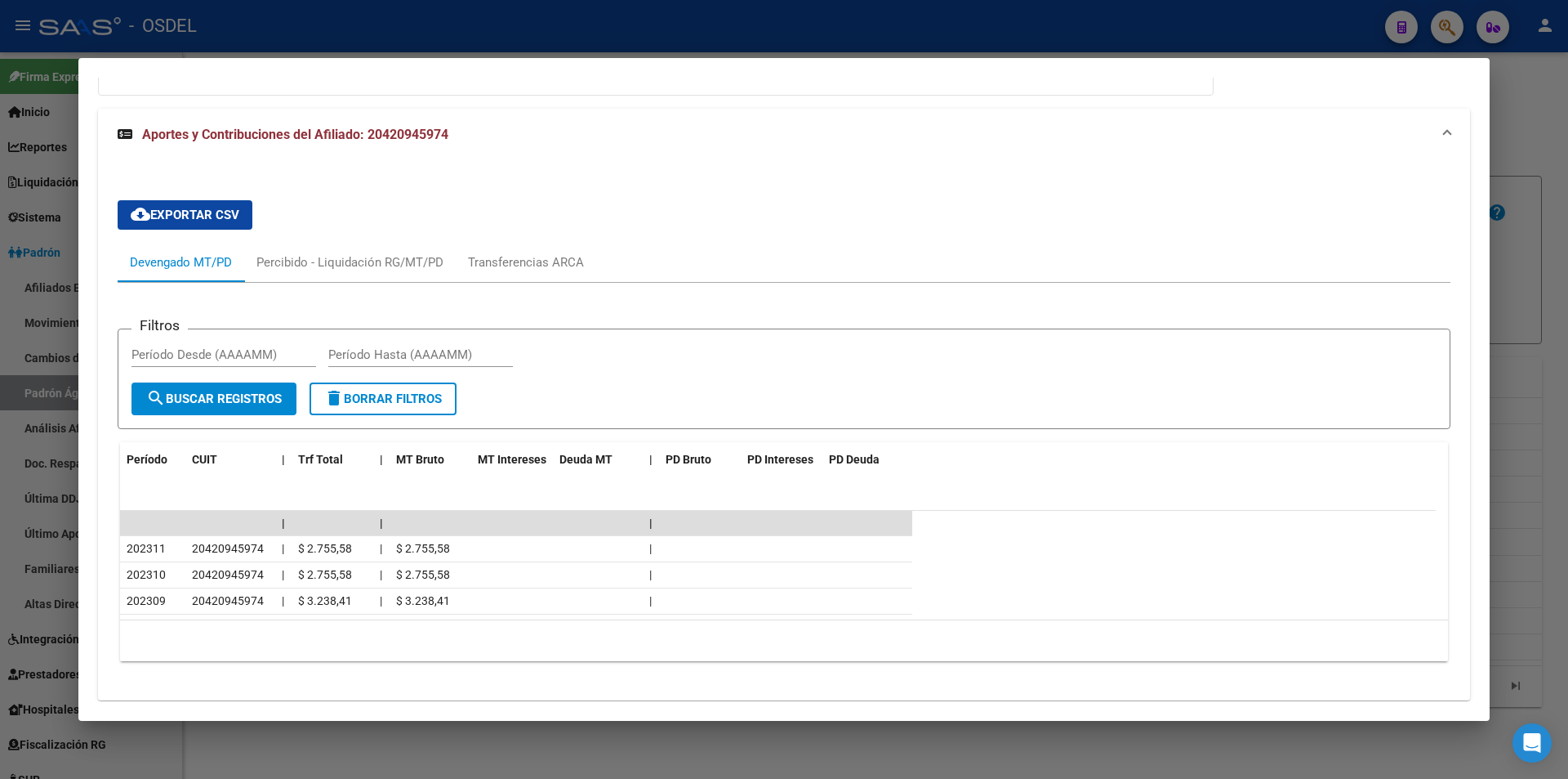
click at [590, 125] on mat-panel-title "Aportes y Contribuciones del Afiliado: 20420945974" at bounding box center [773, 135] width 1313 height 19
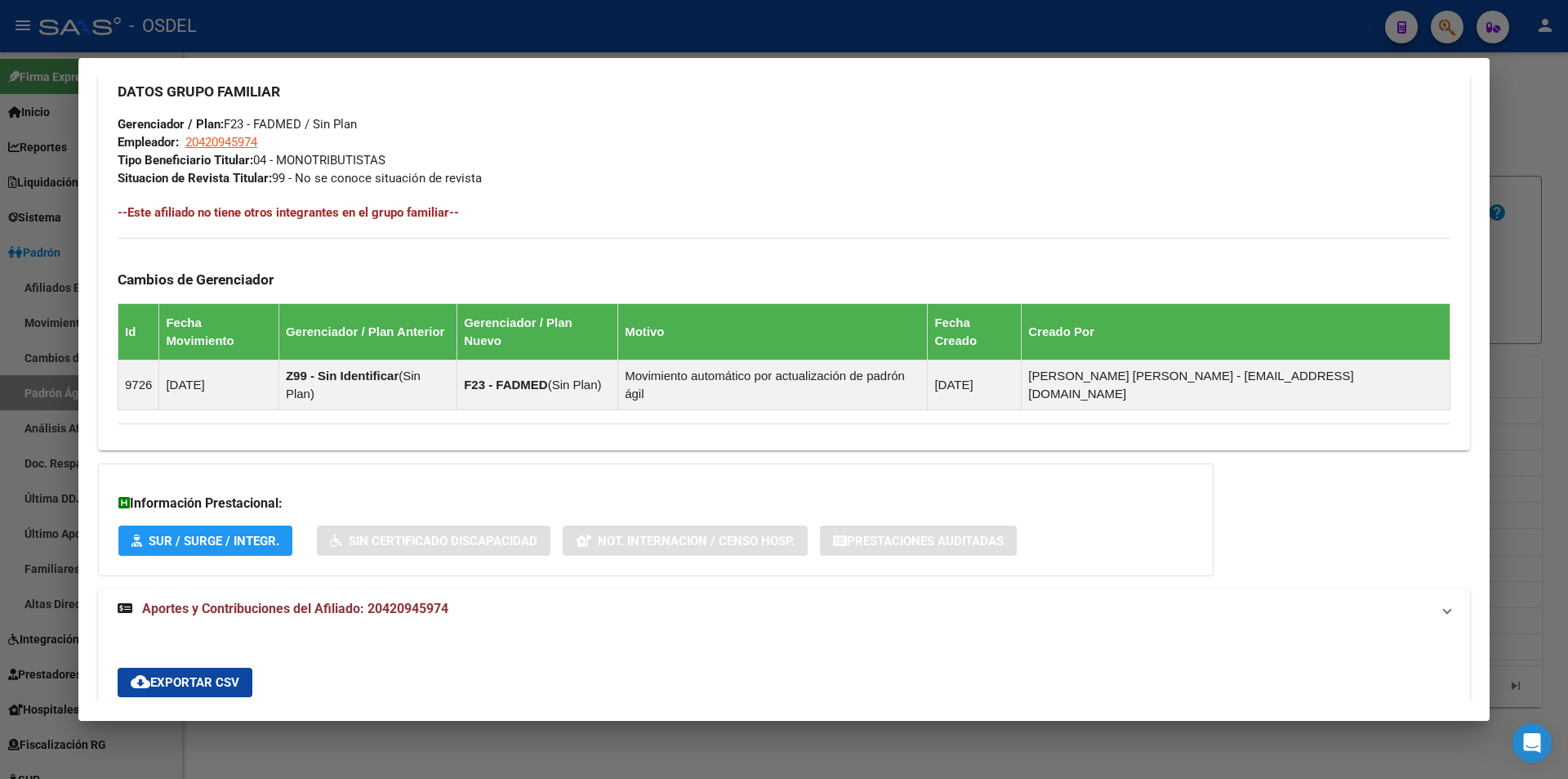
scroll to position [721, 0]
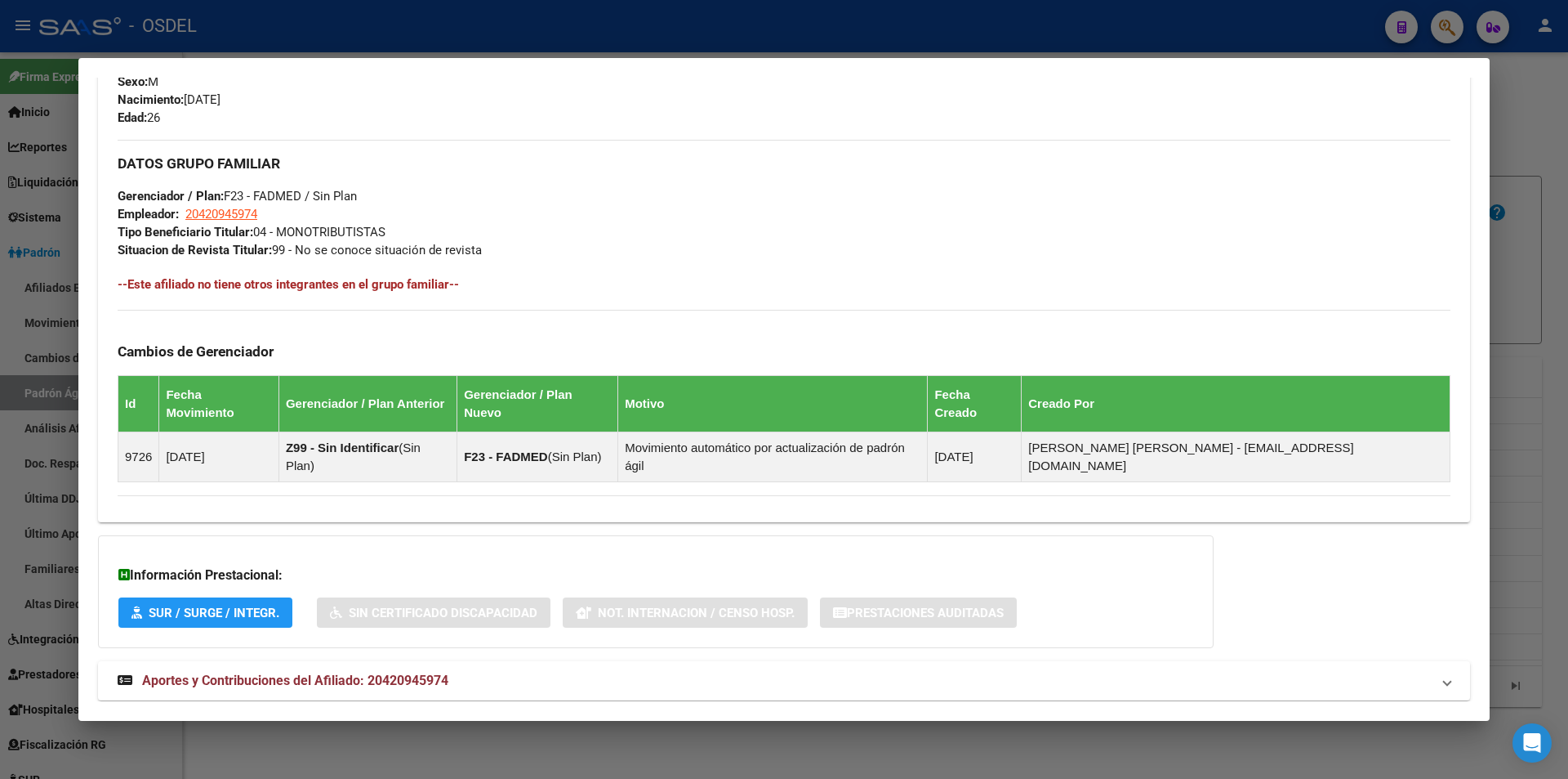
click at [601, 64] on mat-dialog-container "Análisis Afiliado - CUIL: 20420945974 DATOS PADRÓN ÁGIL: [PERSON_NAME] [PERSON_…" at bounding box center [784, 389] width 1412 height 662
click at [599, 41] on div at bounding box center [784, 389] width 1568 height 779
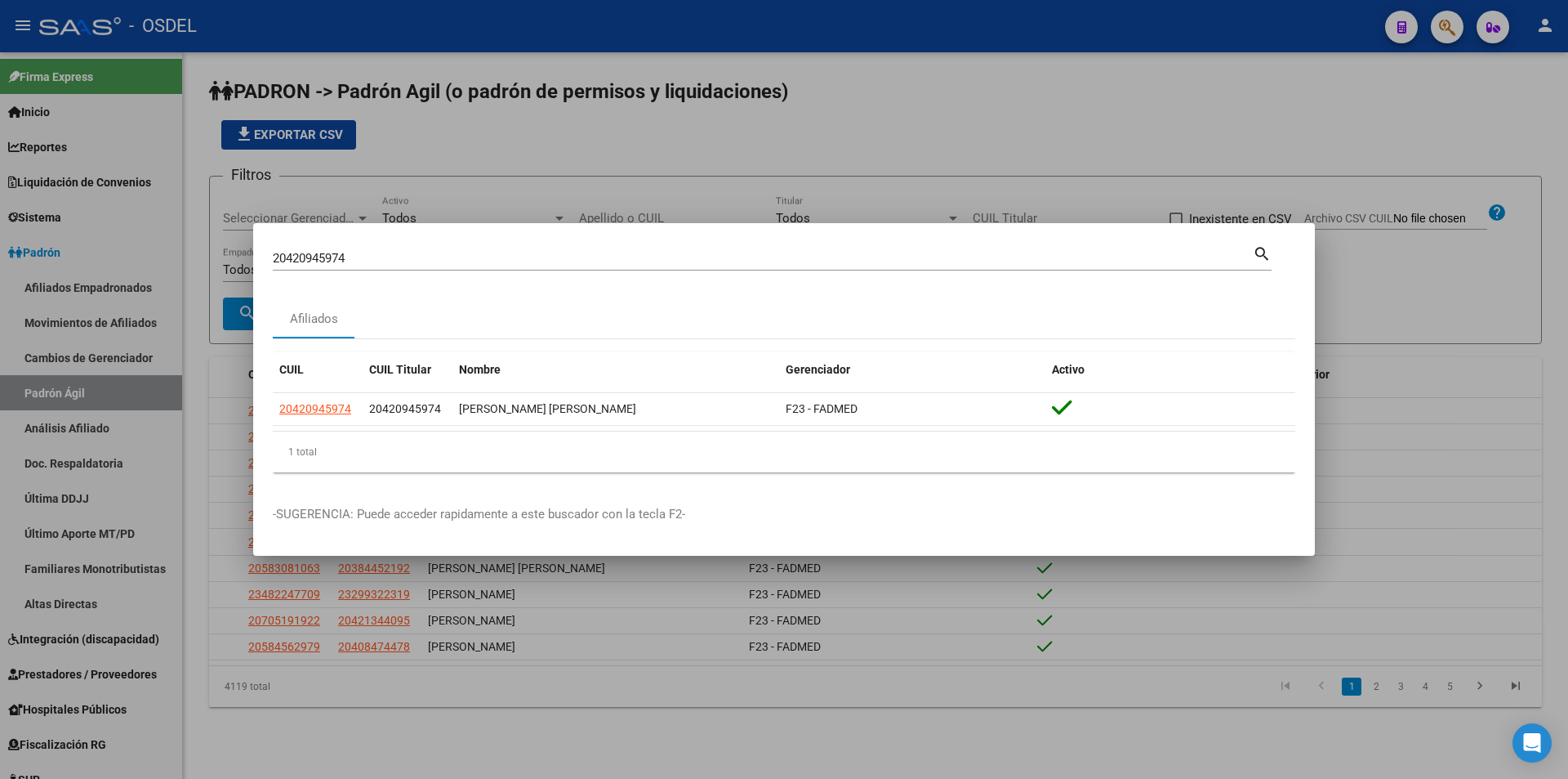
click at [476, 139] on div at bounding box center [784, 389] width 1568 height 779
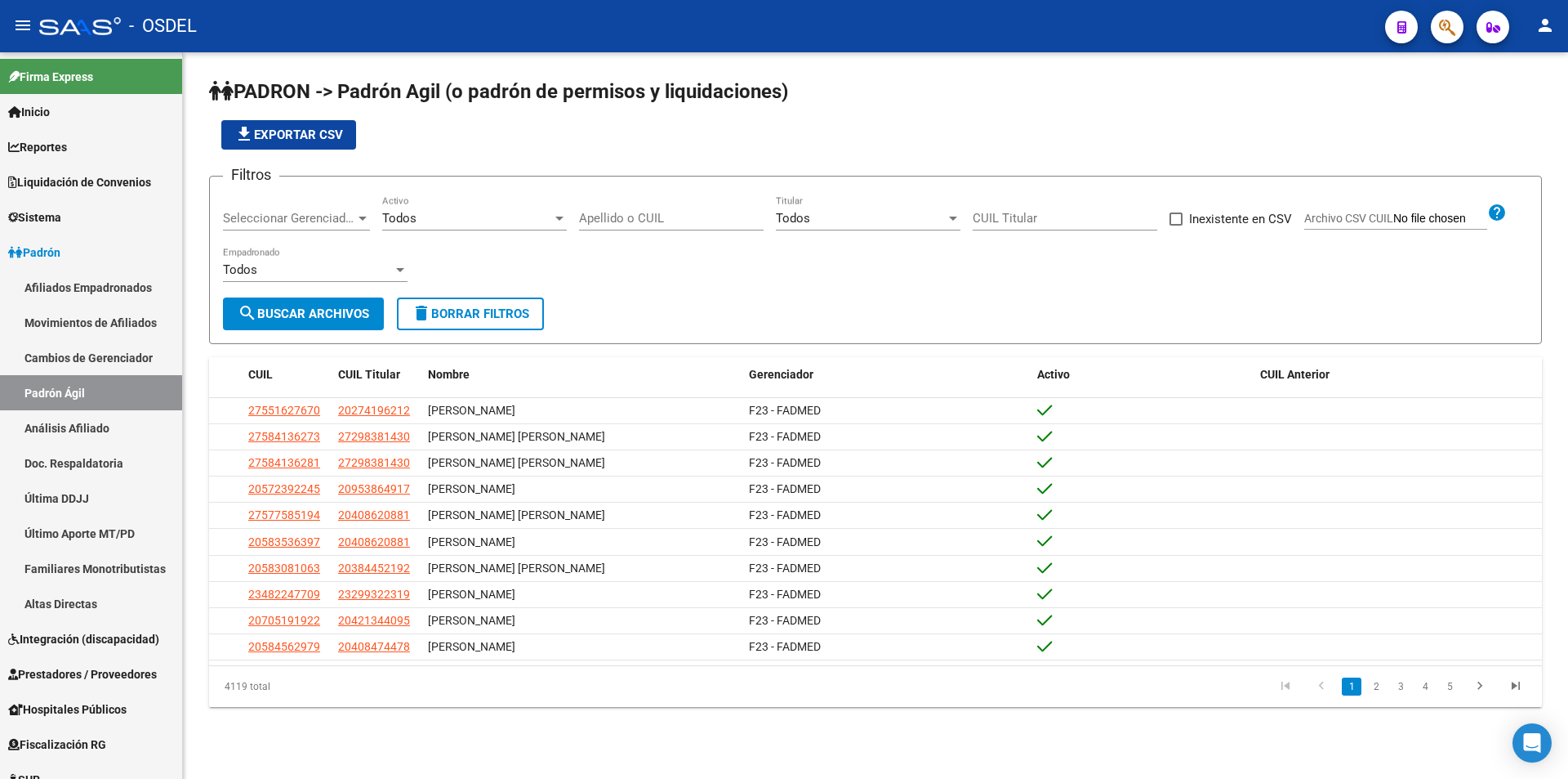
click at [1438, 31] on button "button" at bounding box center [1447, 26] width 33 height 33
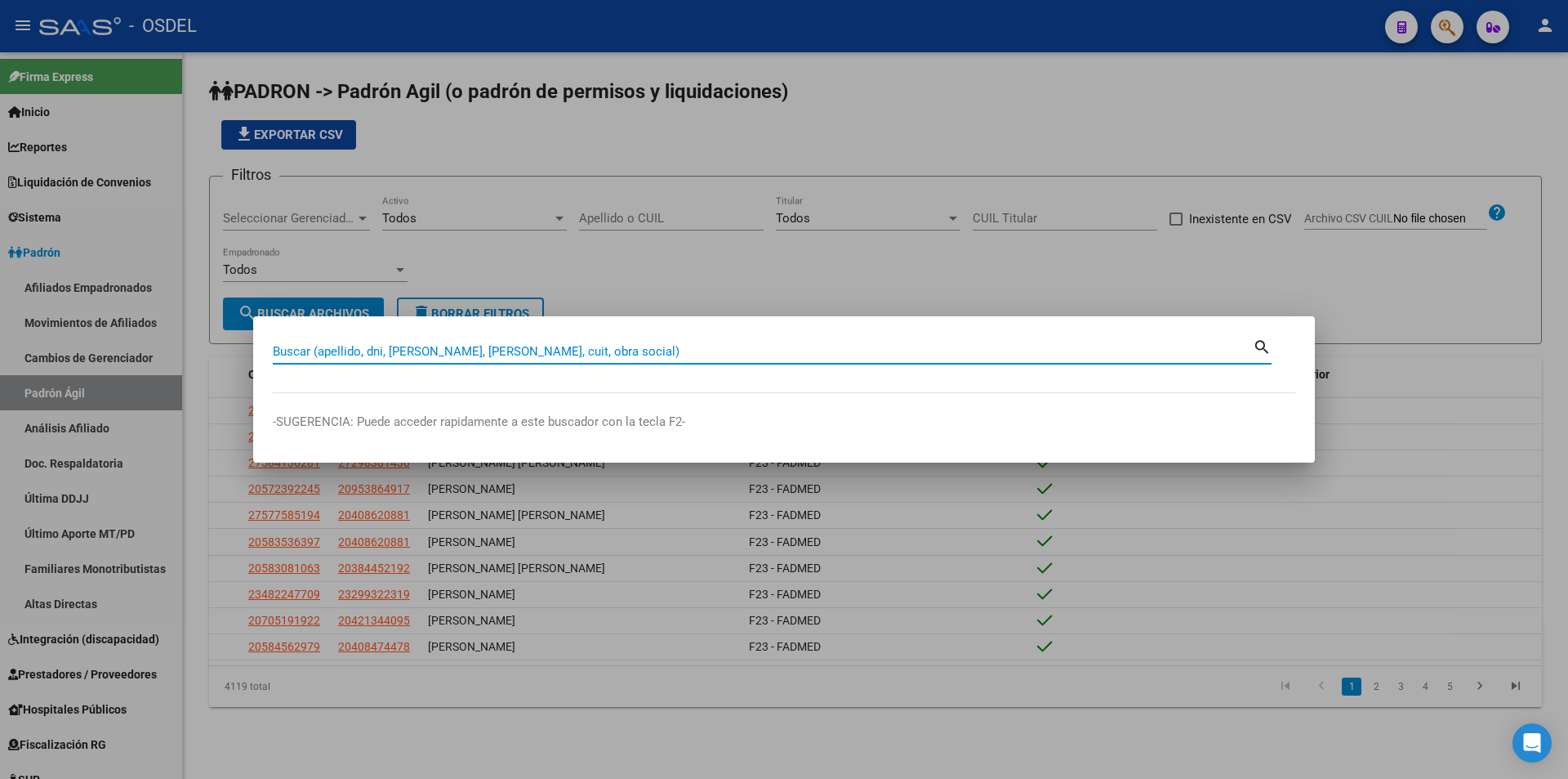
click at [515, 349] on input "Buscar (apellido, dni, [PERSON_NAME], [PERSON_NAME], cuit, obra social)" at bounding box center [763, 351] width 981 height 15
paste input "20950379341"
type input "20950379341"
click at [1264, 344] on mat-icon "search" at bounding box center [1262, 346] width 19 height 19
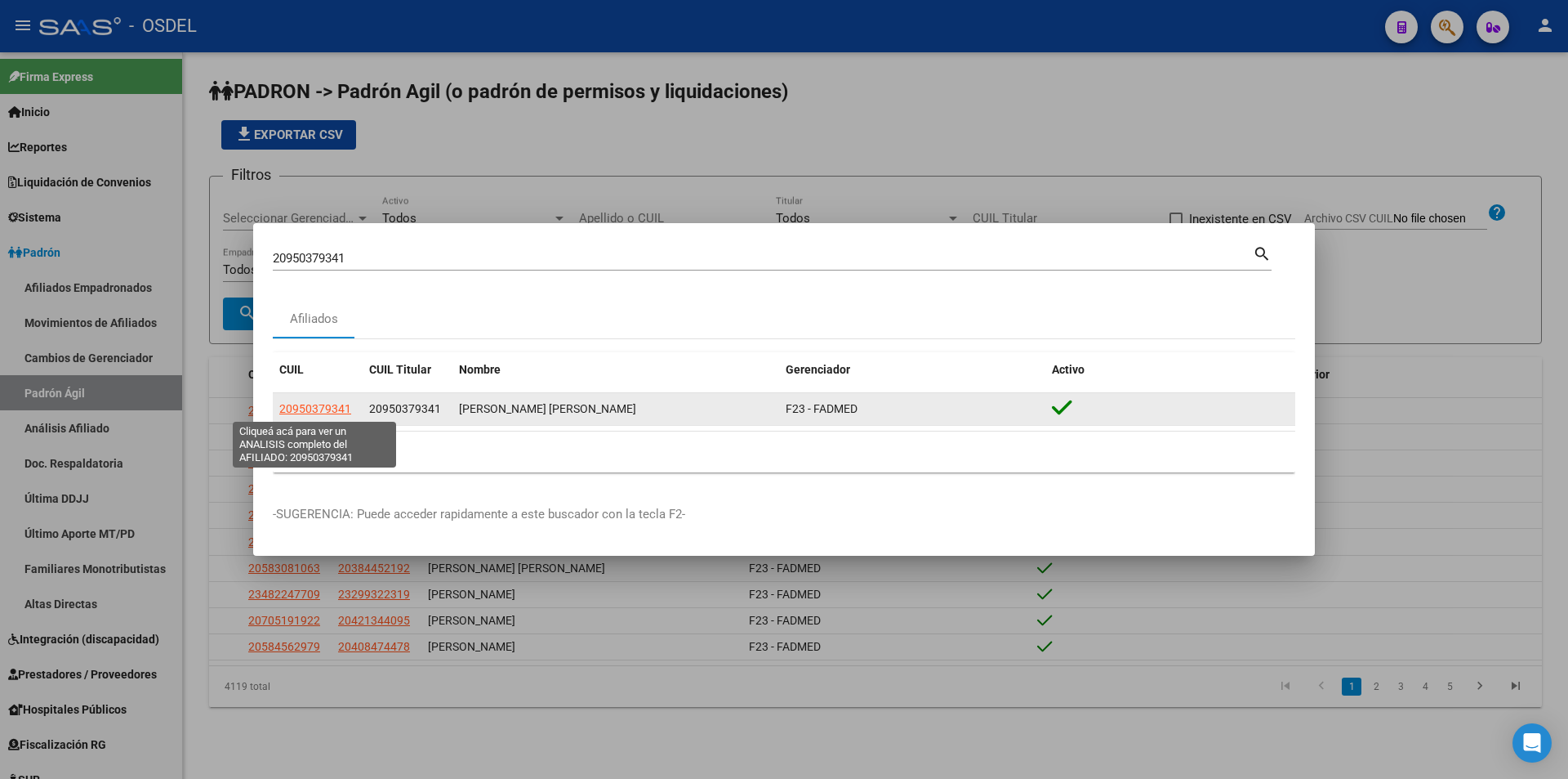
click at [343, 410] on span "20950379341" at bounding box center [316, 408] width 72 height 13
type textarea "20950379341"
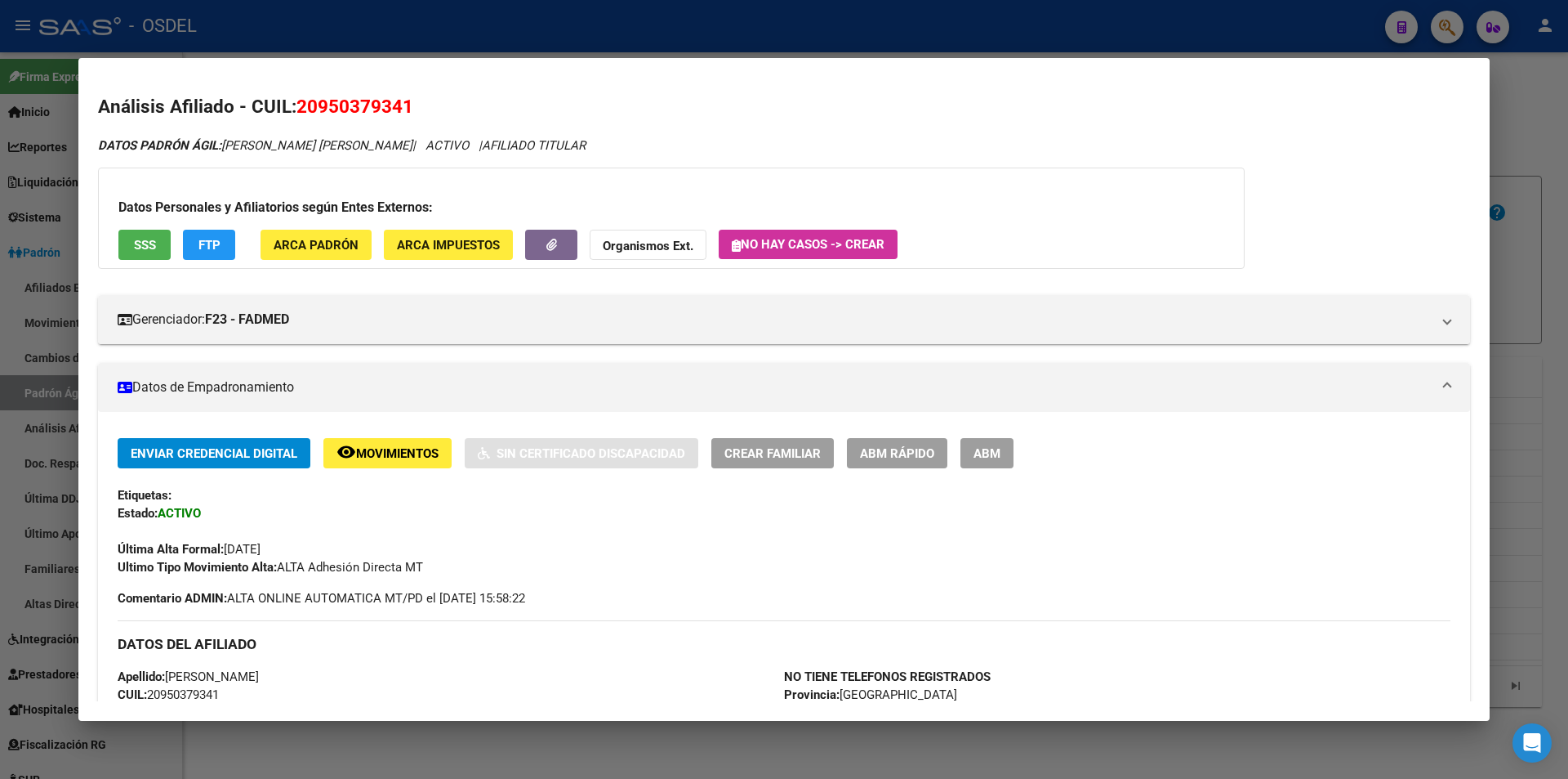
click at [146, 238] on span "SSS" at bounding box center [145, 245] width 22 height 15
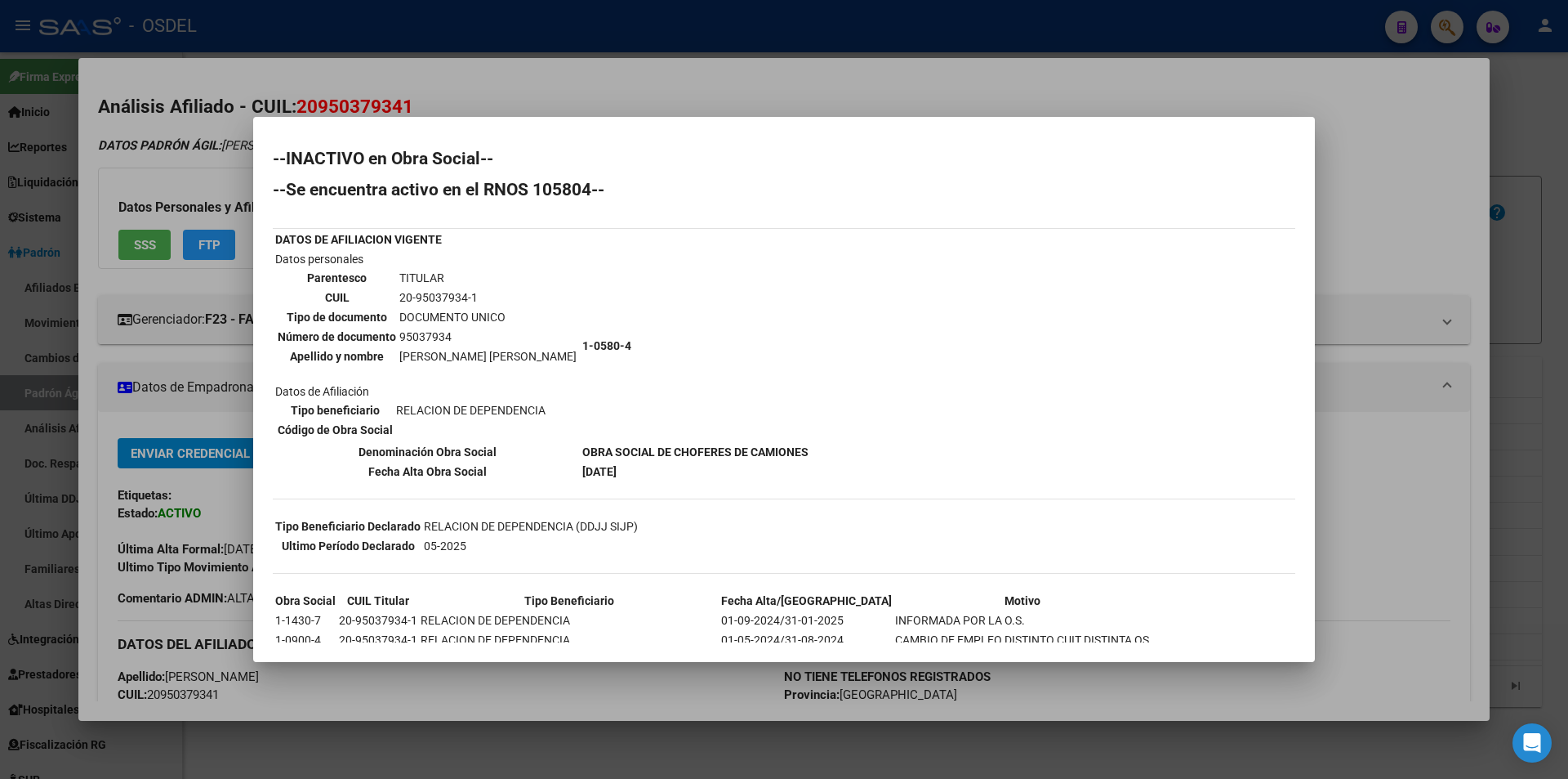
click at [631, 102] on div at bounding box center [784, 389] width 1568 height 779
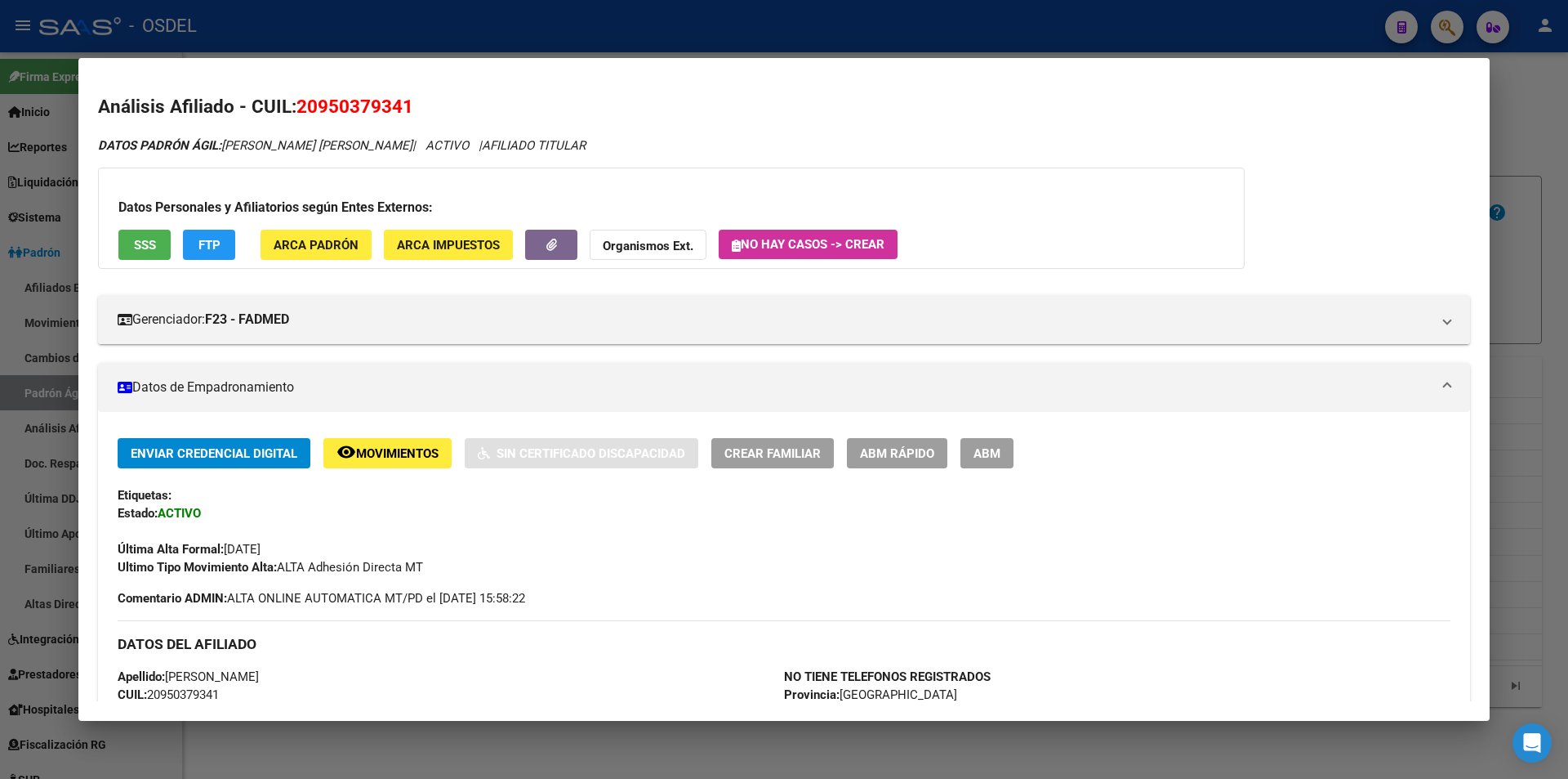
click at [642, 51] on div at bounding box center [784, 389] width 1568 height 779
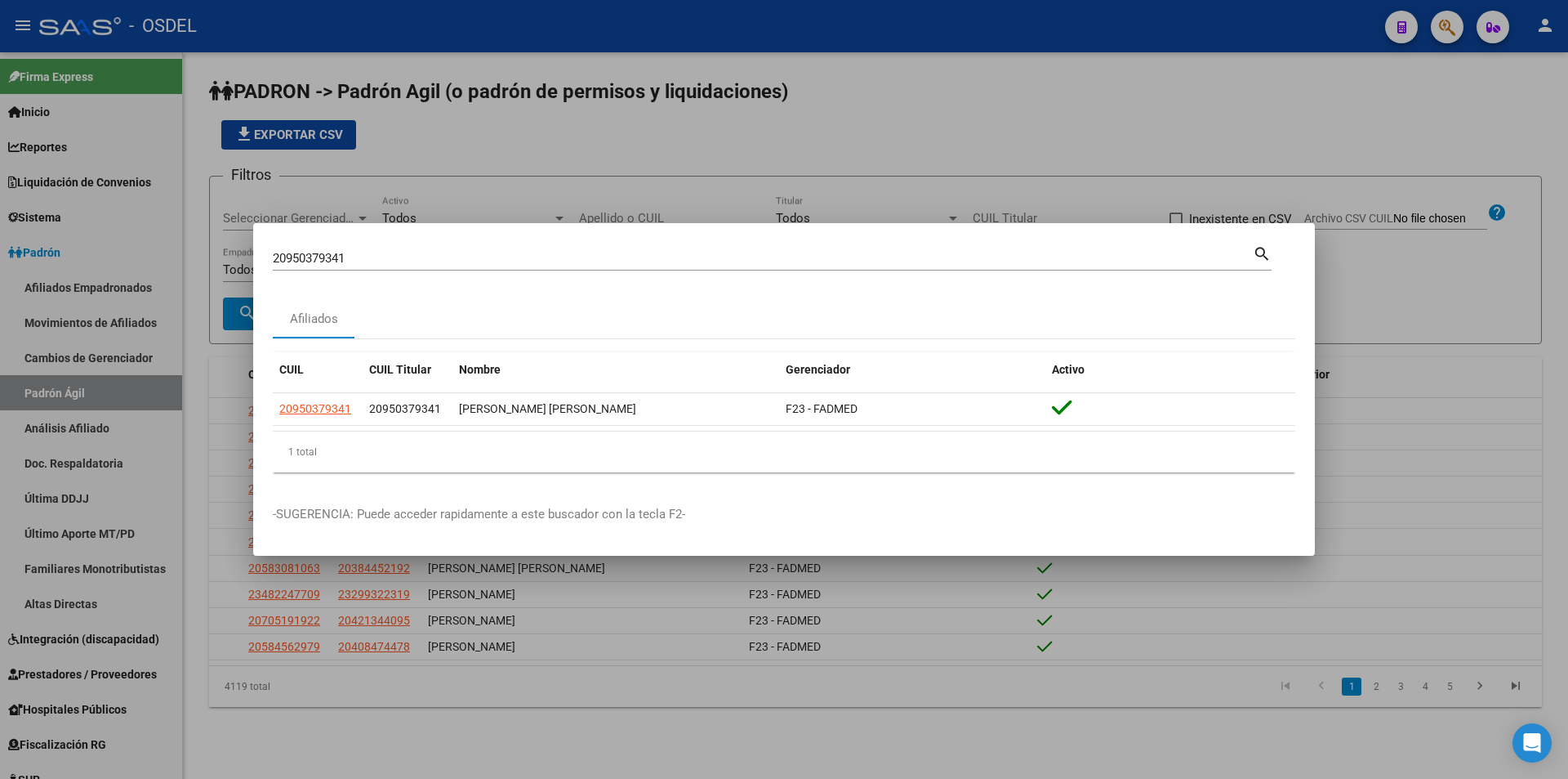
click at [417, 260] on input "20950379341" at bounding box center [763, 258] width 981 height 15
paste input "3357994284"
type input "23357994284"
click at [1259, 256] on mat-icon "search" at bounding box center [1262, 252] width 19 height 19
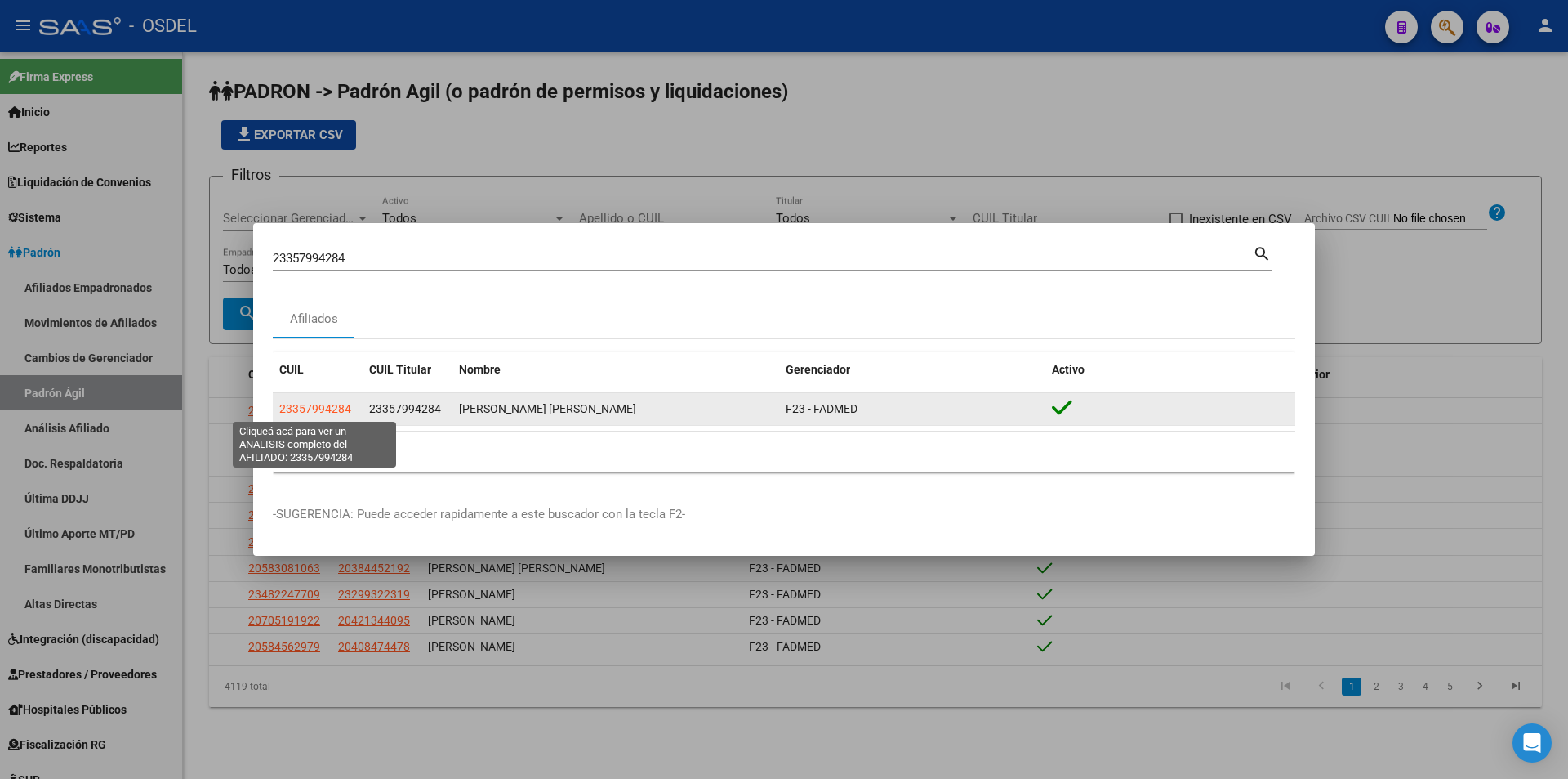
click at [331, 411] on span "23357994284" at bounding box center [316, 408] width 72 height 13
type textarea "23357994284"
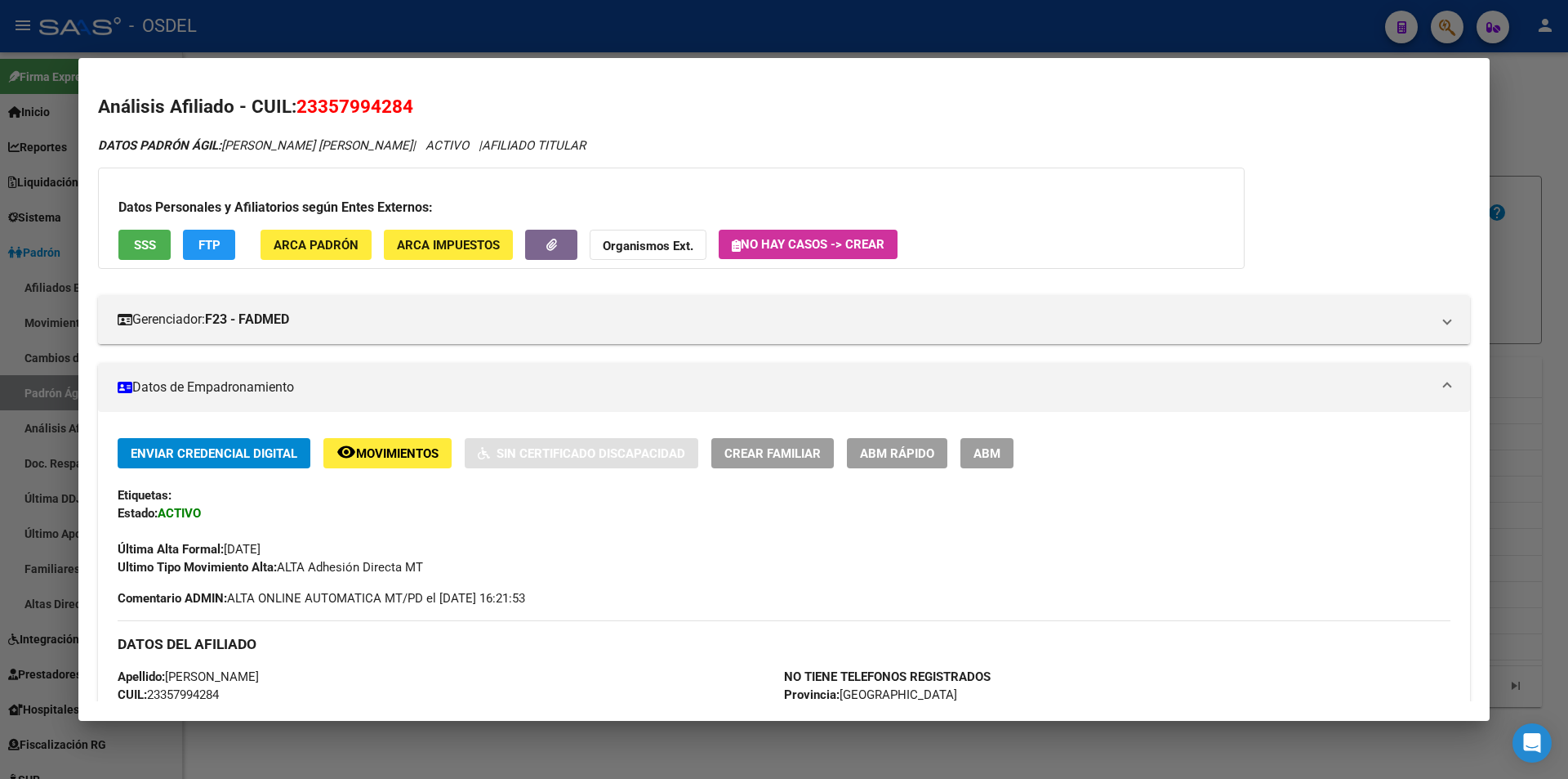
click at [154, 250] on span "SSS" at bounding box center [145, 245] width 22 height 15
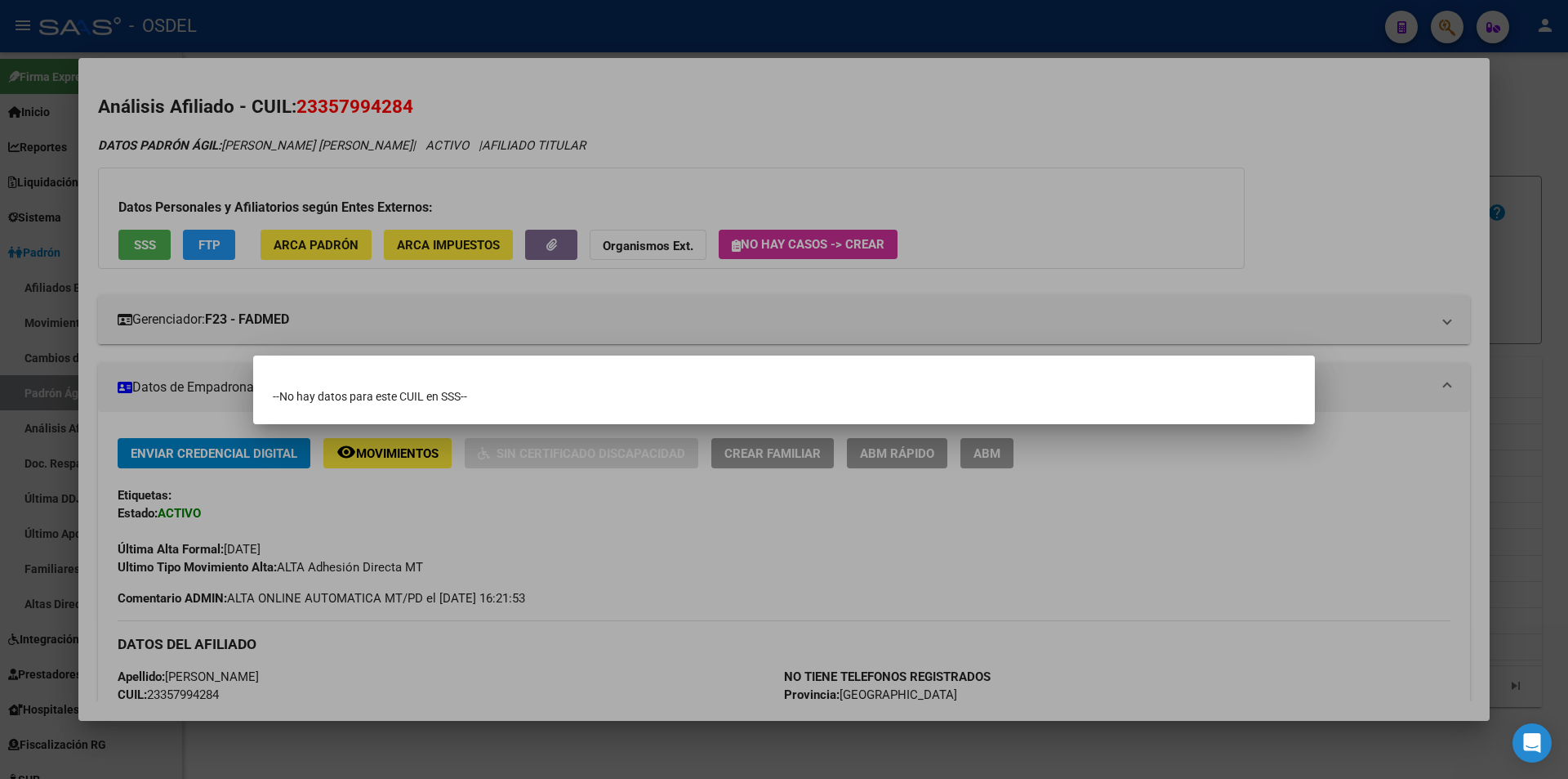
click at [142, 243] on div at bounding box center [784, 389] width 1568 height 779
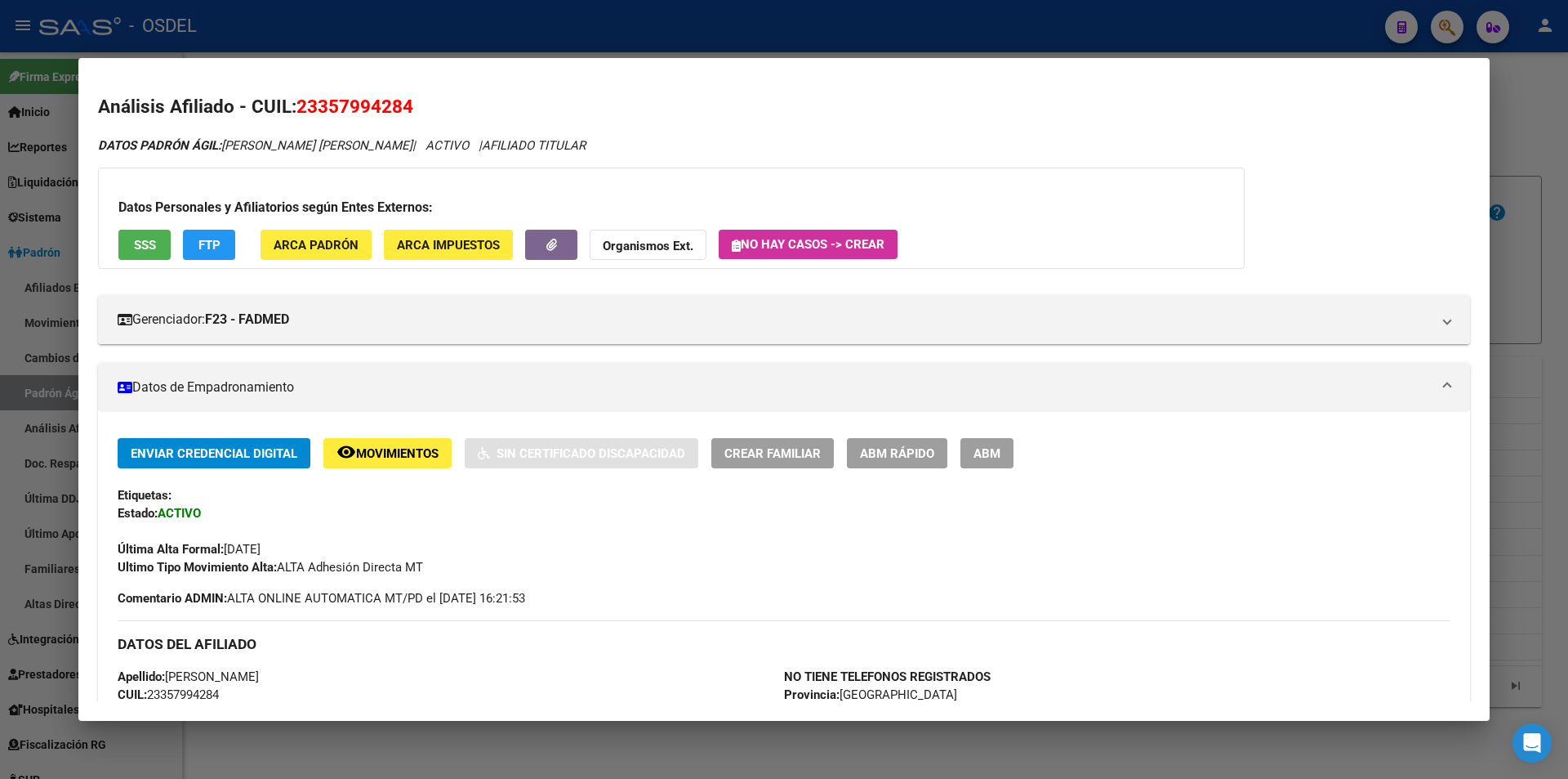
click at [151, 238] on span "SSS" at bounding box center [145, 245] width 22 height 15
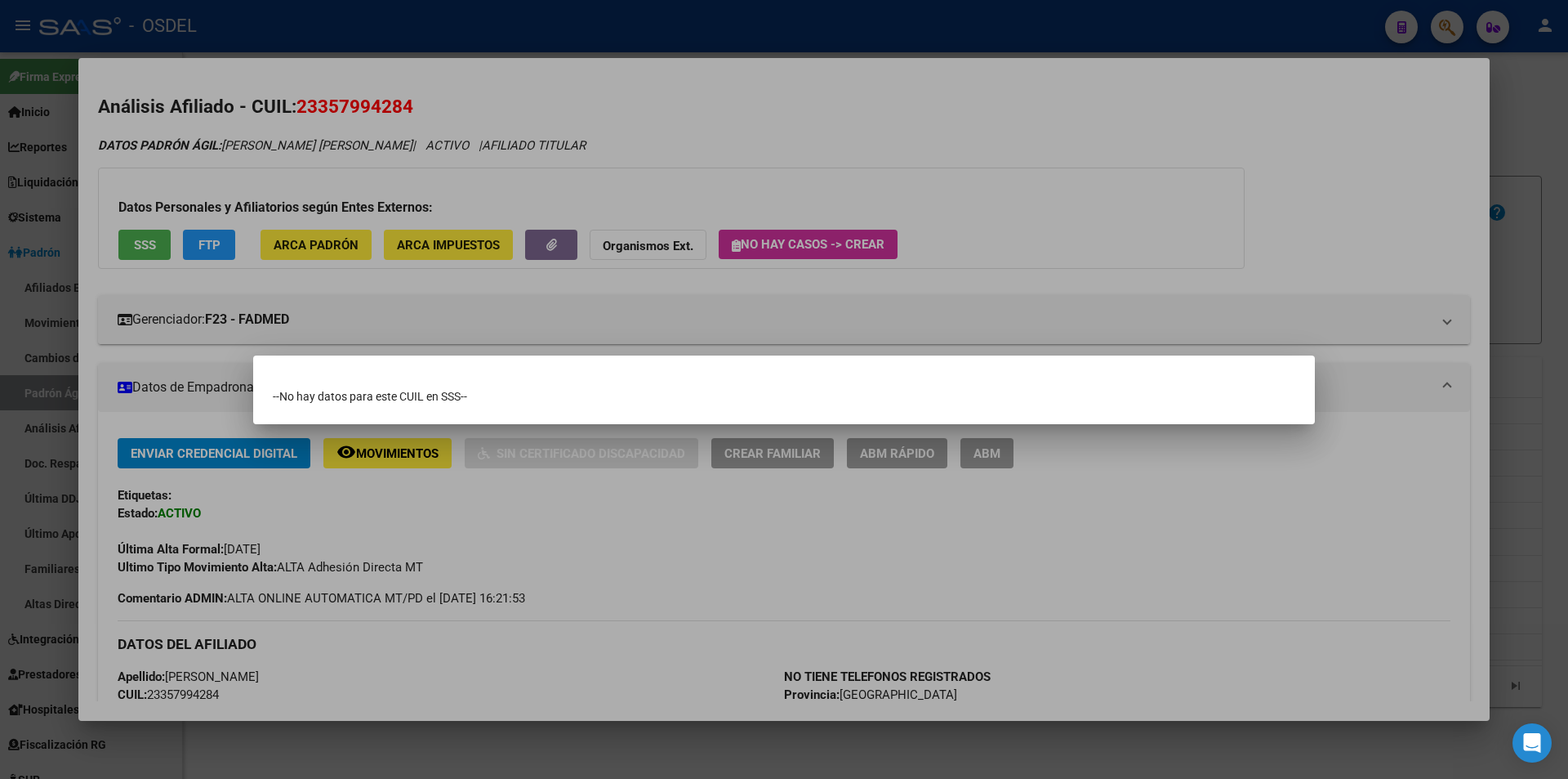
click at [680, 159] on div at bounding box center [784, 389] width 1568 height 779
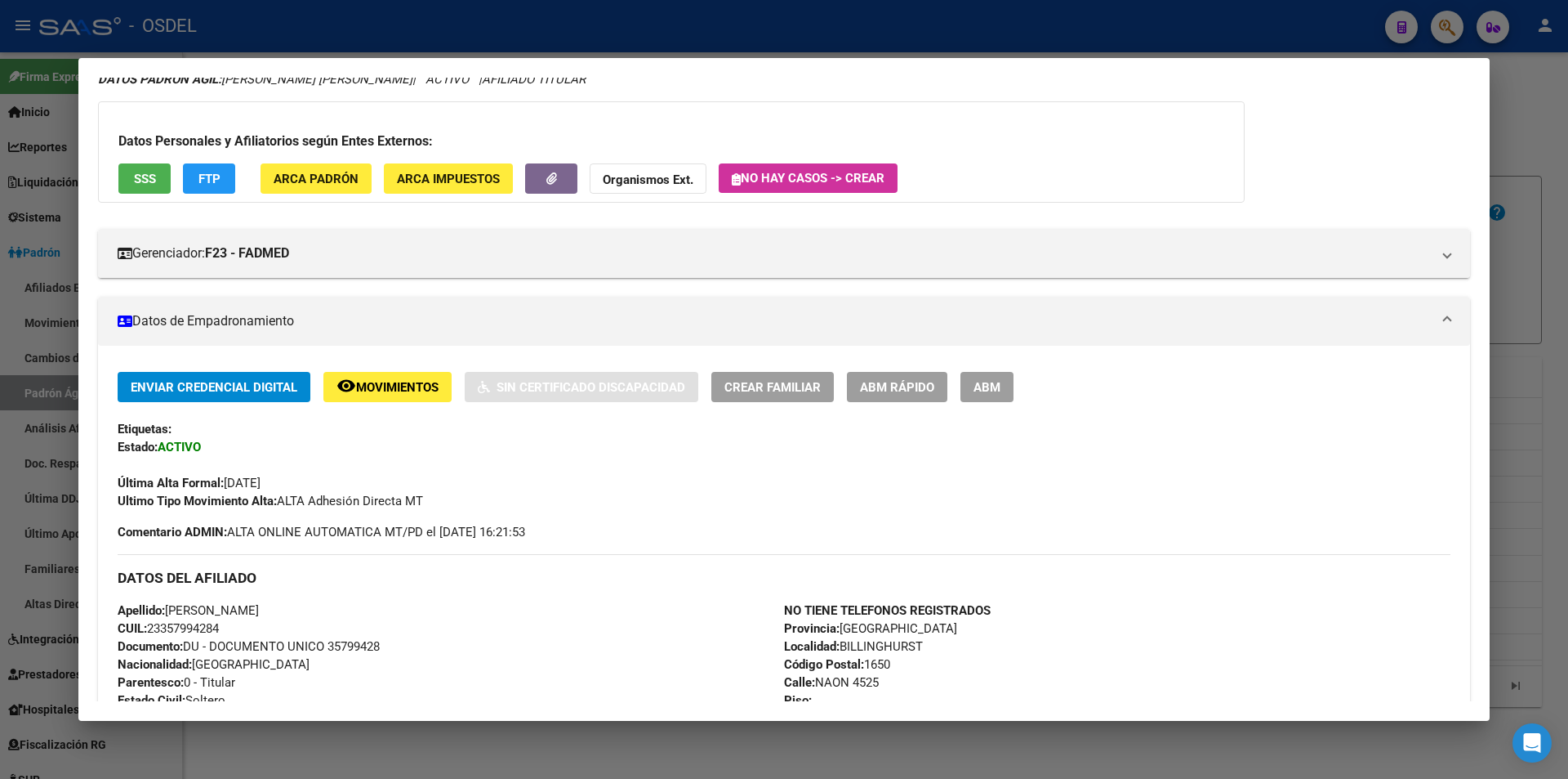
scroll to position [0, 0]
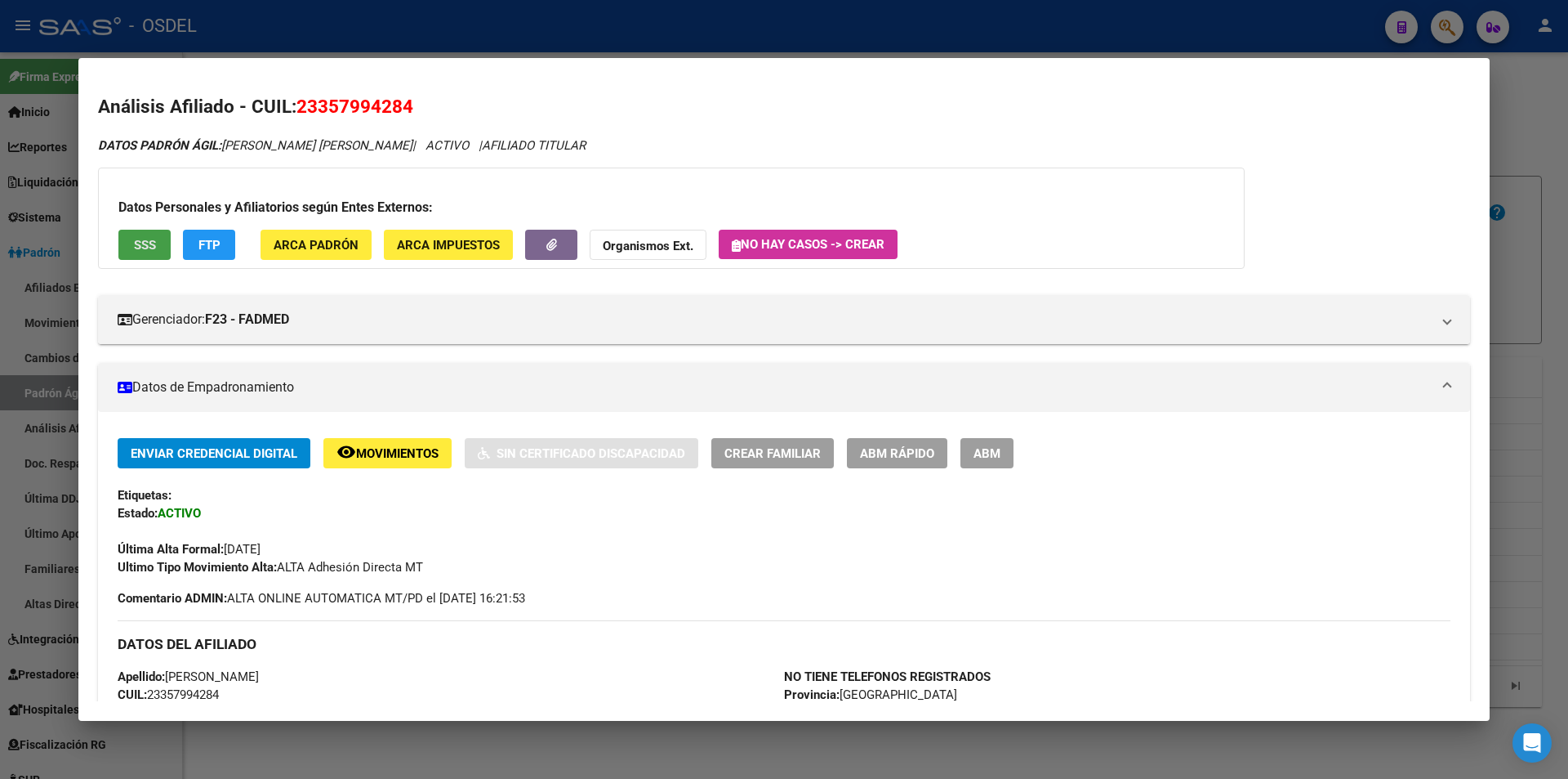
click at [154, 250] on span "SSS" at bounding box center [145, 245] width 22 height 15
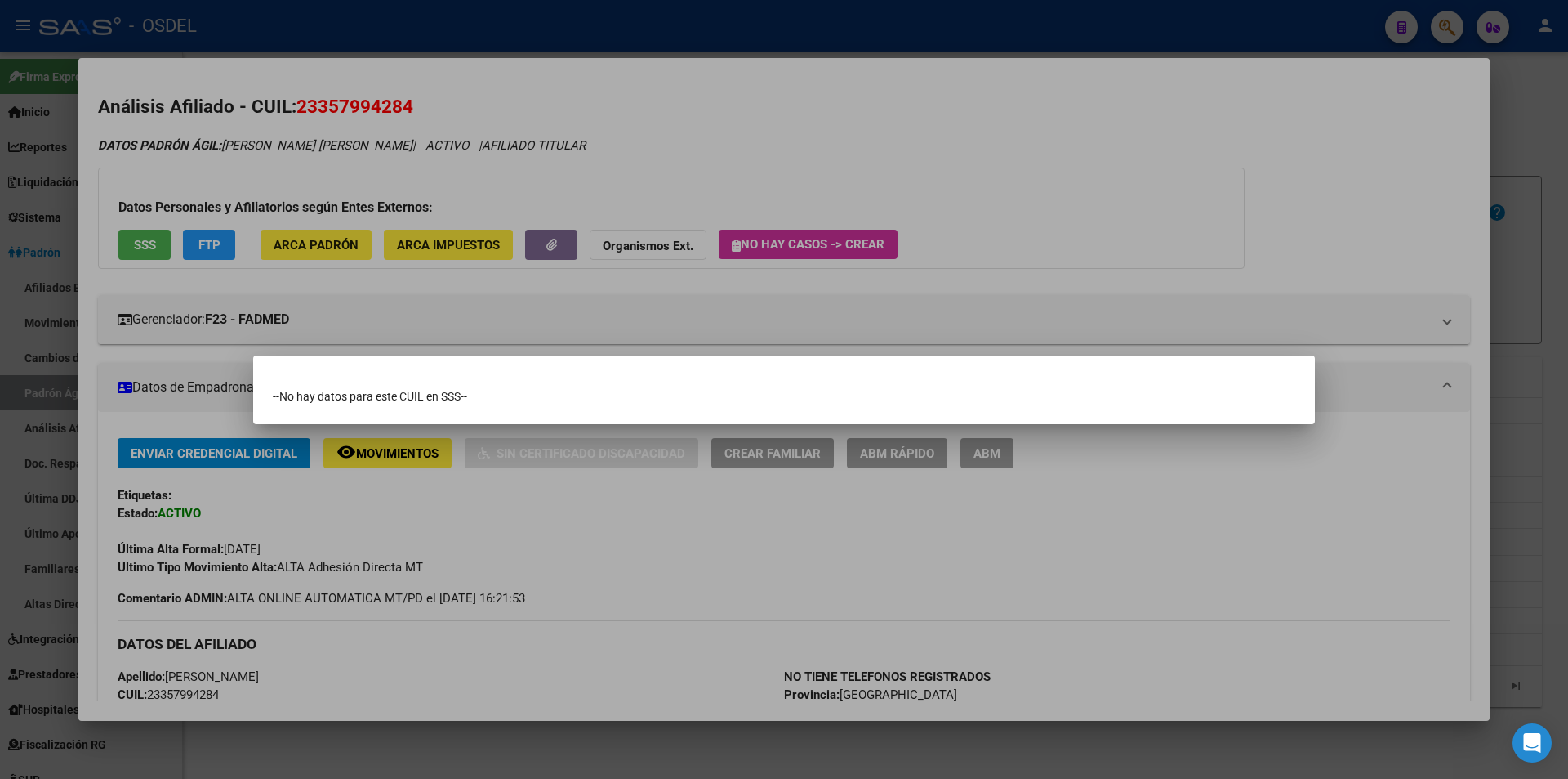
click at [399, 395] on div "--No hay datos para este CUIL en SSS--" at bounding box center [784, 396] width 1023 height 17
click at [152, 243] on div at bounding box center [784, 389] width 1568 height 779
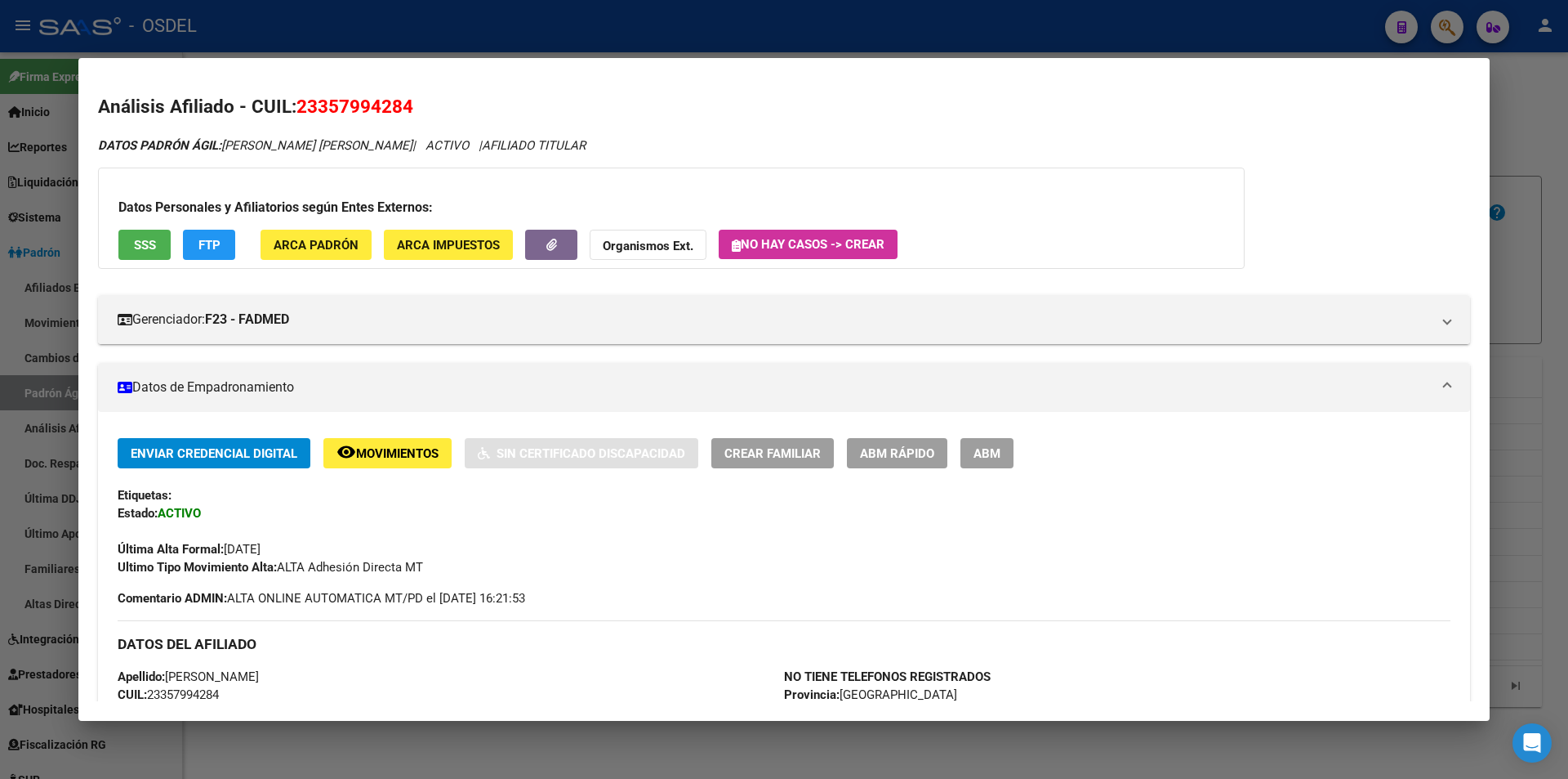
click at [151, 243] on span "SSS" at bounding box center [145, 245] width 22 height 15
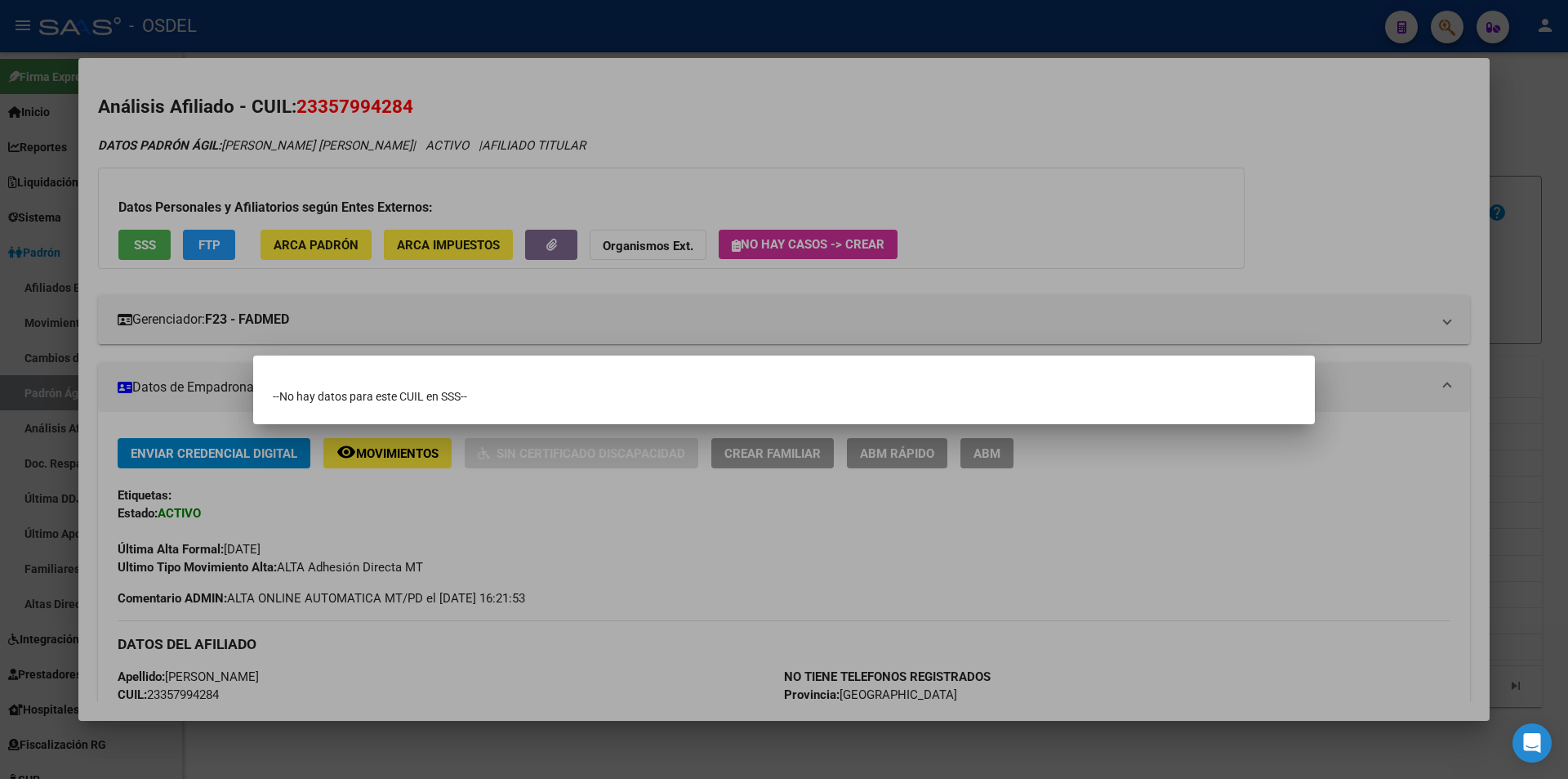
click at [658, 284] on div at bounding box center [784, 389] width 1568 height 779
